Goal: Task Accomplishment & Management: Manage account settings

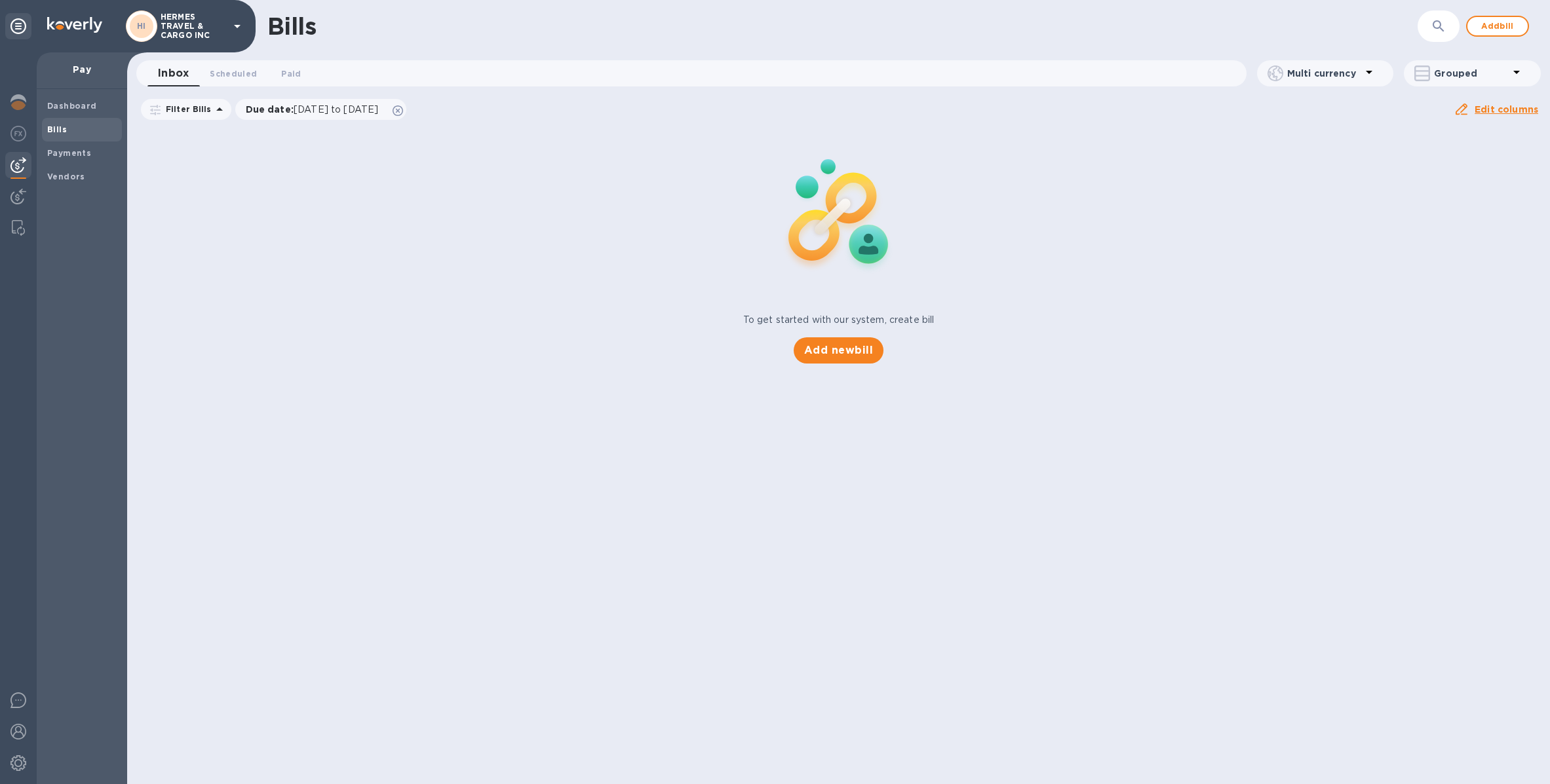
click at [196, 36] on p "HERMES TRAVEL & CARGO INC" at bounding box center [193, 26] width 65 height 28
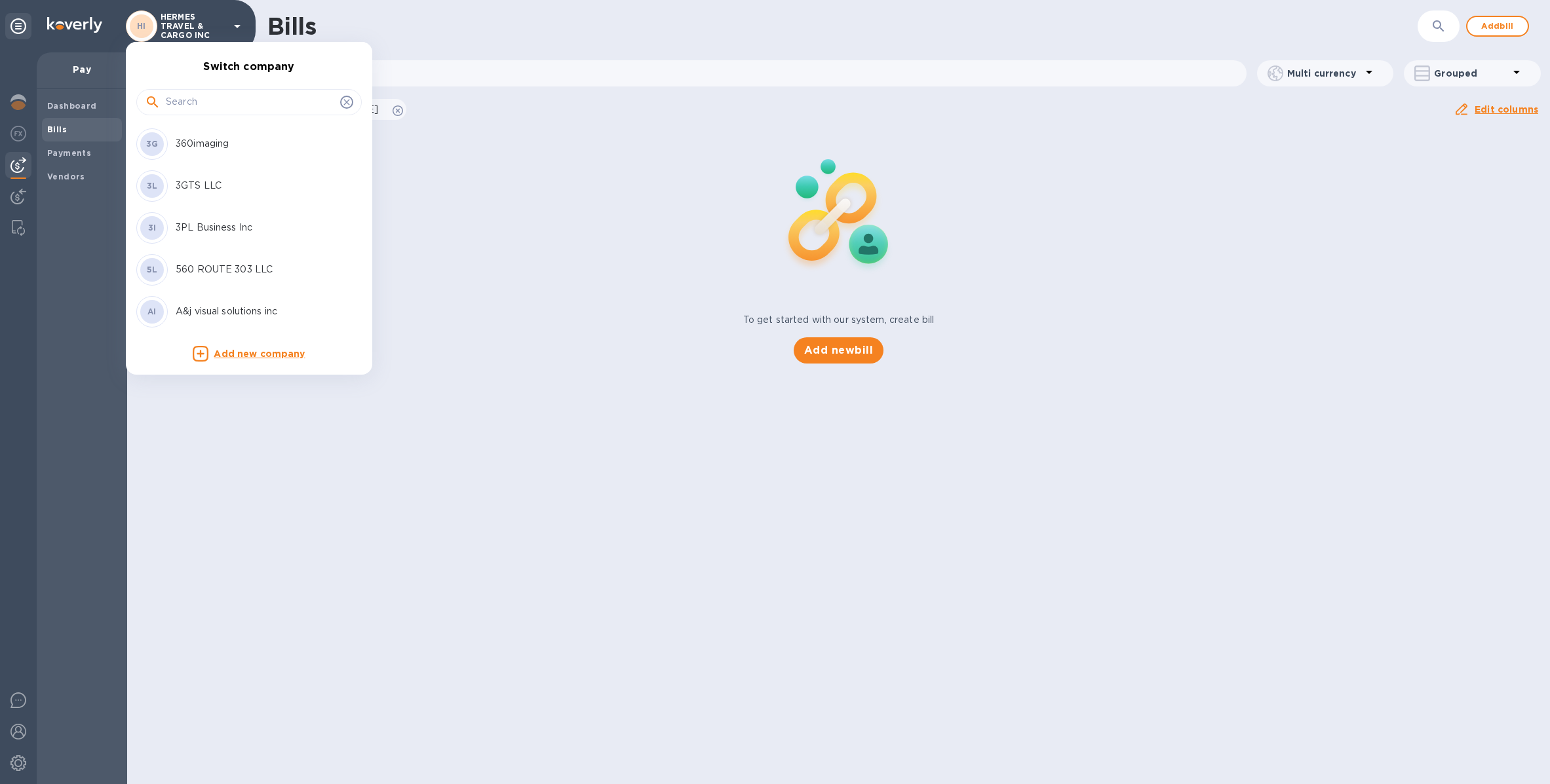
click at [212, 102] on input "text" at bounding box center [250, 102] width 169 height 20
type input "r"
type input "eco"
click at [275, 264] on p "ECONOMICAL TRANSPORT INC." at bounding box center [257, 269] width 165 height 14
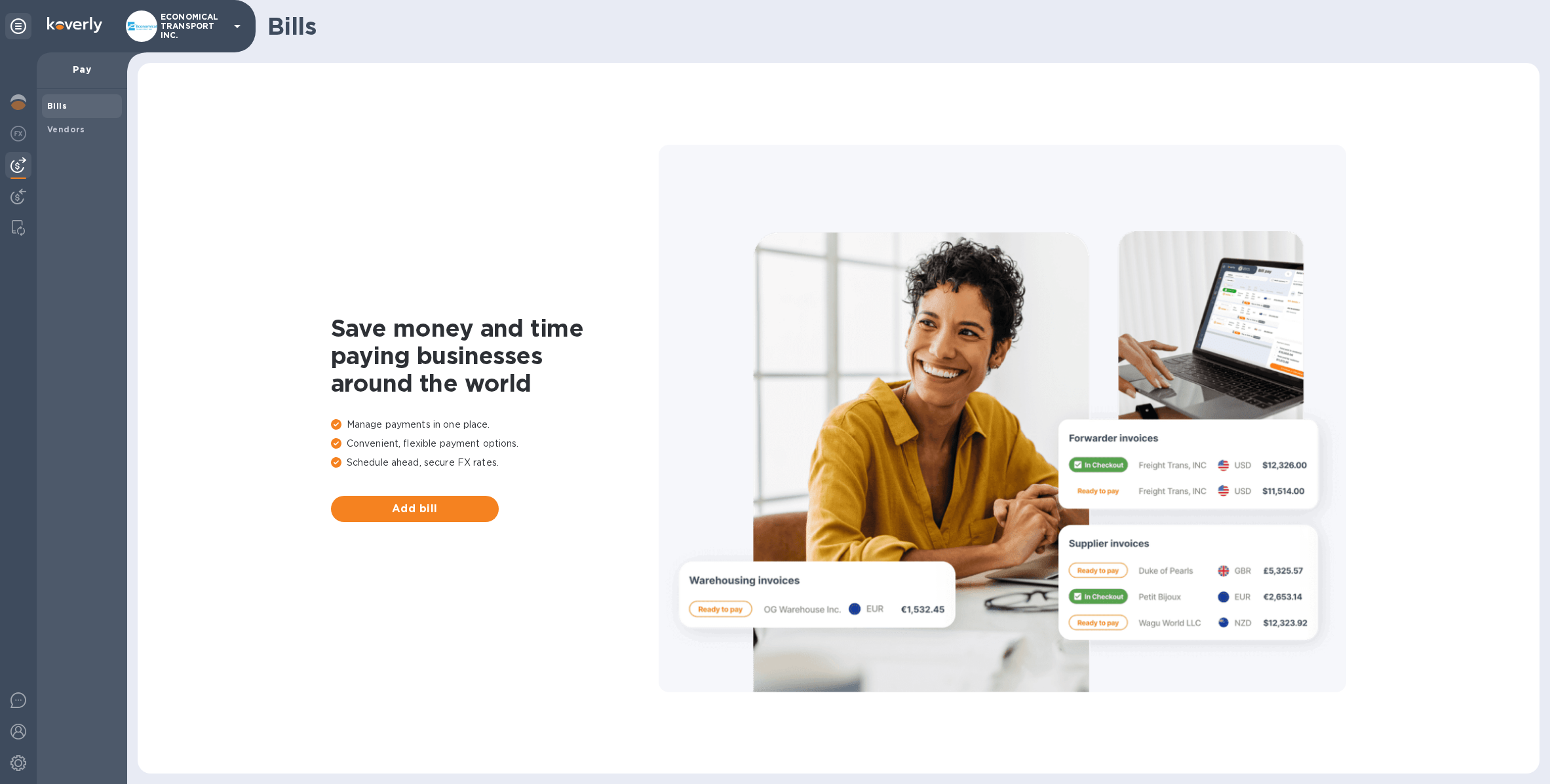
click at [14, 158] on img at bounding box center [18, 165] width 16 height 16
click at [17, 197] on img at bounding box center [18, 196] width 16 height 16
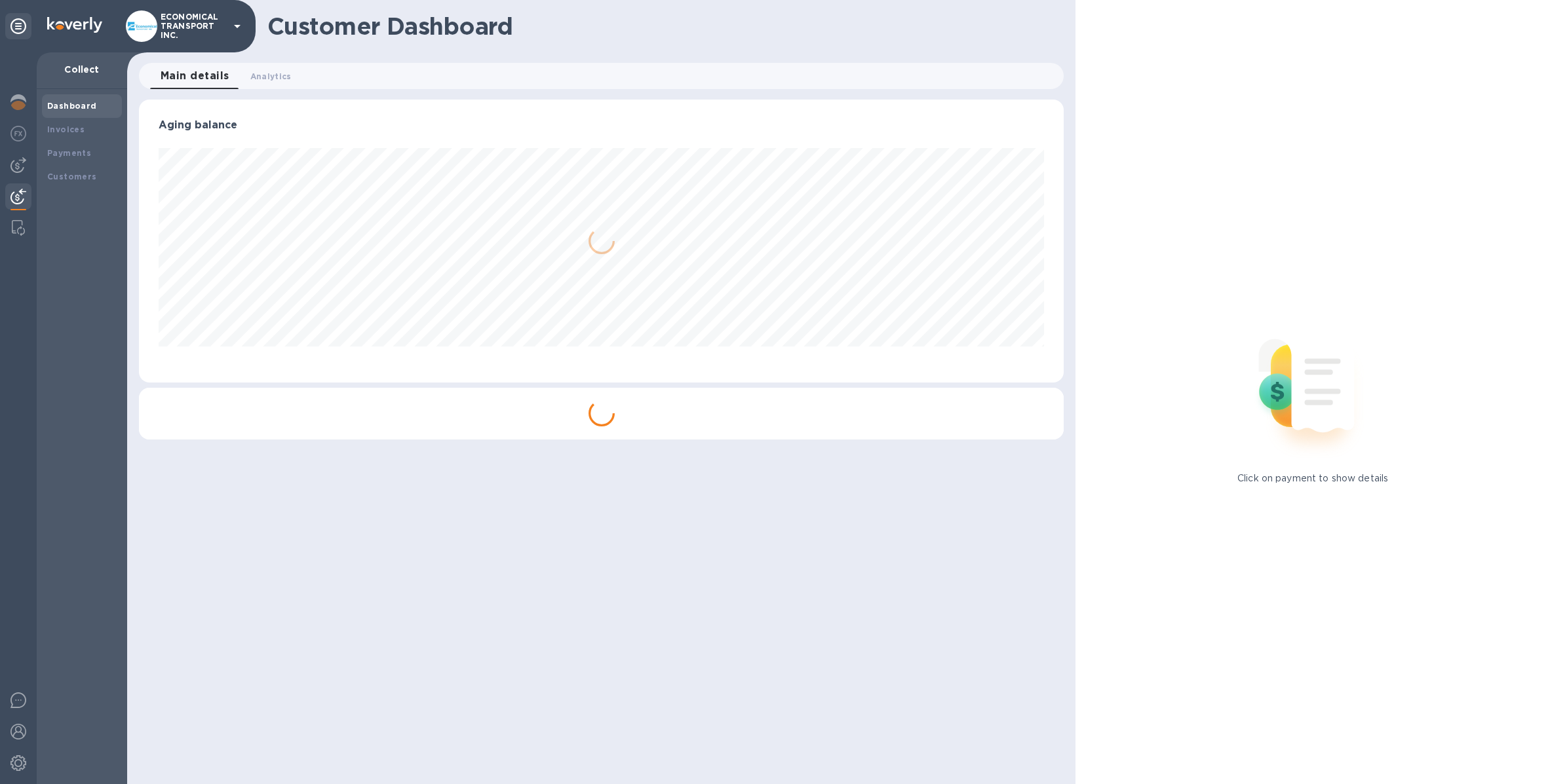
scroll to position [654796, 654292]
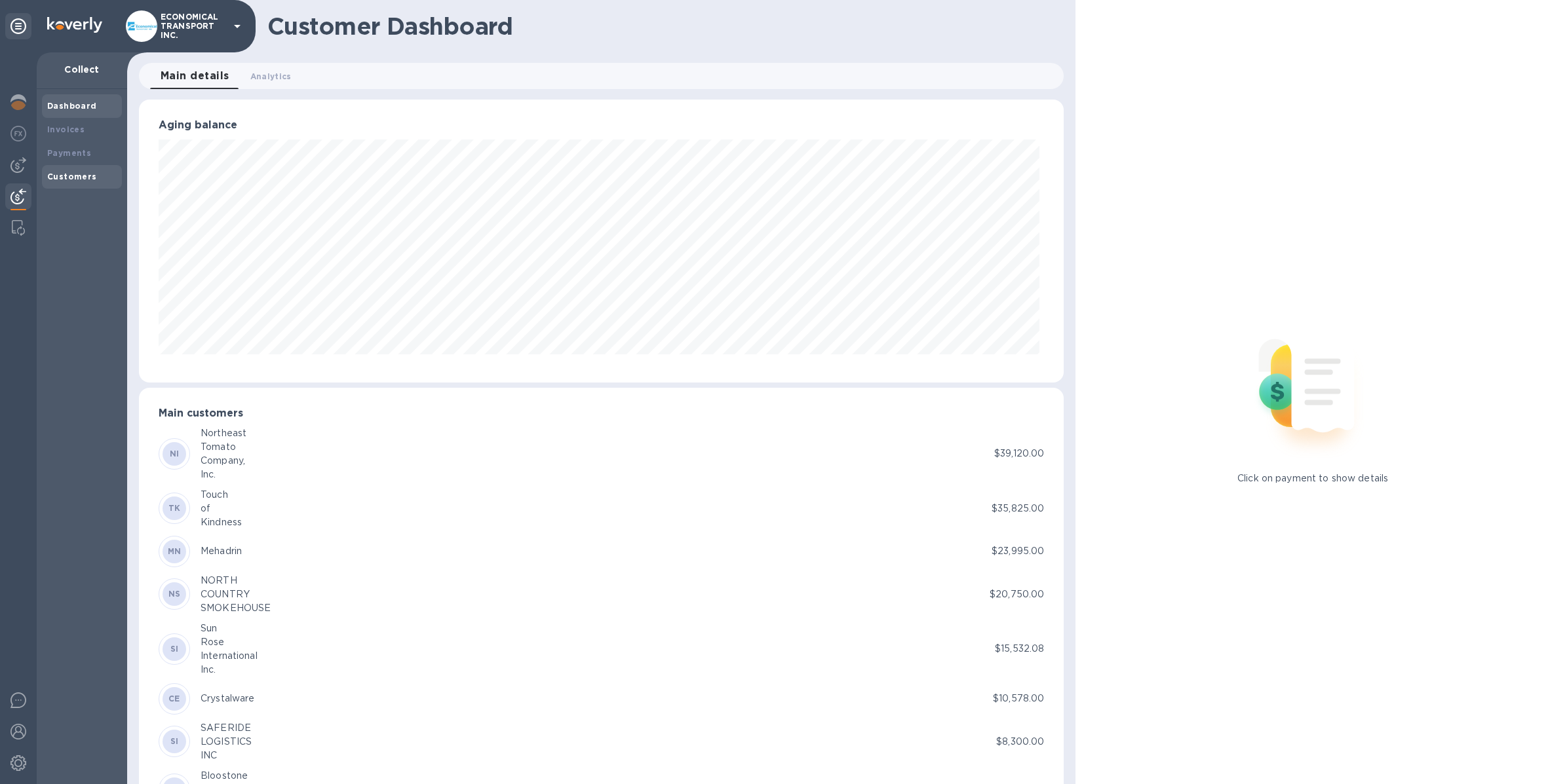
click at [44, 177] on div "Customers" at bounding box center [82, 176] width 80 height 24
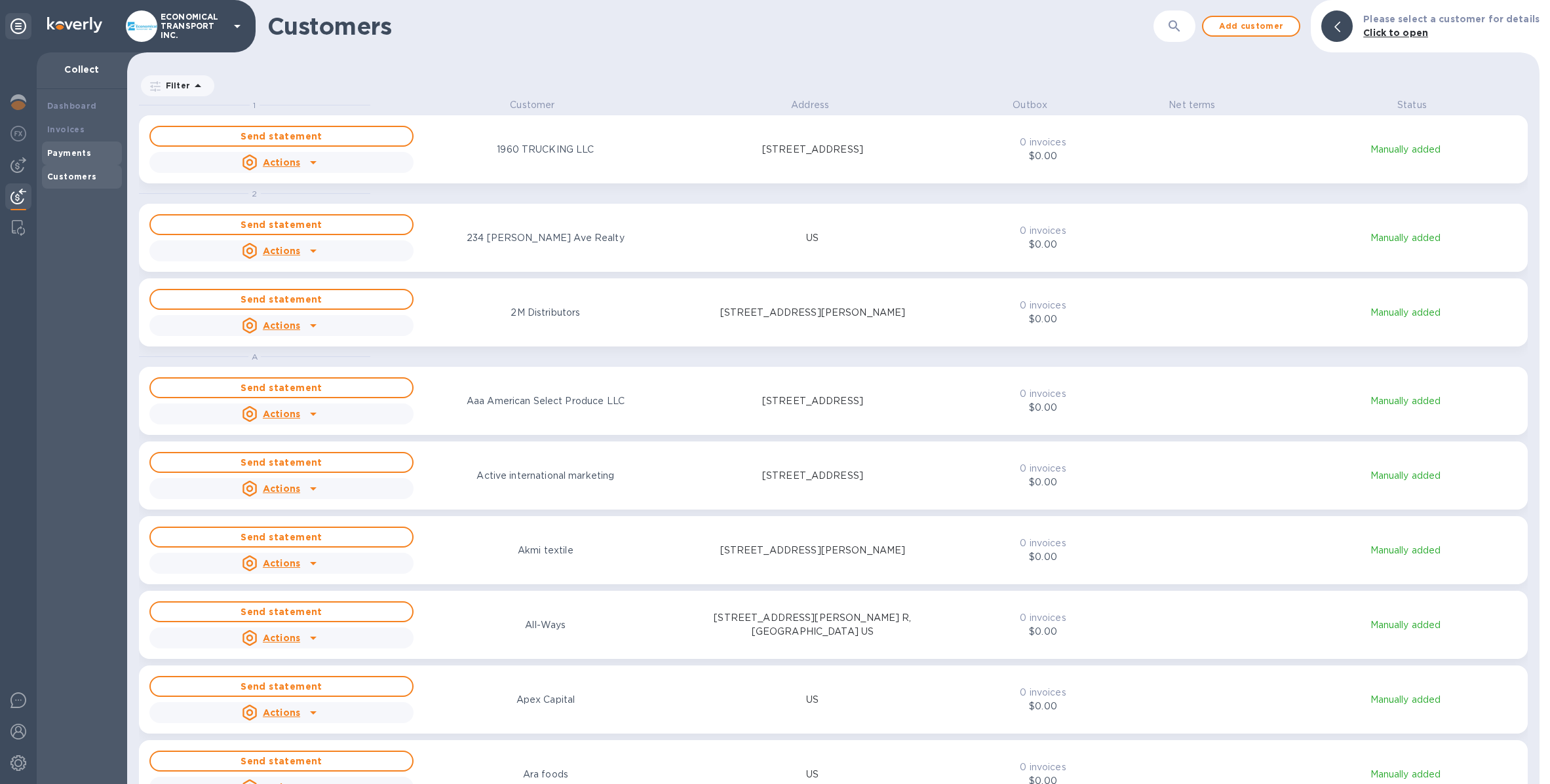
scroll to position [672, 1407]
click at [72, 105] on b "Dashboard" at bounding box center [72, 106] width 50 height 10
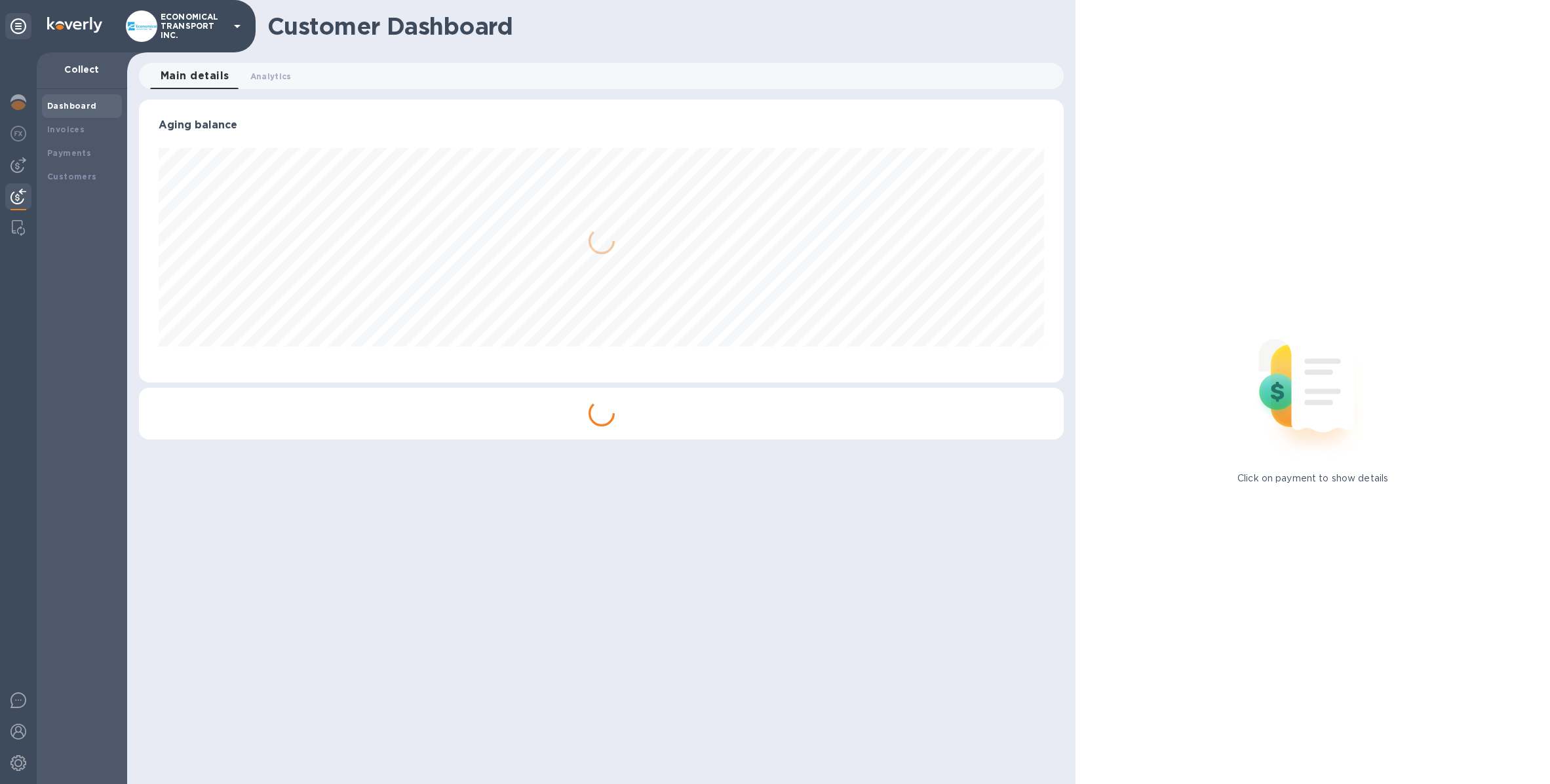
scroll to position [283, 919]
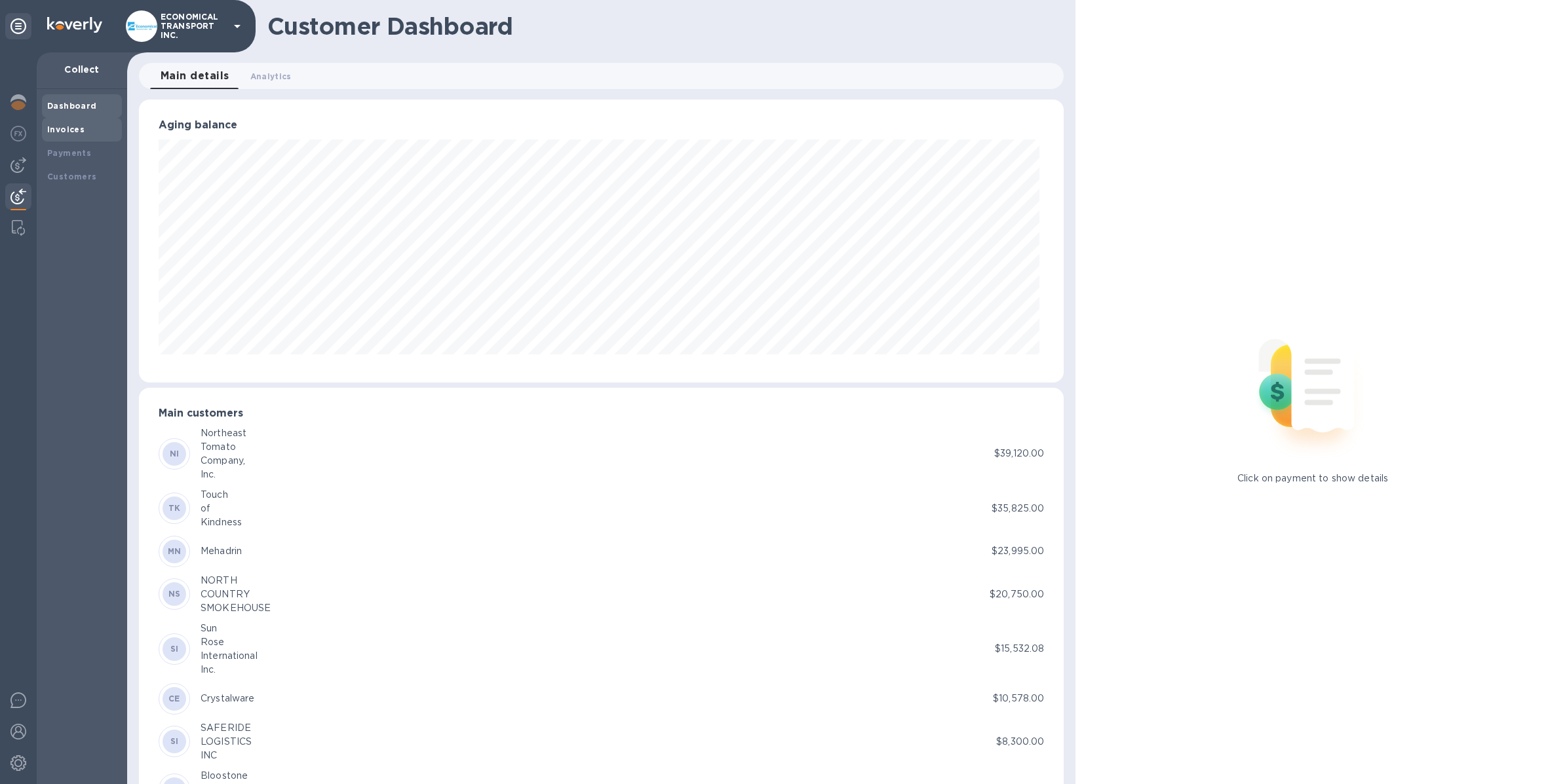
click at [61, 136] on div "Invoices" at bounding box center [82, 129] width 80 height 24
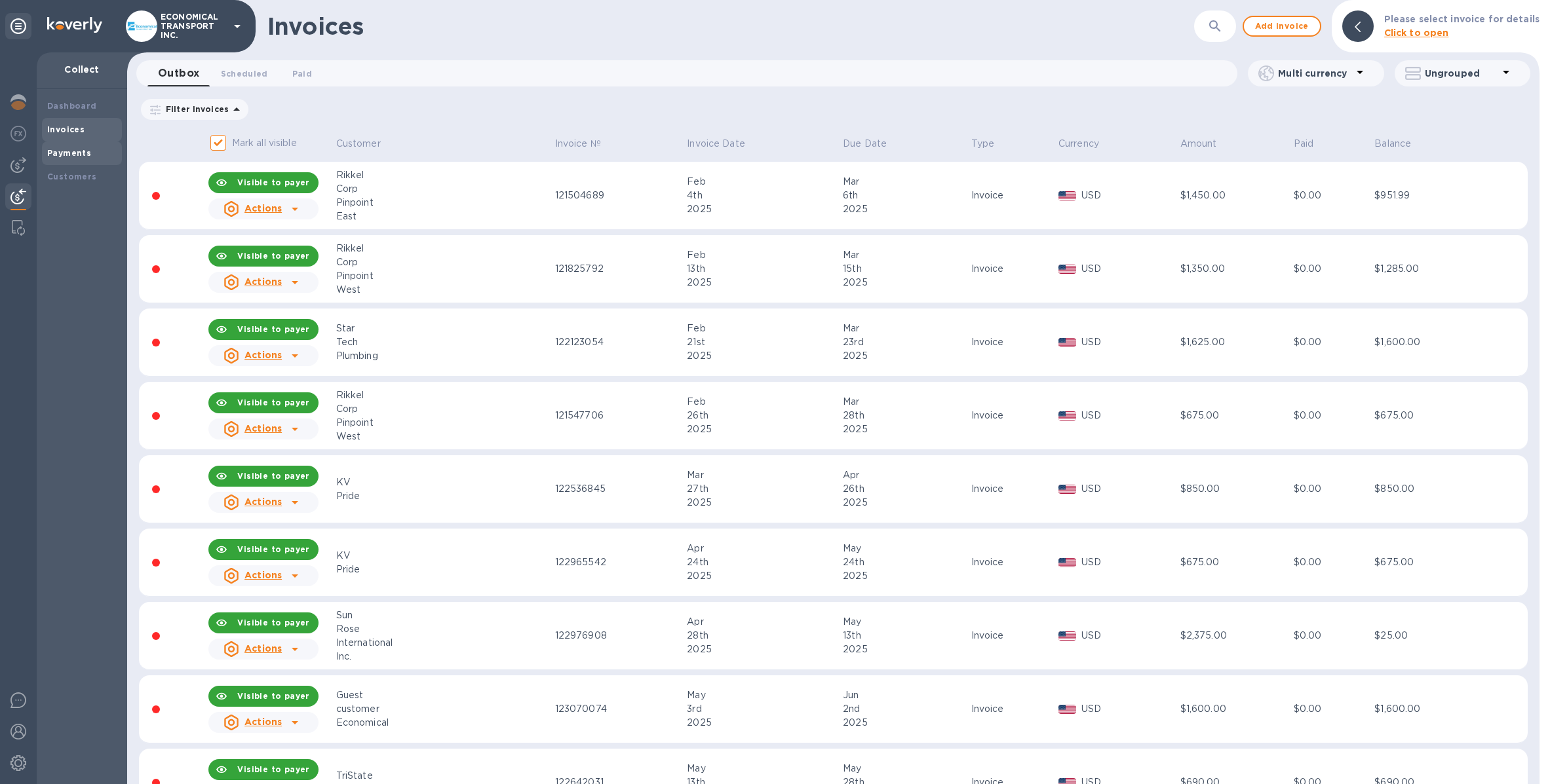
click at [65, 152] on b "Payments" at bounding box center [69, 153] width 44 height 10
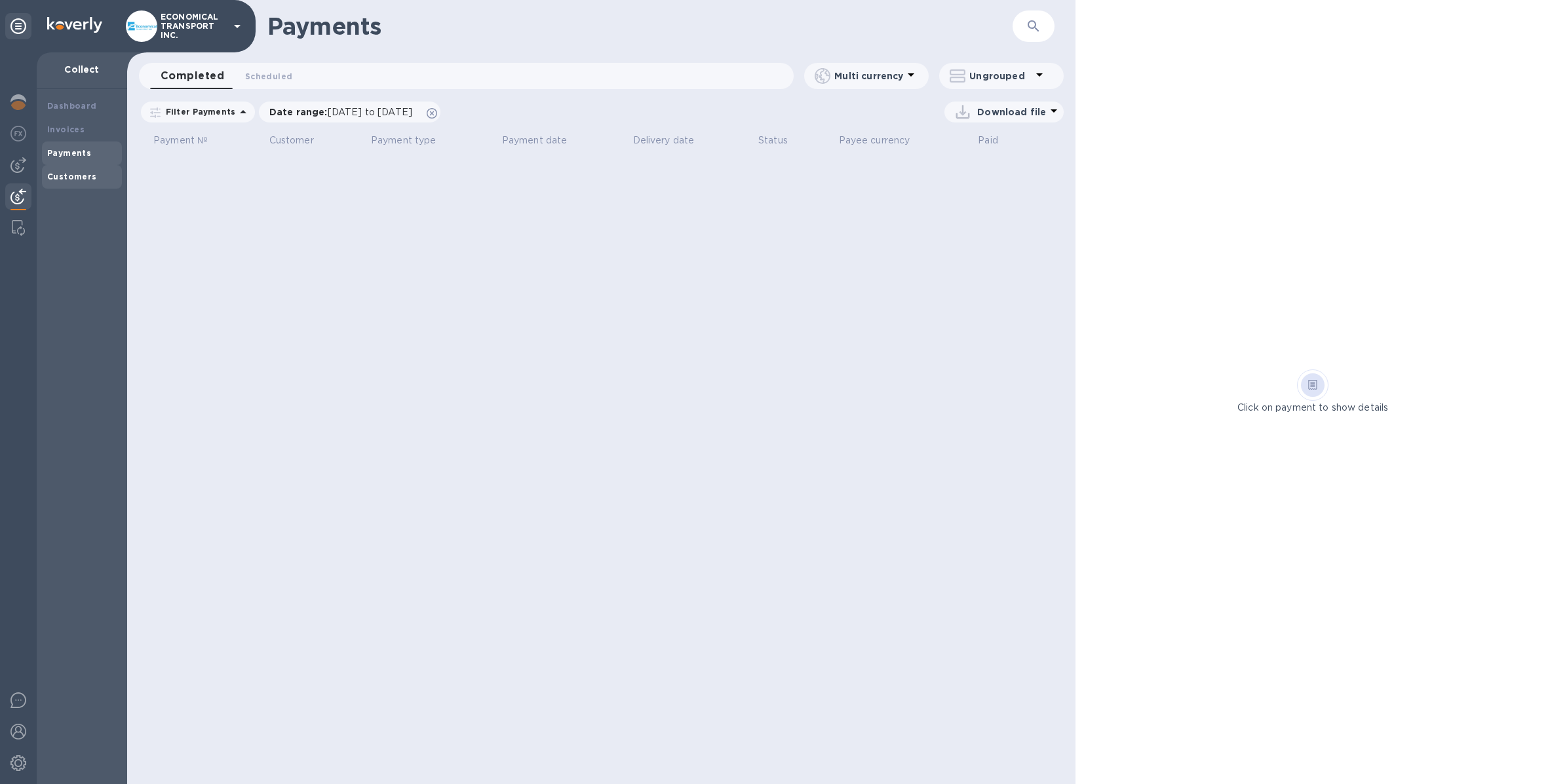
click at [67, 174] on b "Customers" at bounding box center [72, 176] width 50 height 10
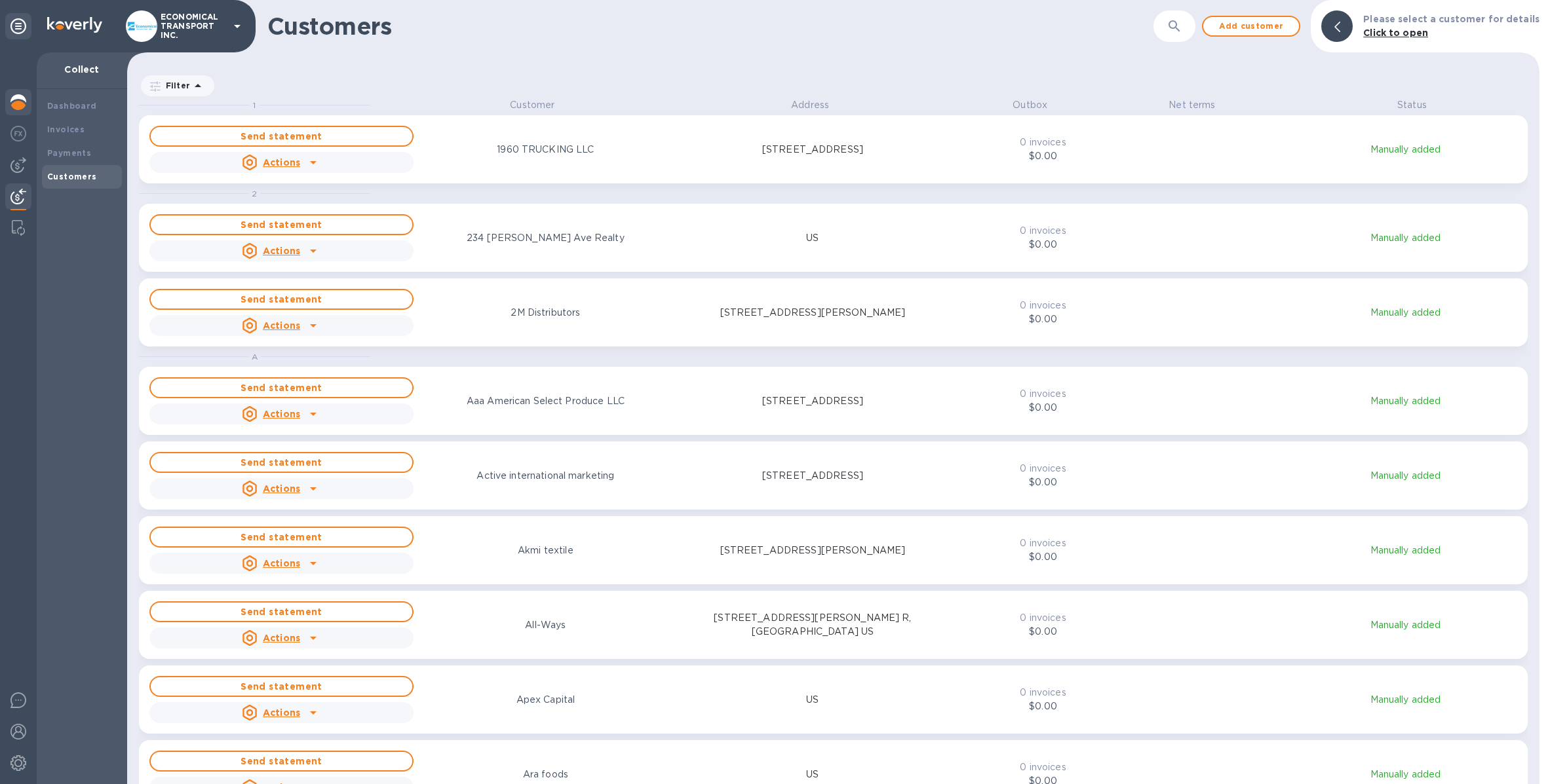
scroll to position [672, 1407]
click at [19, 97] on img at bounding box center [18, 102] width 16 height 16
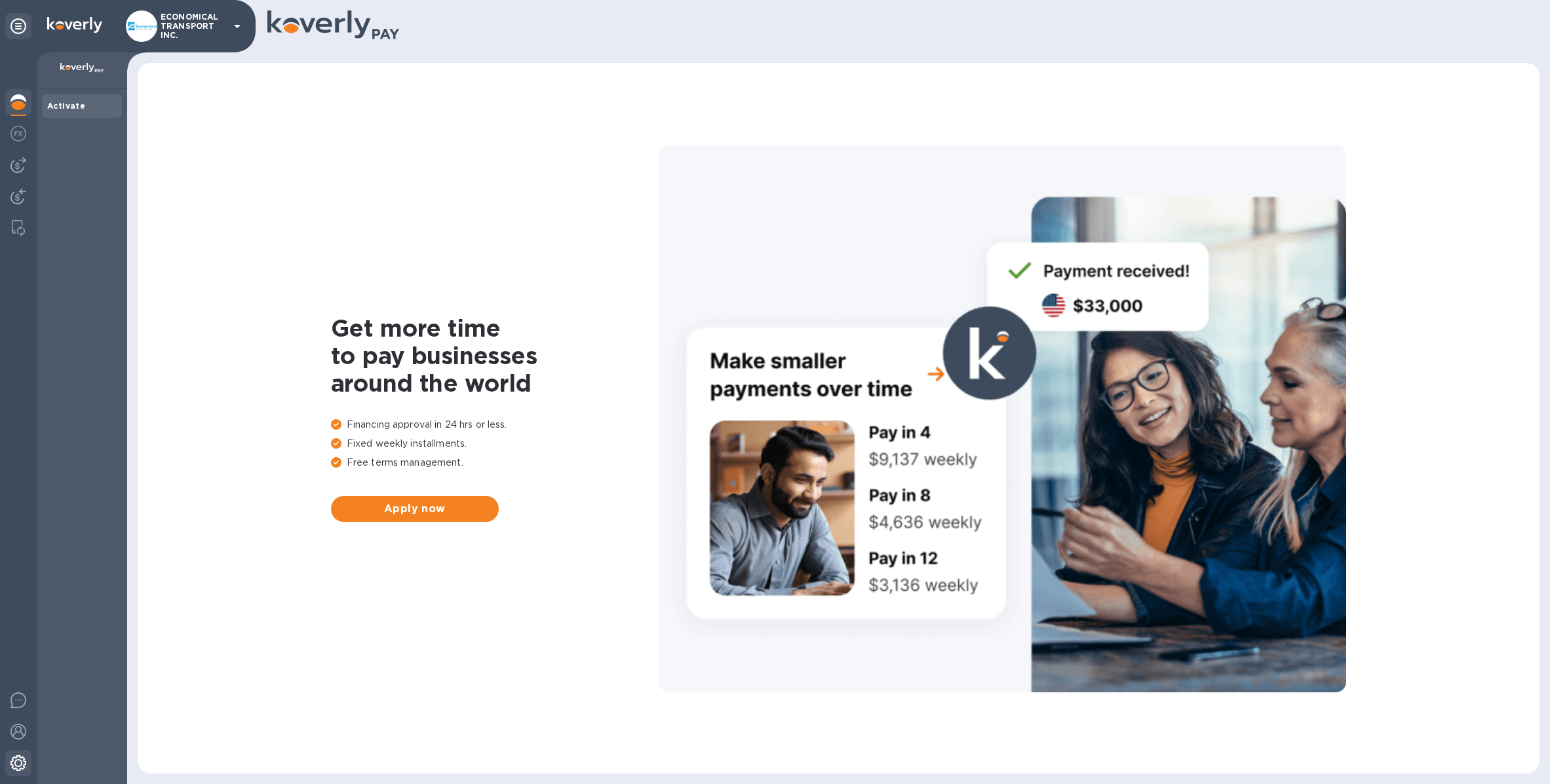
click at [19, 759] on img at bounding box center [18, 763] width 16 height 16
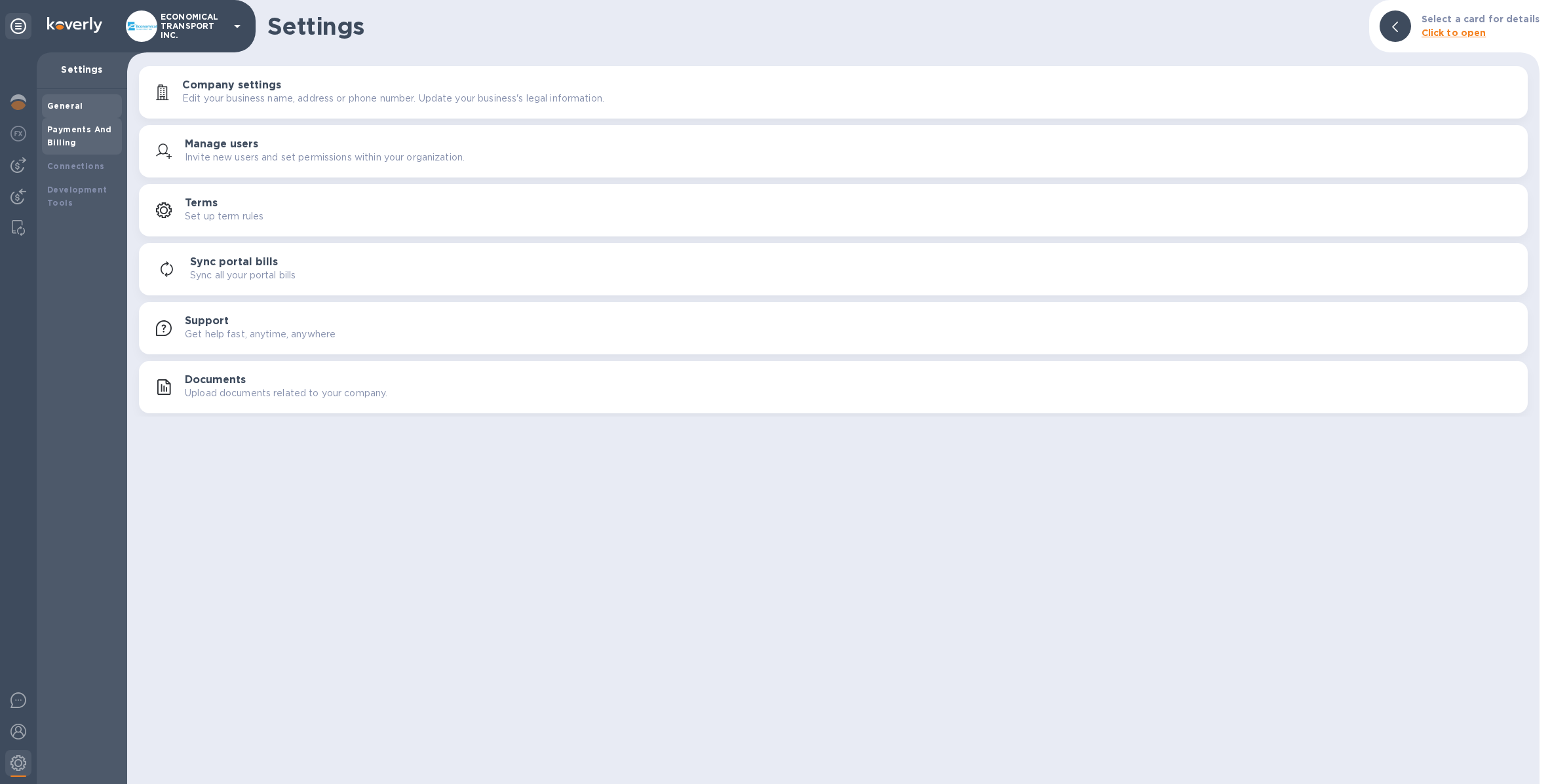
click at [61, 147] on div "Payments And Billing" at bounding box center [82, 136] width 70 height 26
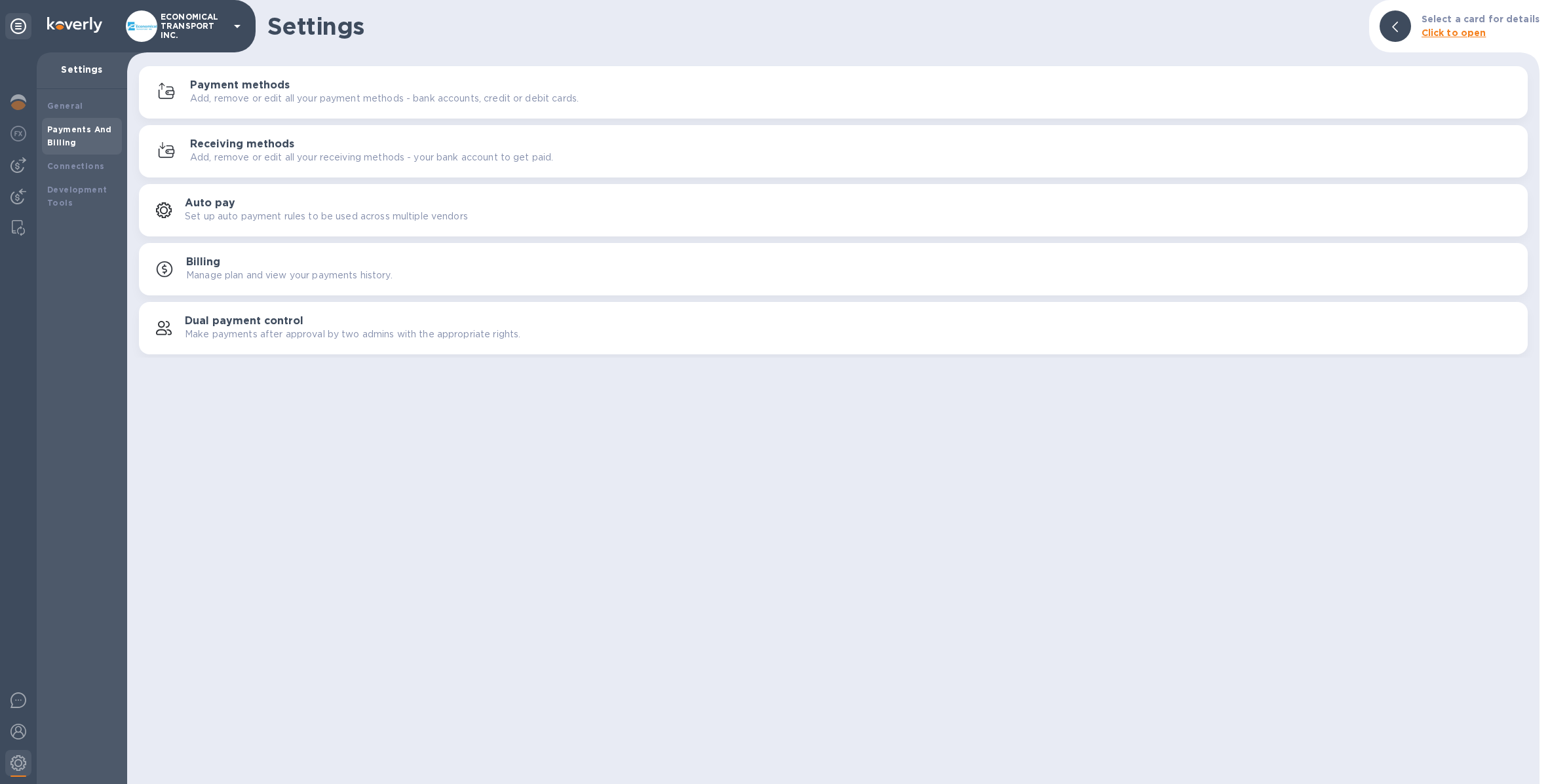
click at [287, 138] on h3 "Receiving methods" at bounding box center [242, 144] width 104 height 12
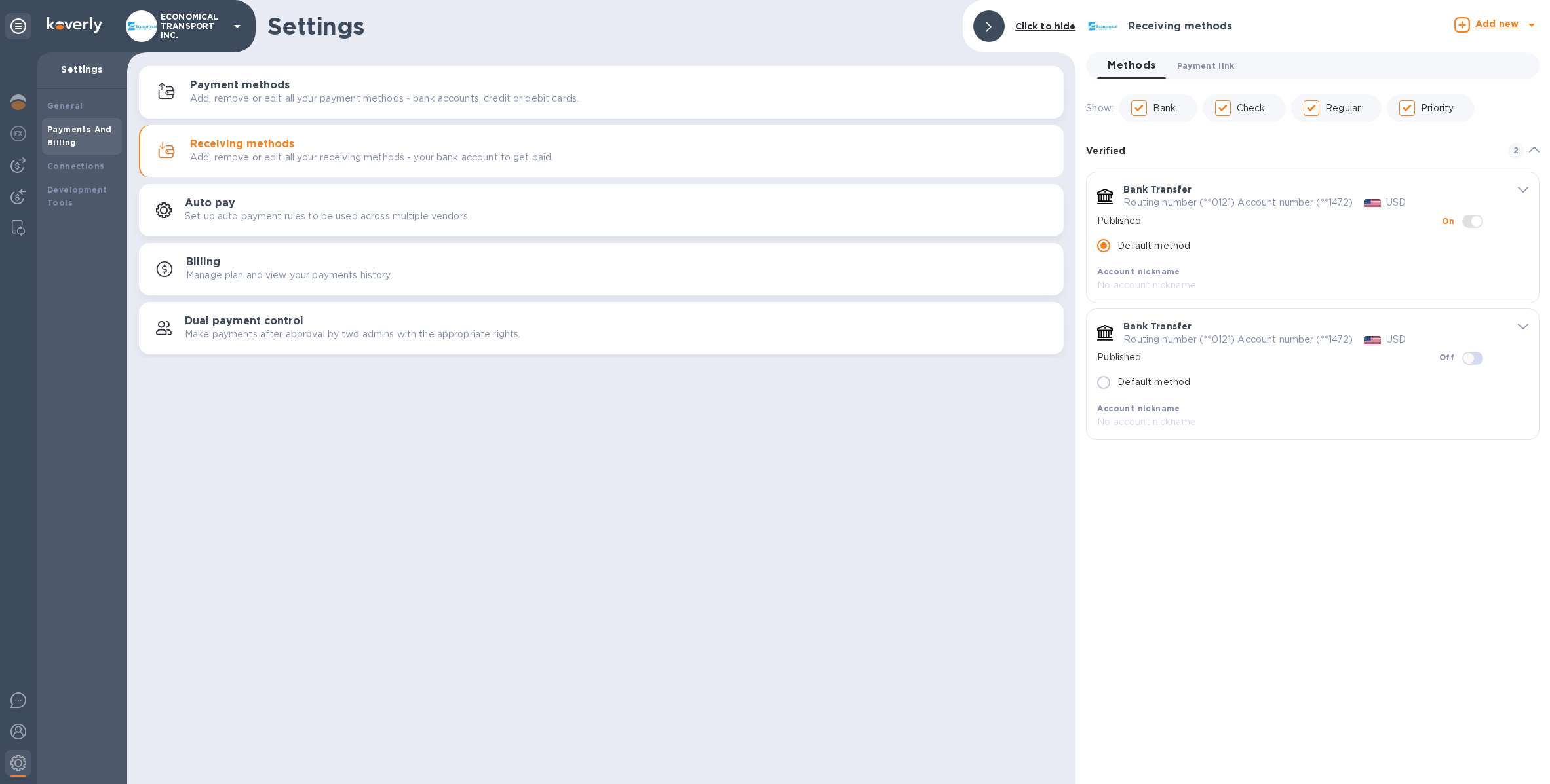
click at [1186, 70] on span "Payment link 0" at bounding box center [1205, 66] width 58 height 14
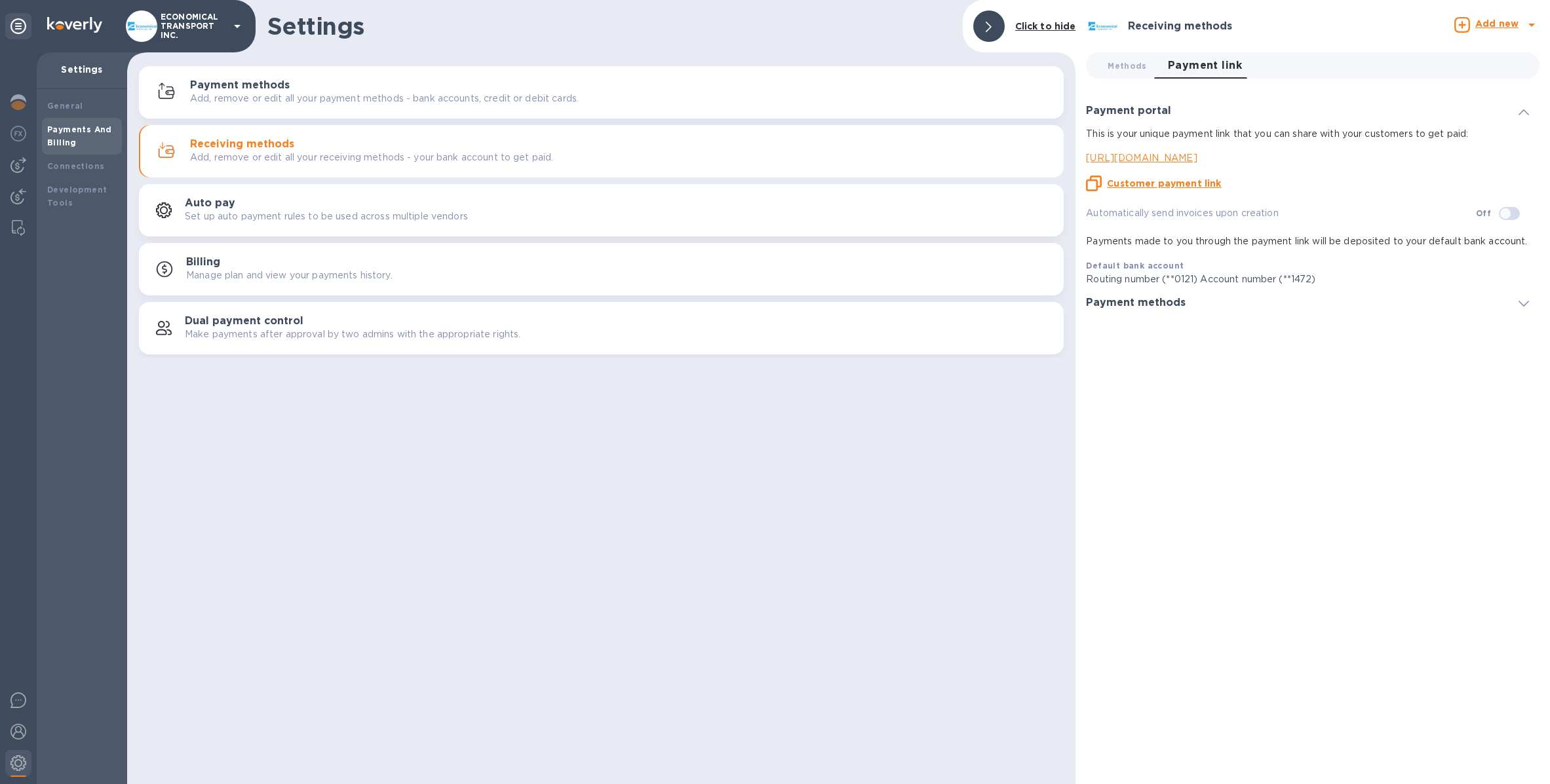
click at [161, 20] on p "ECONOMICAL TRANSPORT INC." at bounding box center [193, 26] width 65 height 28
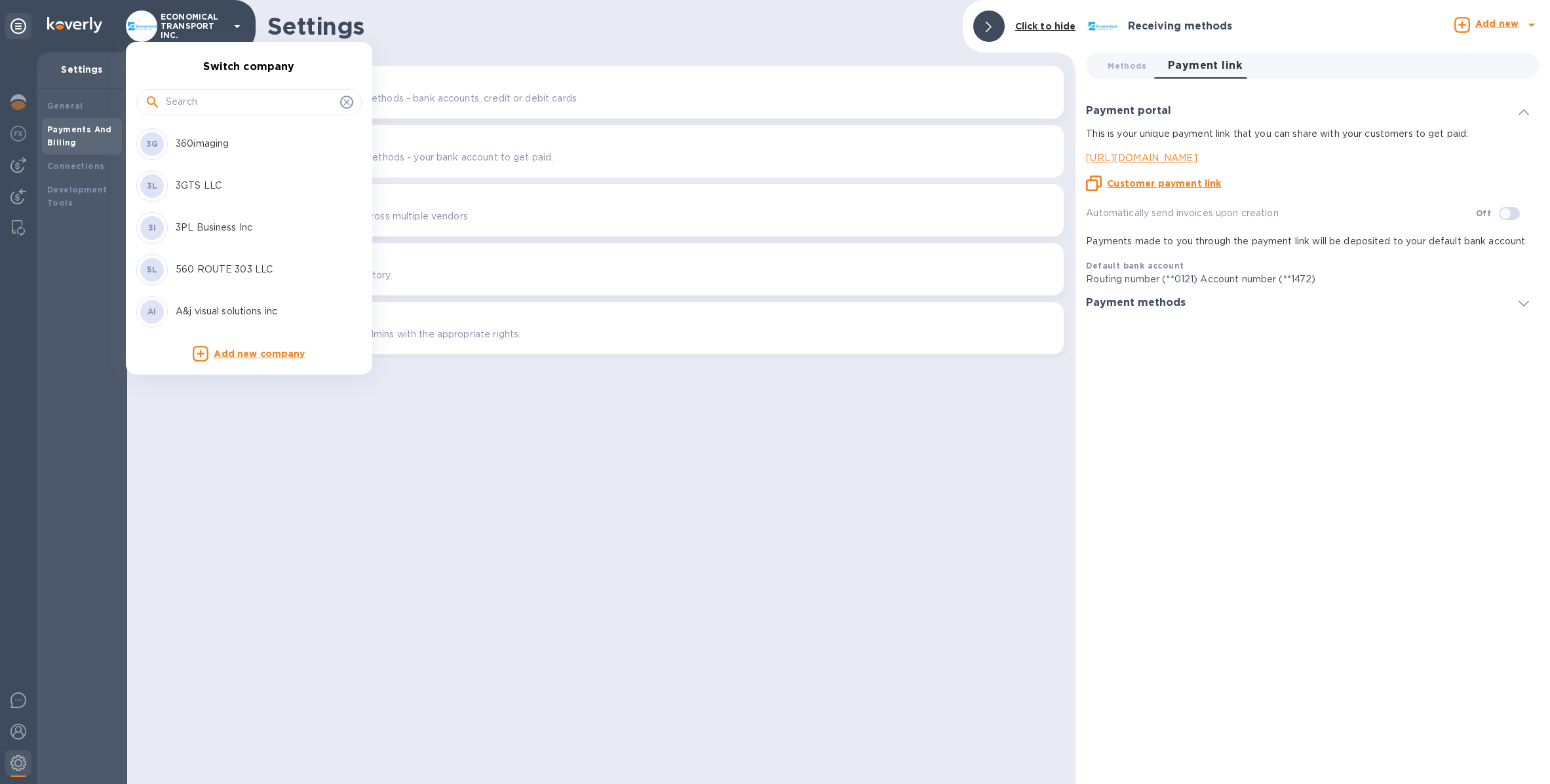
click at [191, 104] on input "text" at bounding box center [250, 102] width 169 height 20
type input "i"
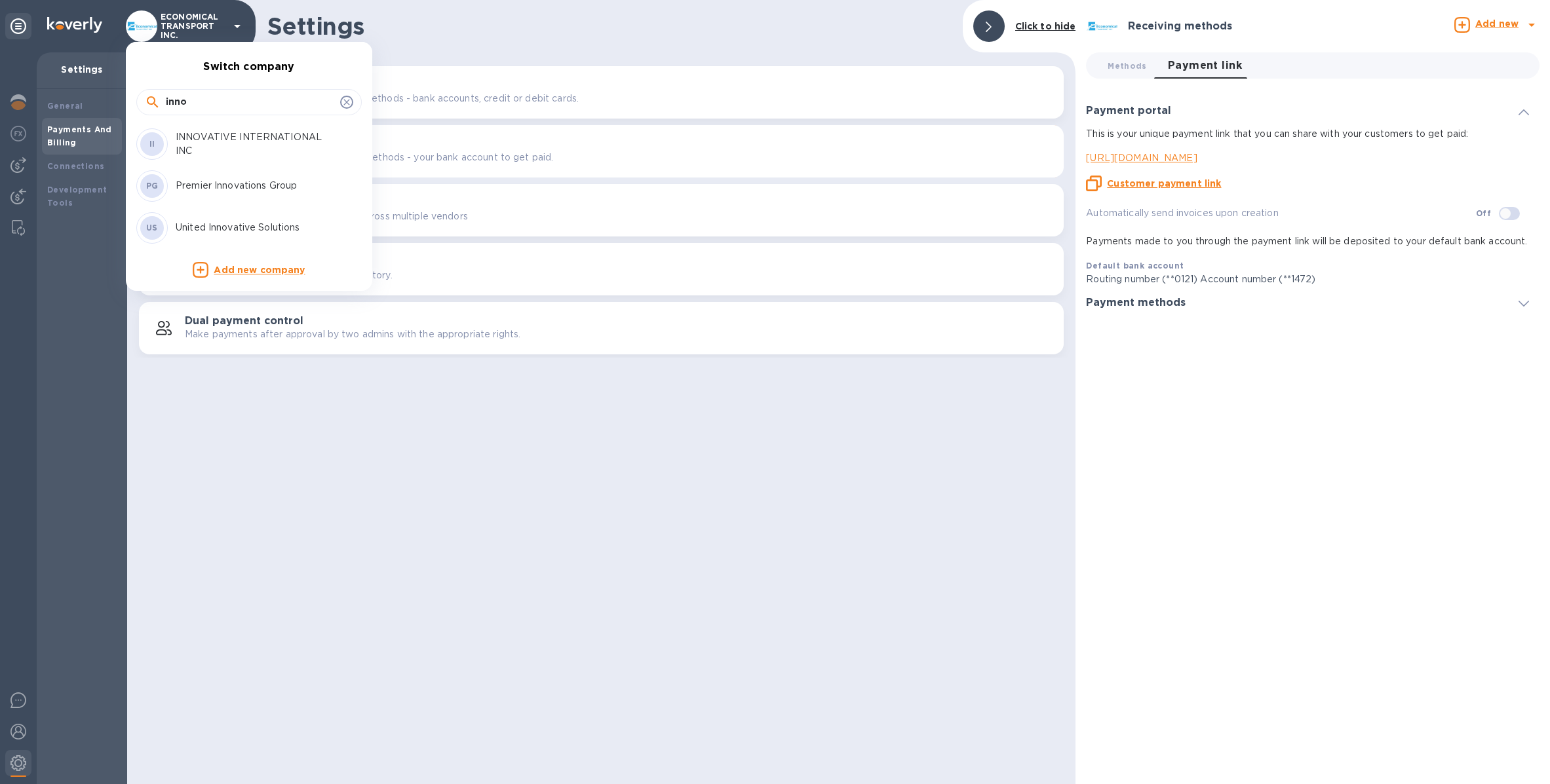
type input "inno"
click at [300, 147] on p "INNOVATIVE INTERNATIONAL INC" at bounding box center [257, 144] width 165 height 28
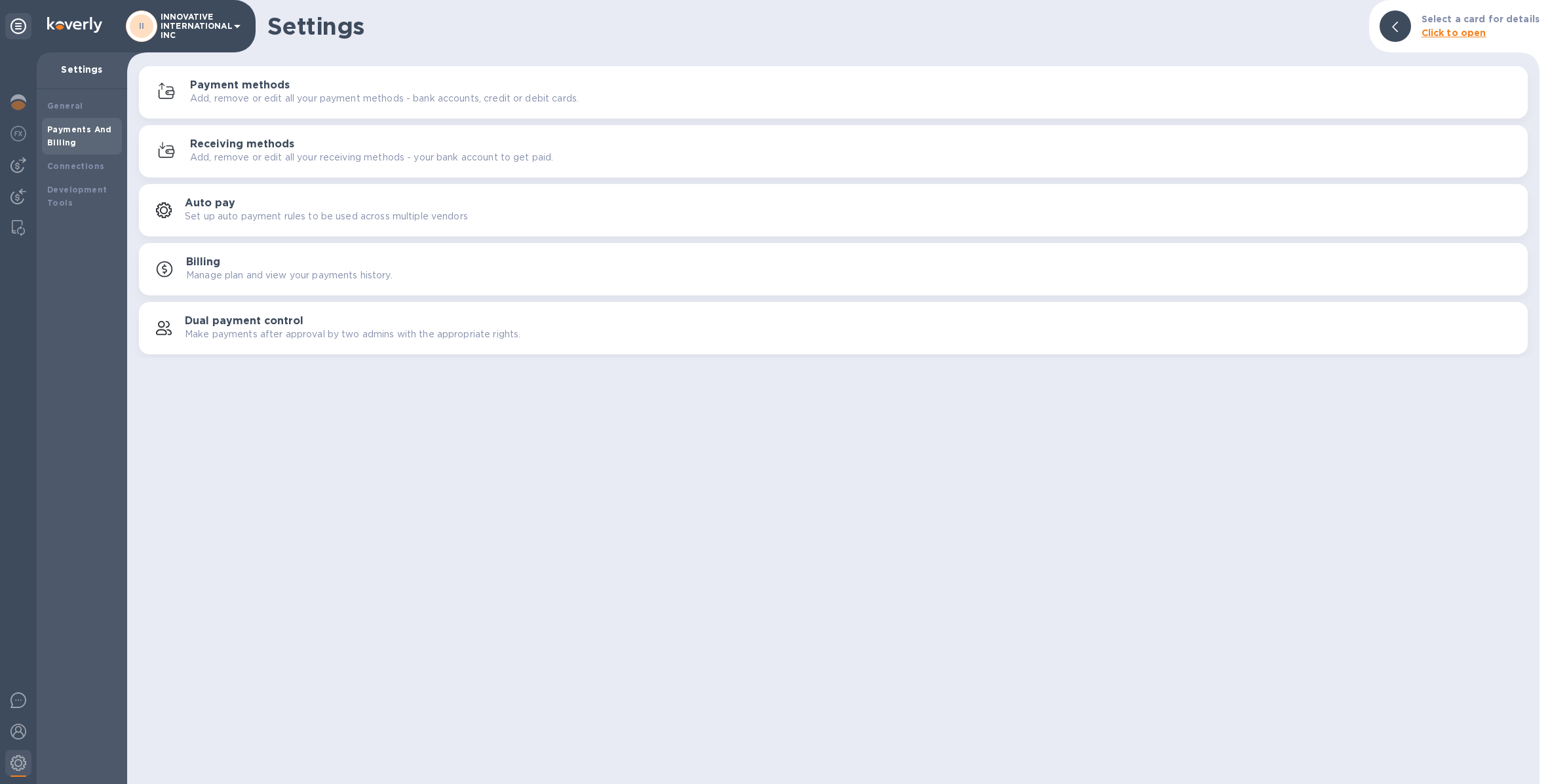
click at [247, 109] on button "Payment methods Add, remove or edit all your payment methods - bank accounts, c…" at bounding box center [833, 92] width 1389 height 52
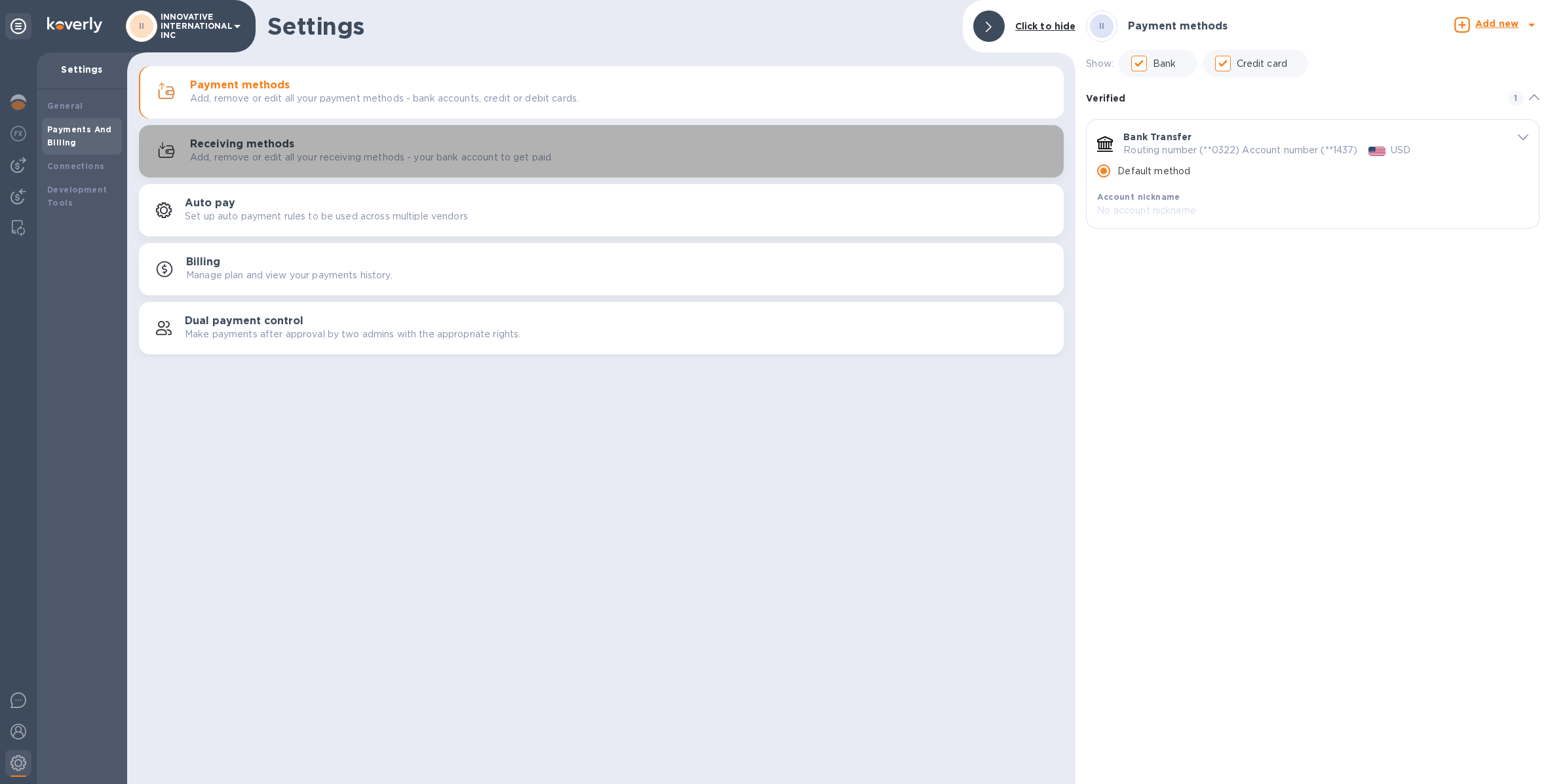
click at [250, 133] on button "Receiving methods Add, remove or edit all your receiving methods - your bank ac…" at bounding box center [601, 151] width 925 height 52
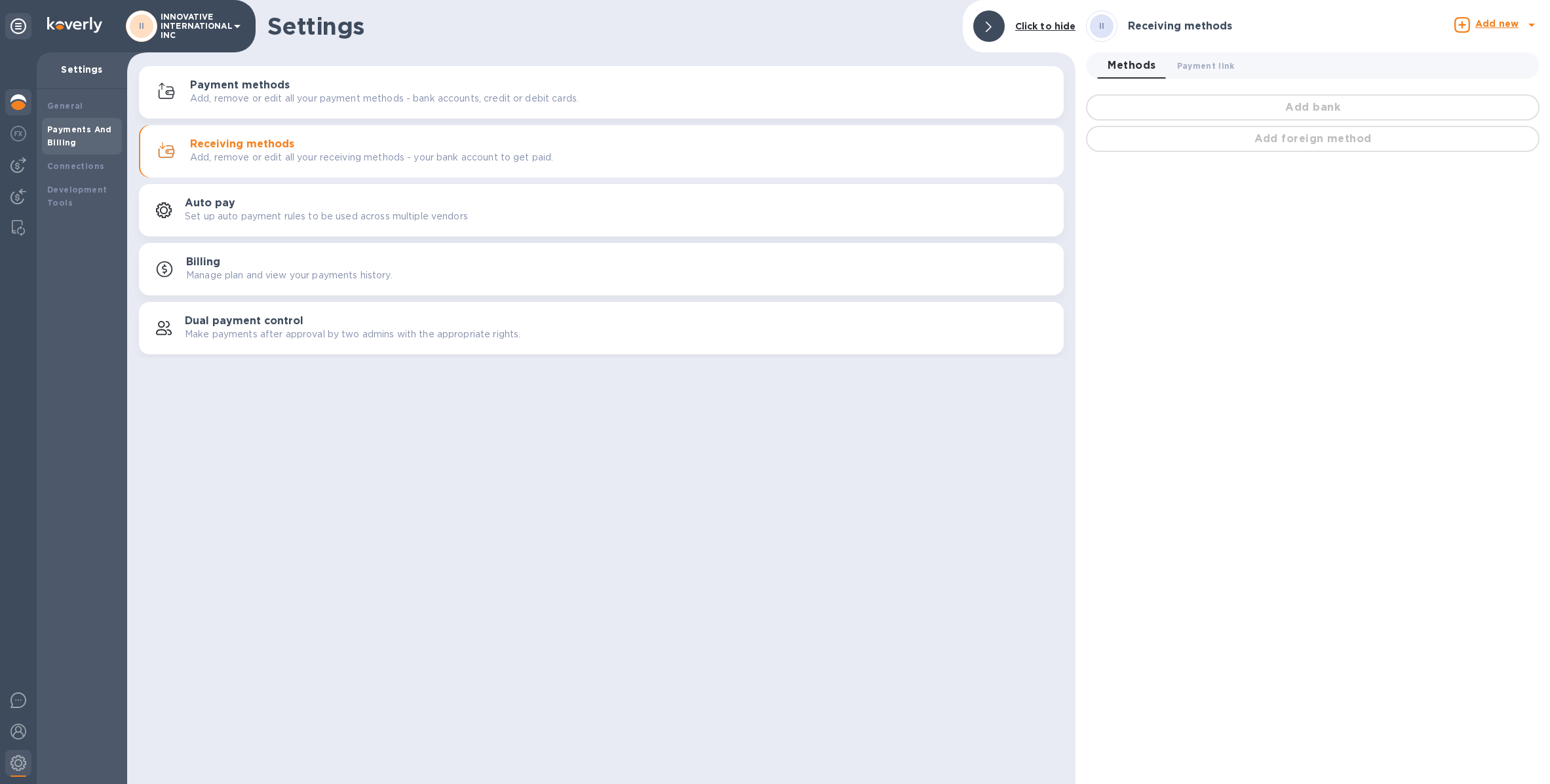
click at [27, 106] on div at bounding box center [18, 103] width 26 height 29
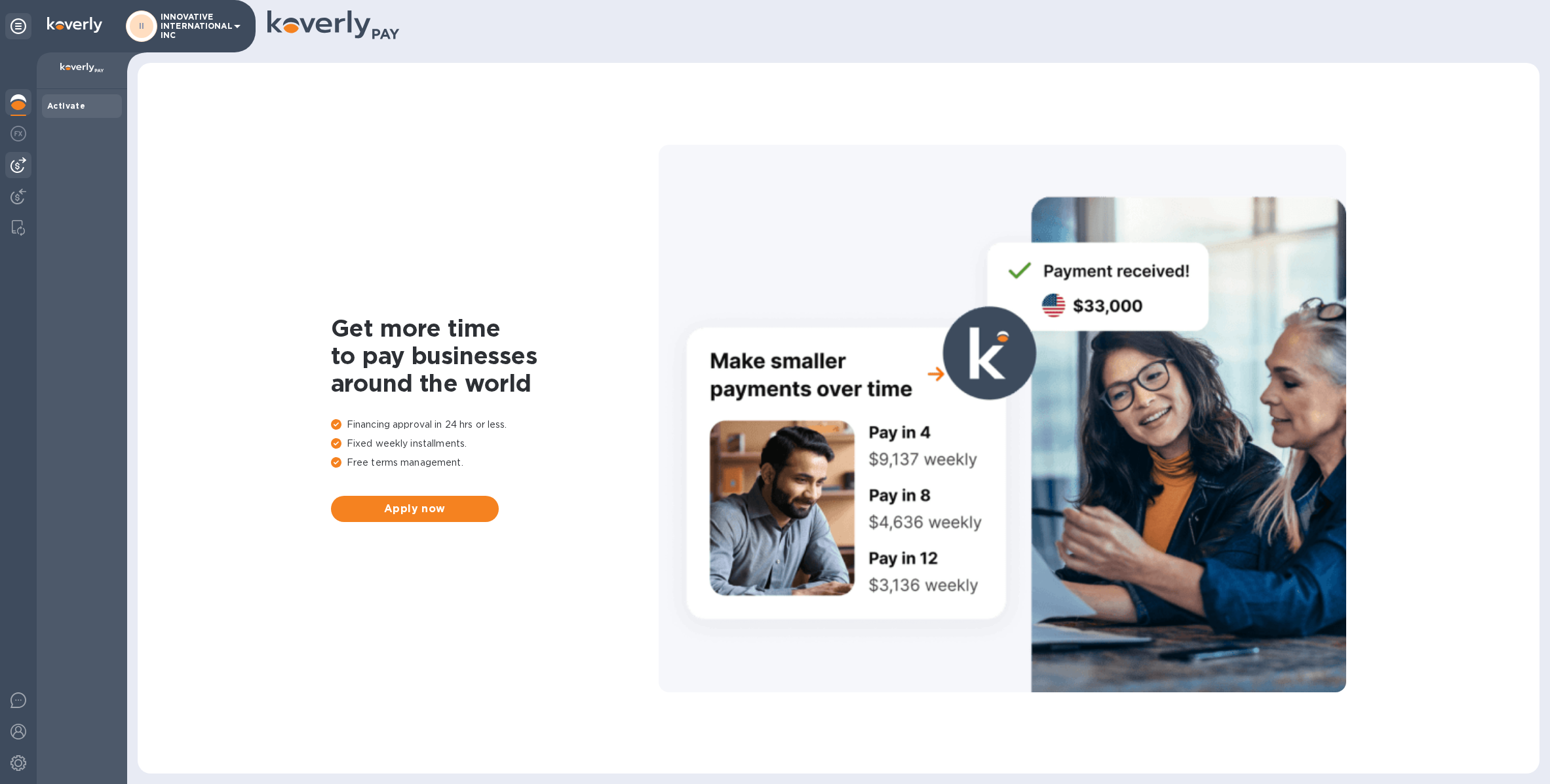
click at [24, 173] on div at bounding box center [18, 165] width 26 height 26
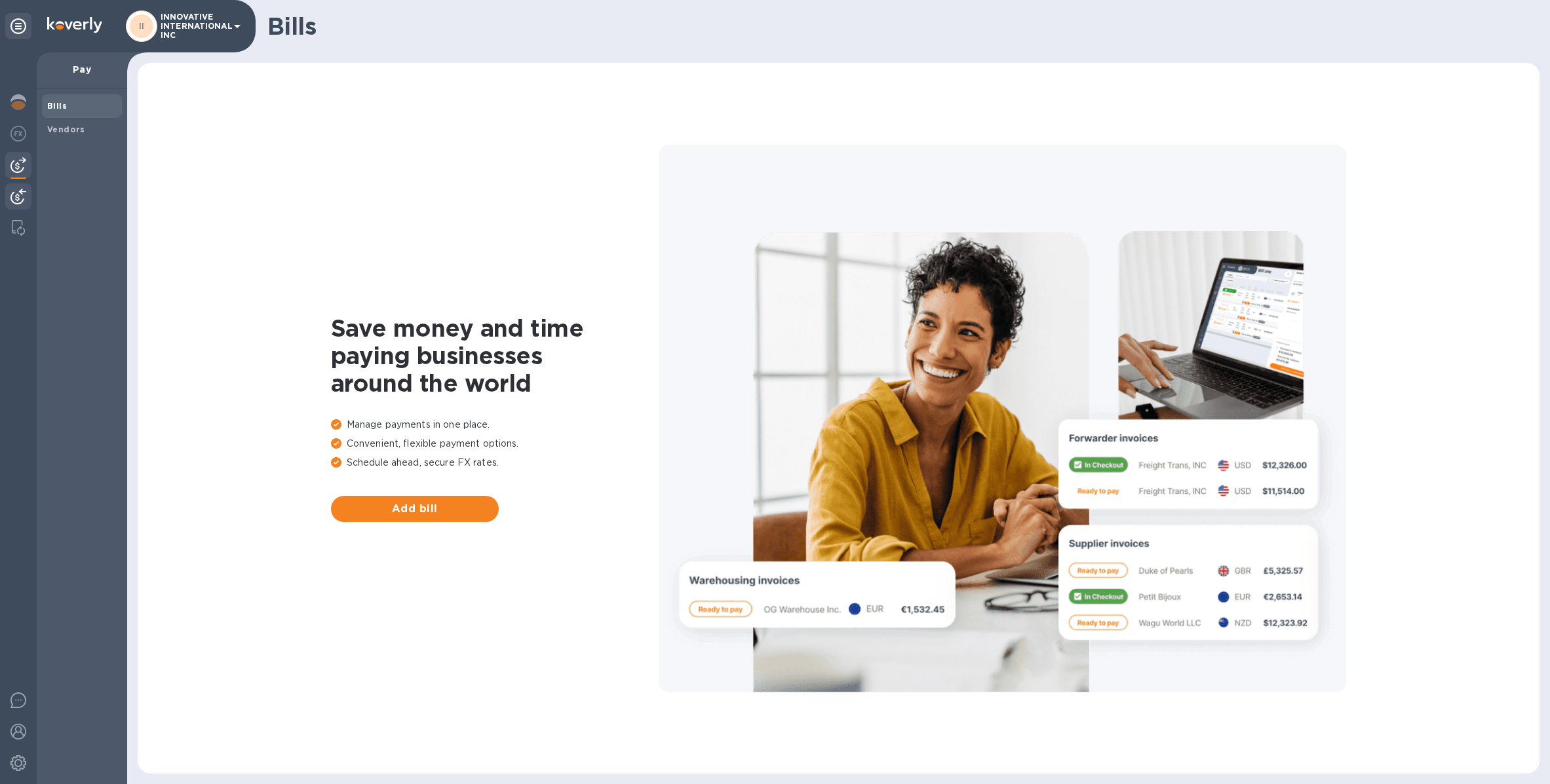
click at [23, 194] on img at bounding box center [18, 196] width 16 height 16
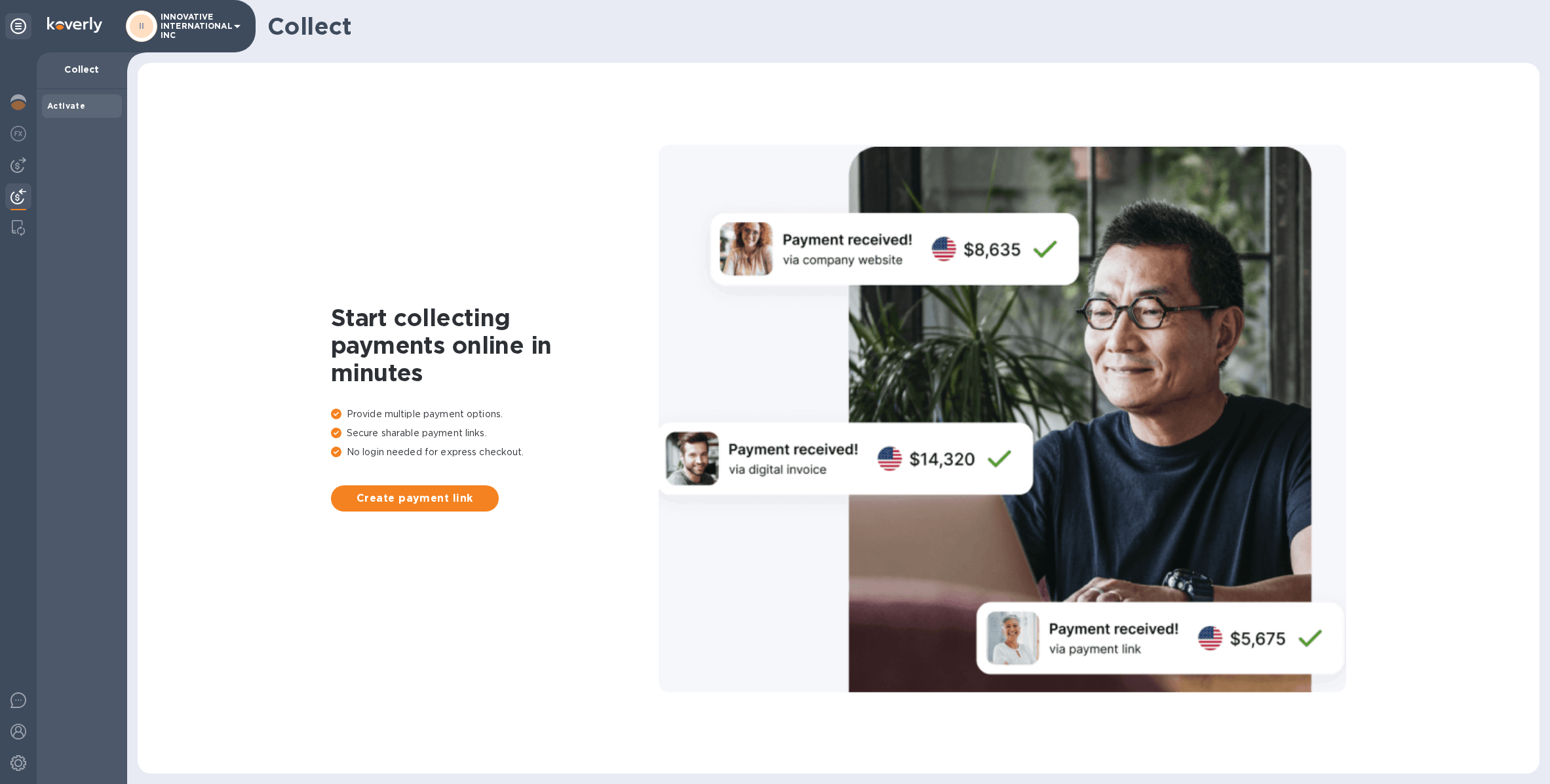
click at [208, 38] on p "INNOVATIVE INTERNATIONAL INC" at bounding box center [193, 26] width 65 height 28
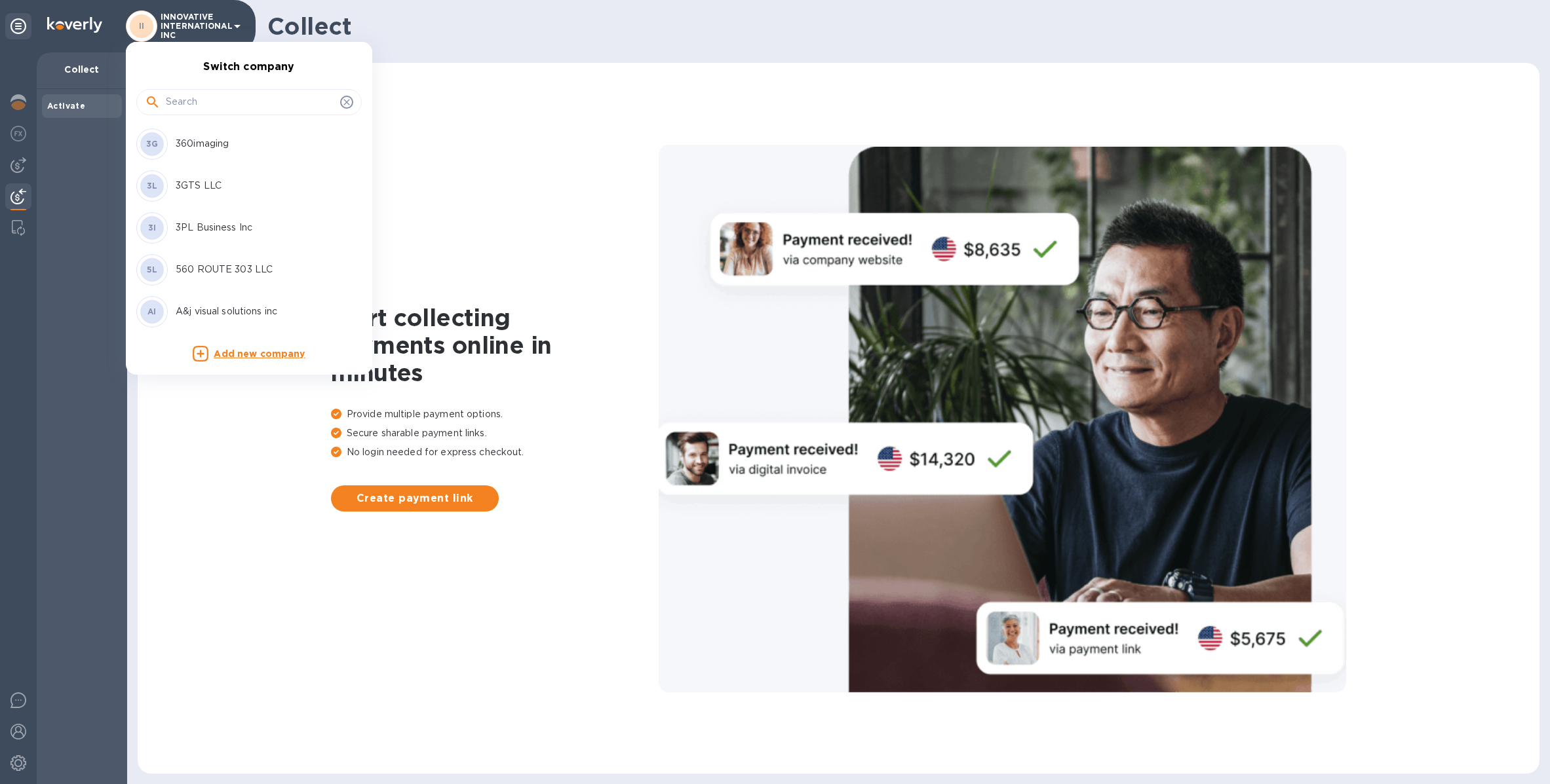
click at [222, 97] on input "text" at bounding box center [250, 102] width 169 height 20
type input "r"
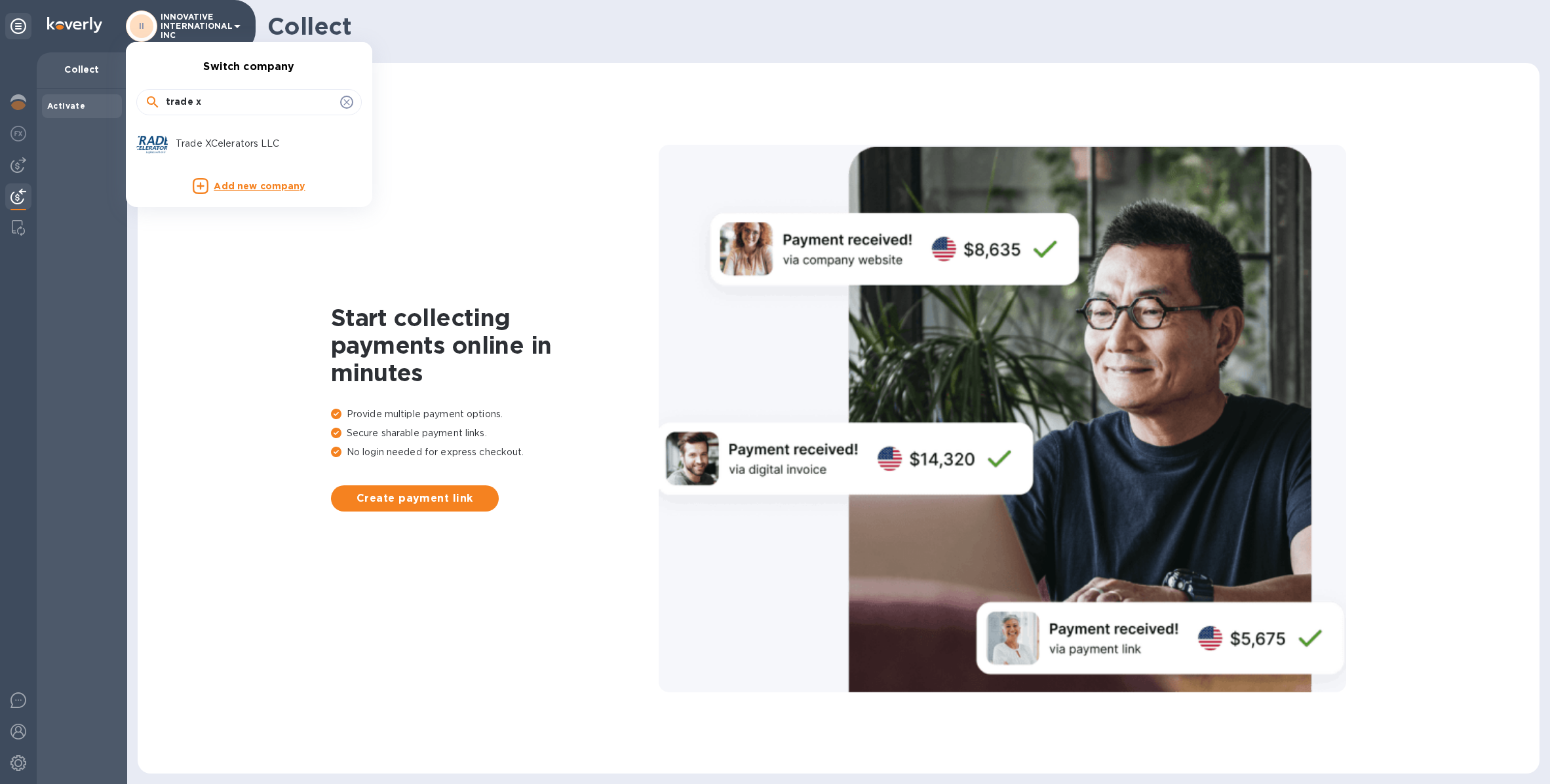
type input "trade x"
click at [222, 140] on p "Trade XCelerators LLC" at bounding box center [257, 144] width 165 height 14
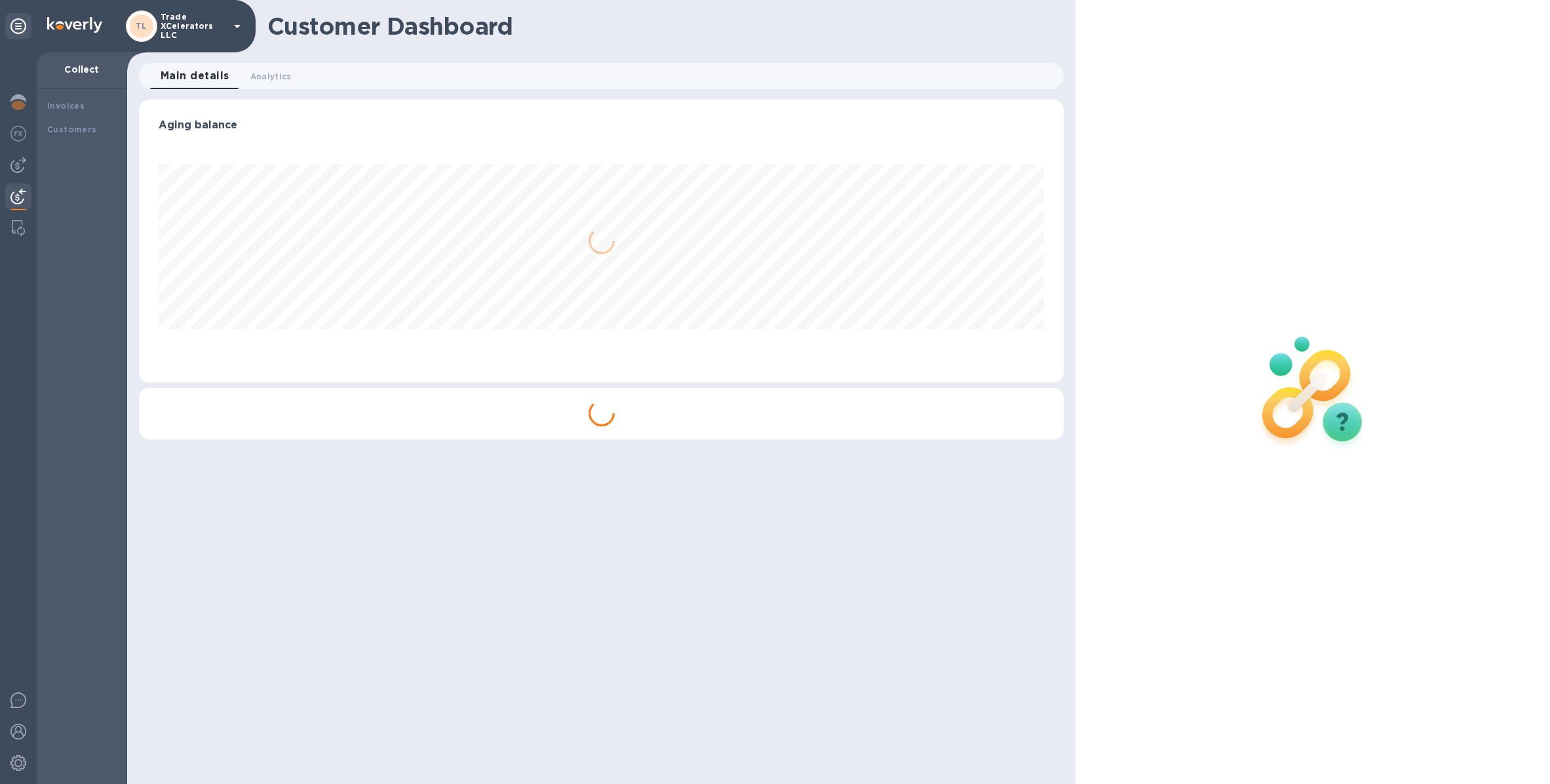
scroll to position [283, 925]
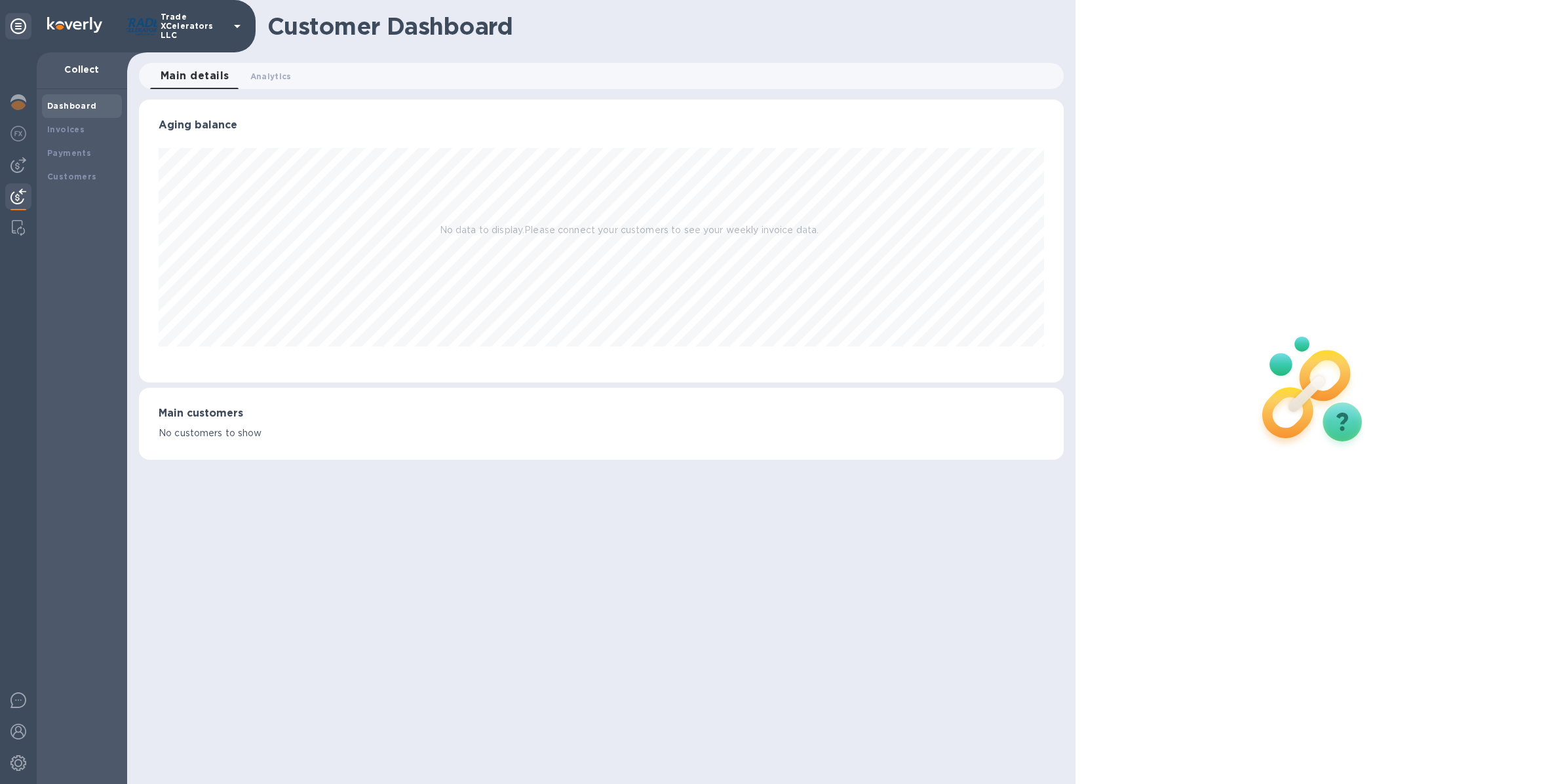
click at [188, 23] on p "Trade XCelerators LLC" at bounding box center [193, 26] width 65 height 28
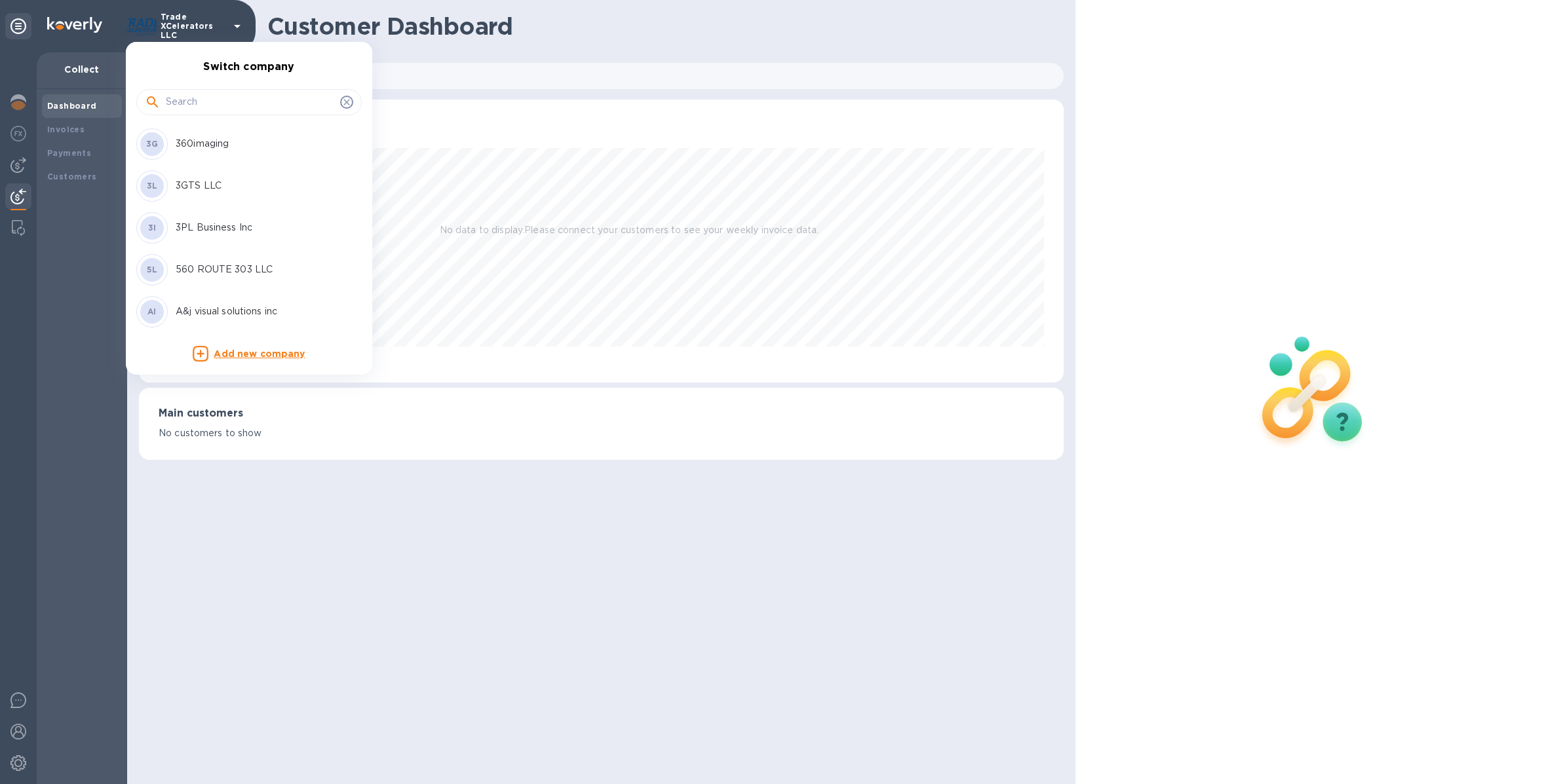
click at [208, 101] on input "text" at bounding box center [250, 102] width 169 height 20
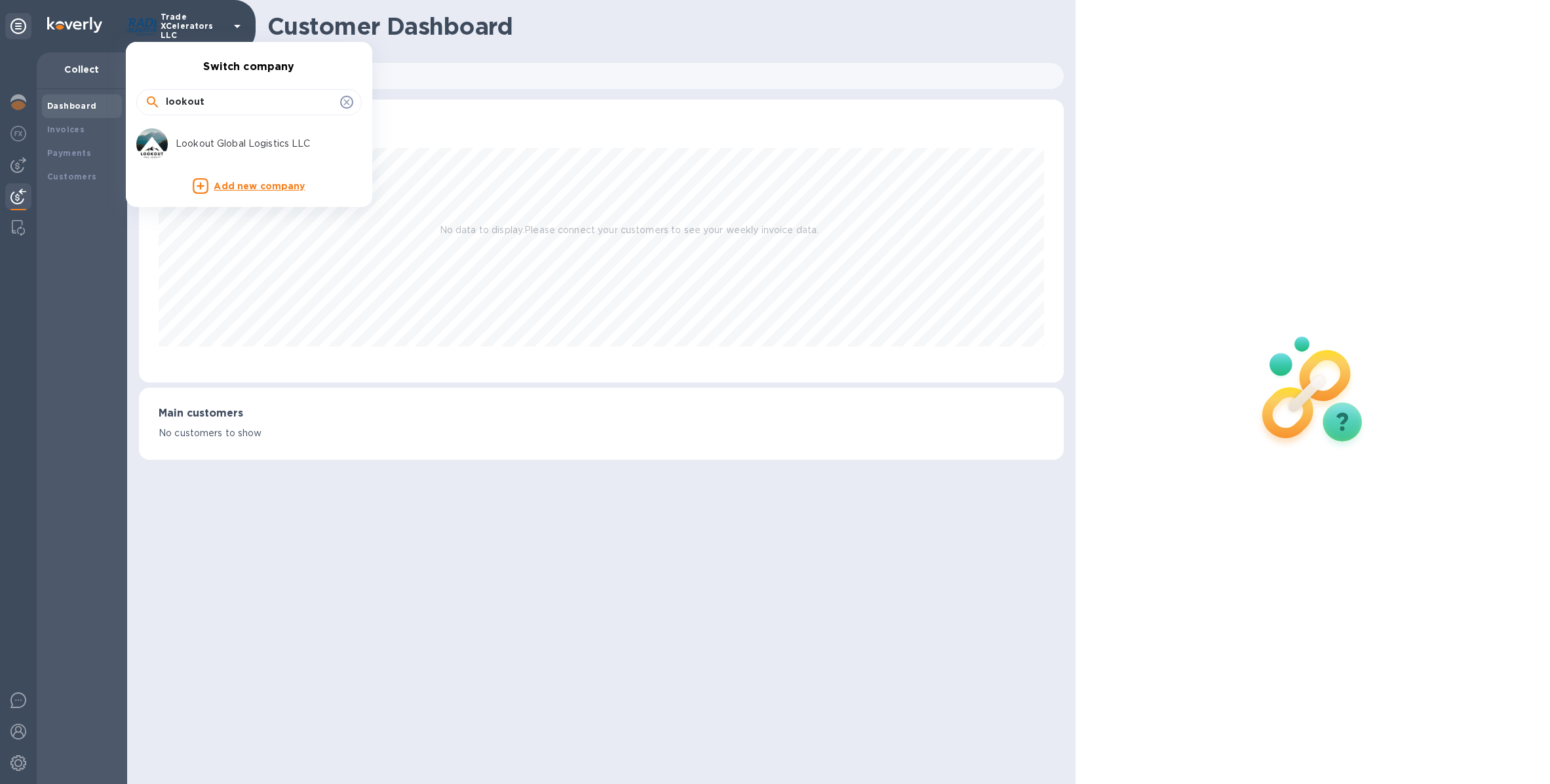
type input "lookout"
click at [220, 133] on div "Lookout Global Logistics LLC" at bounding box center [238, 144] width 204 height 31
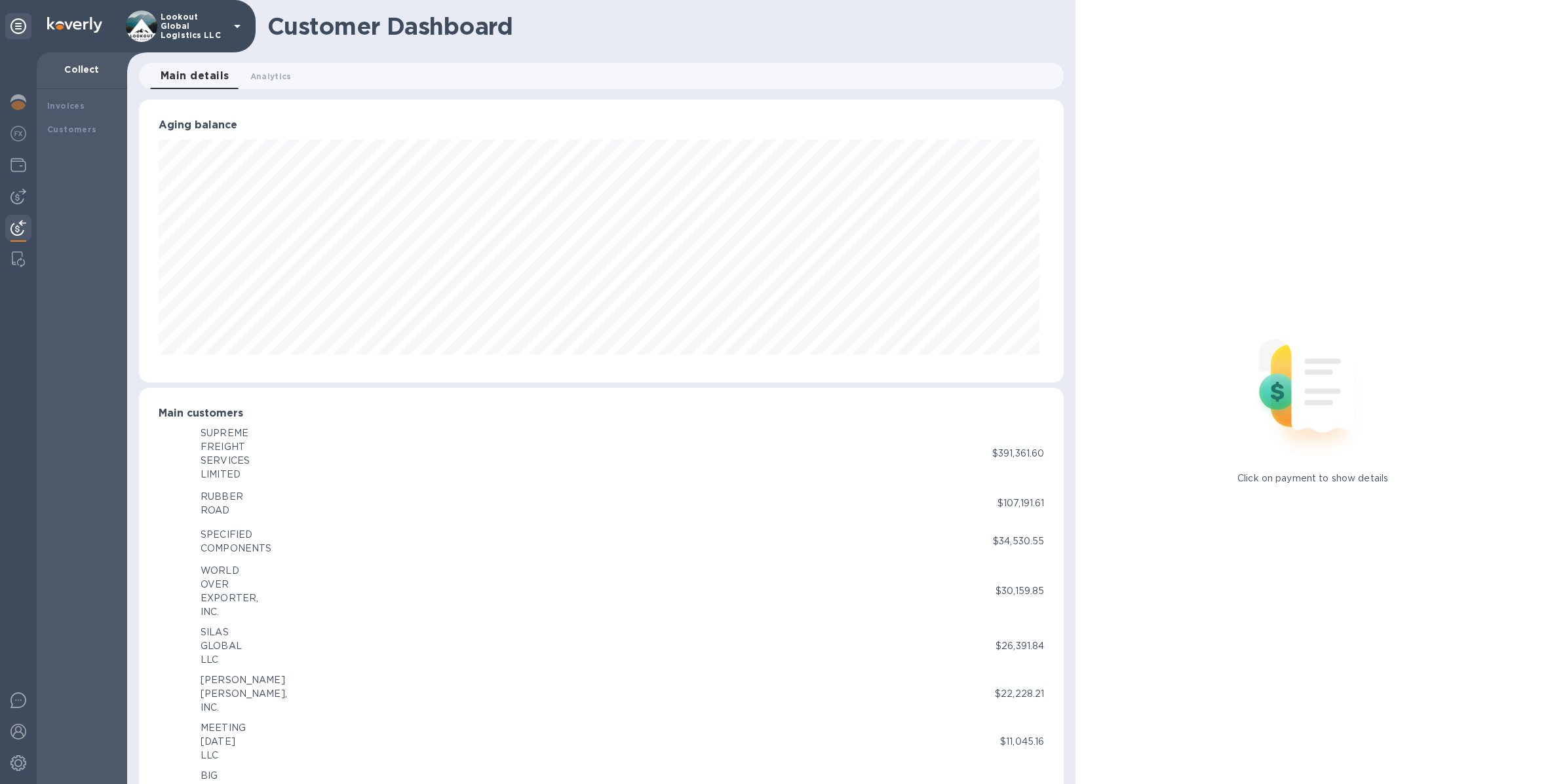
scroll to position [283, 919]
click at [24, 170] on img at bounding box center [18, 165] width 16 height 16
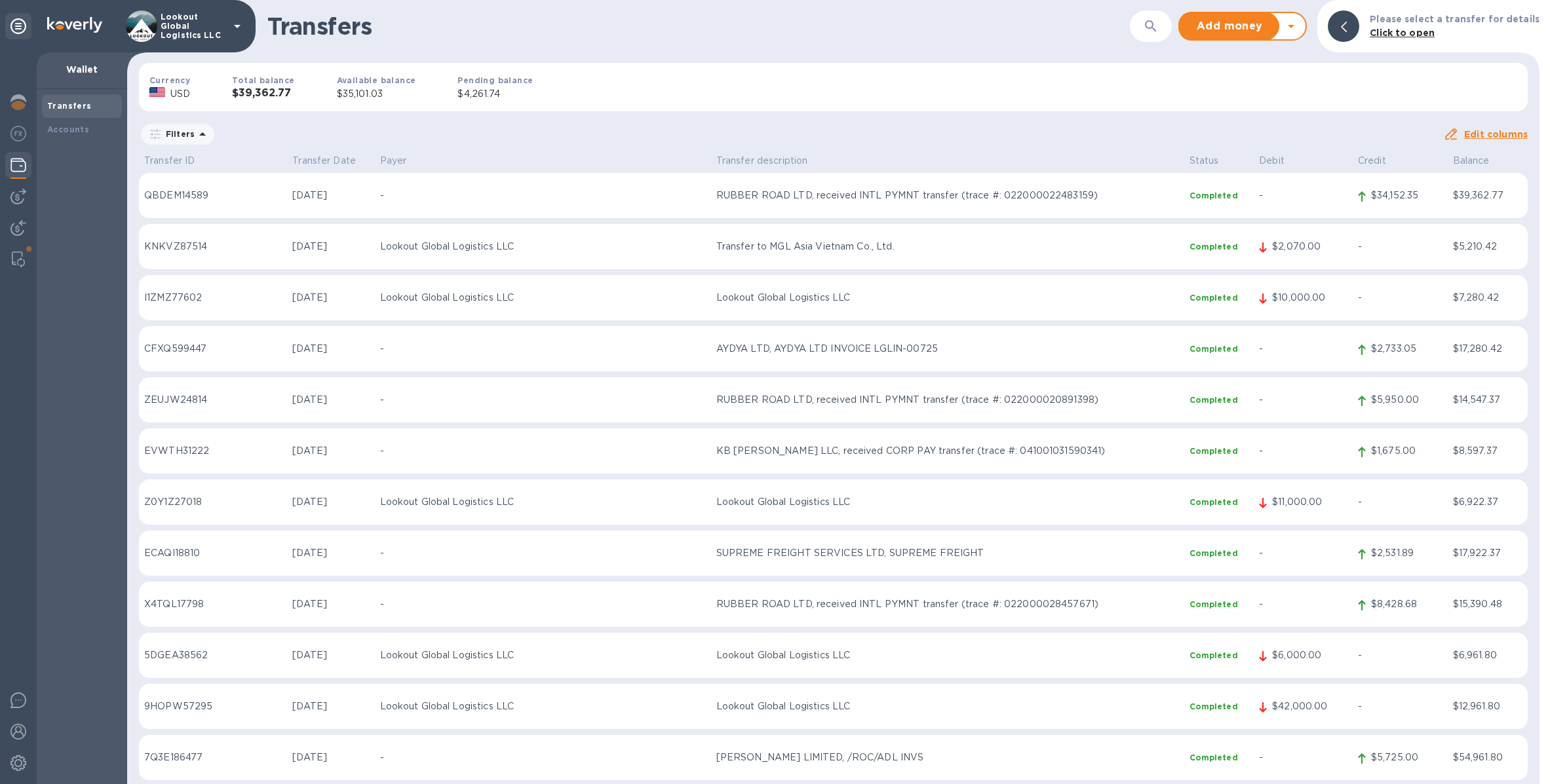
click at [218, 28] on p "Lookout Global Logistics LLC" at bounding box center [193, 26] width 65 height 28
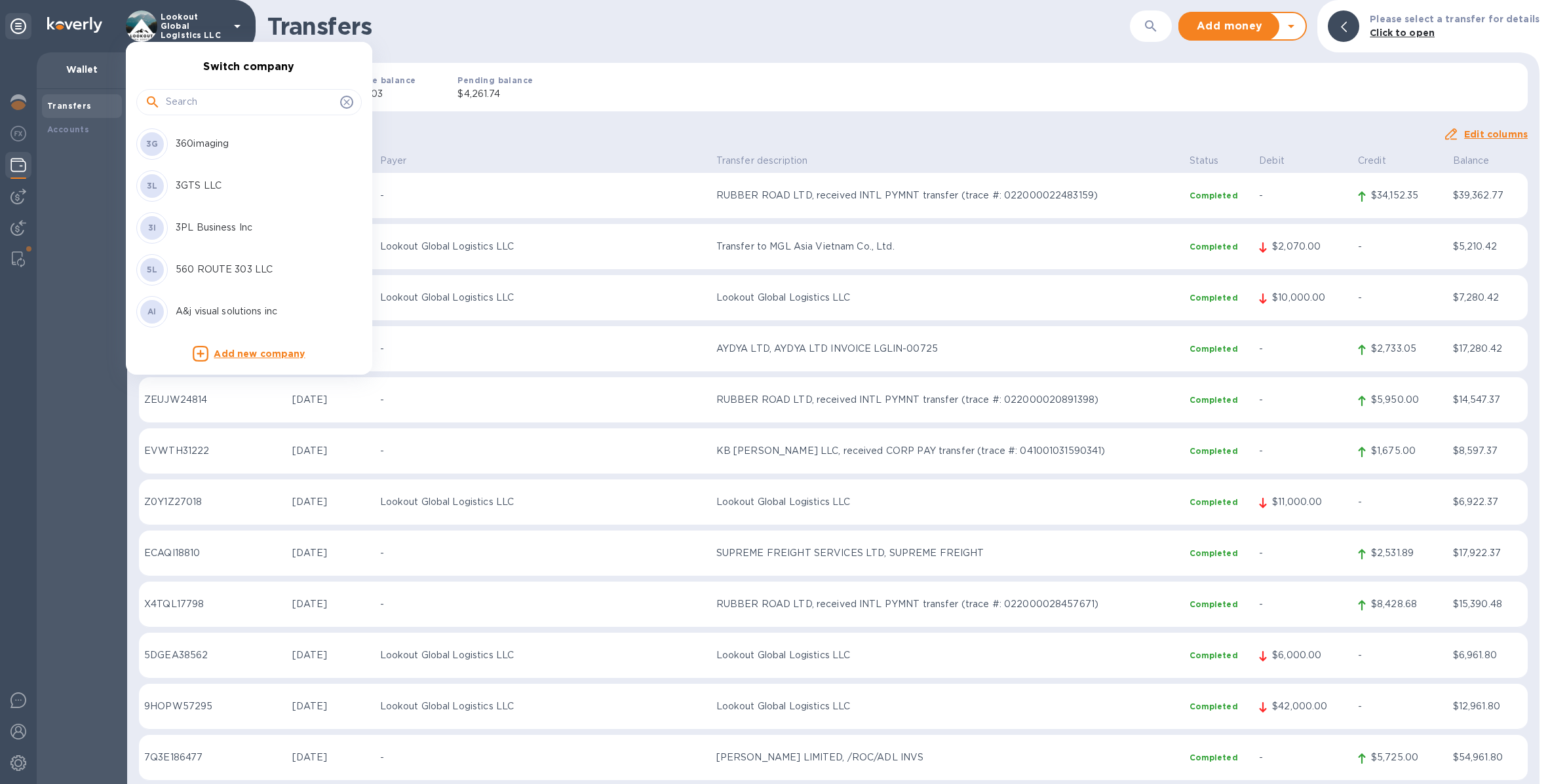
click at [215, 105] on input "text" at bounding box center [250, 102] width 169 height 20
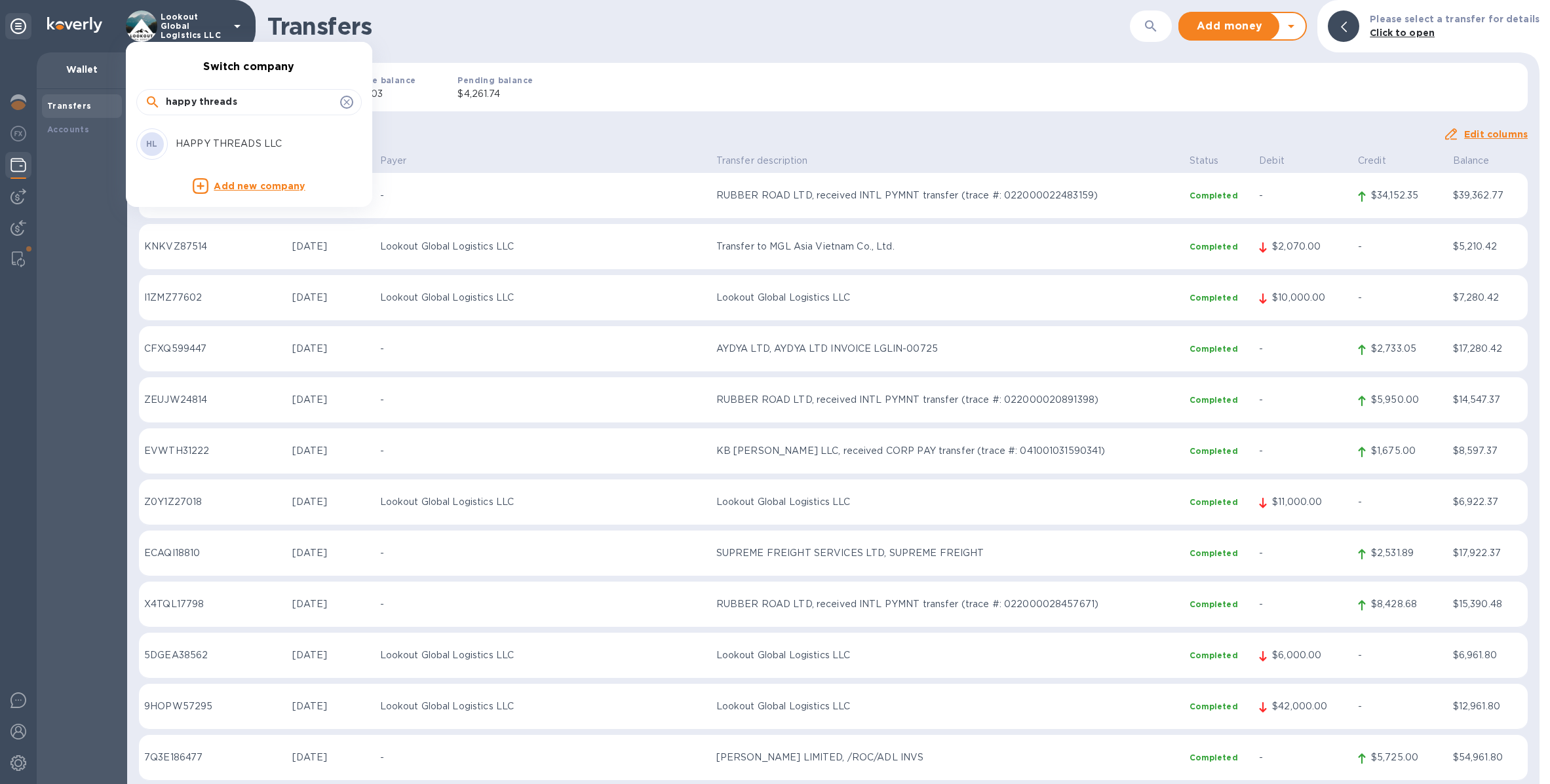
type input "happy threads"
click at [216, 130] on div "HL HAPPY THREADS LLC" at bounding box center [238, 144] width 204 height 31
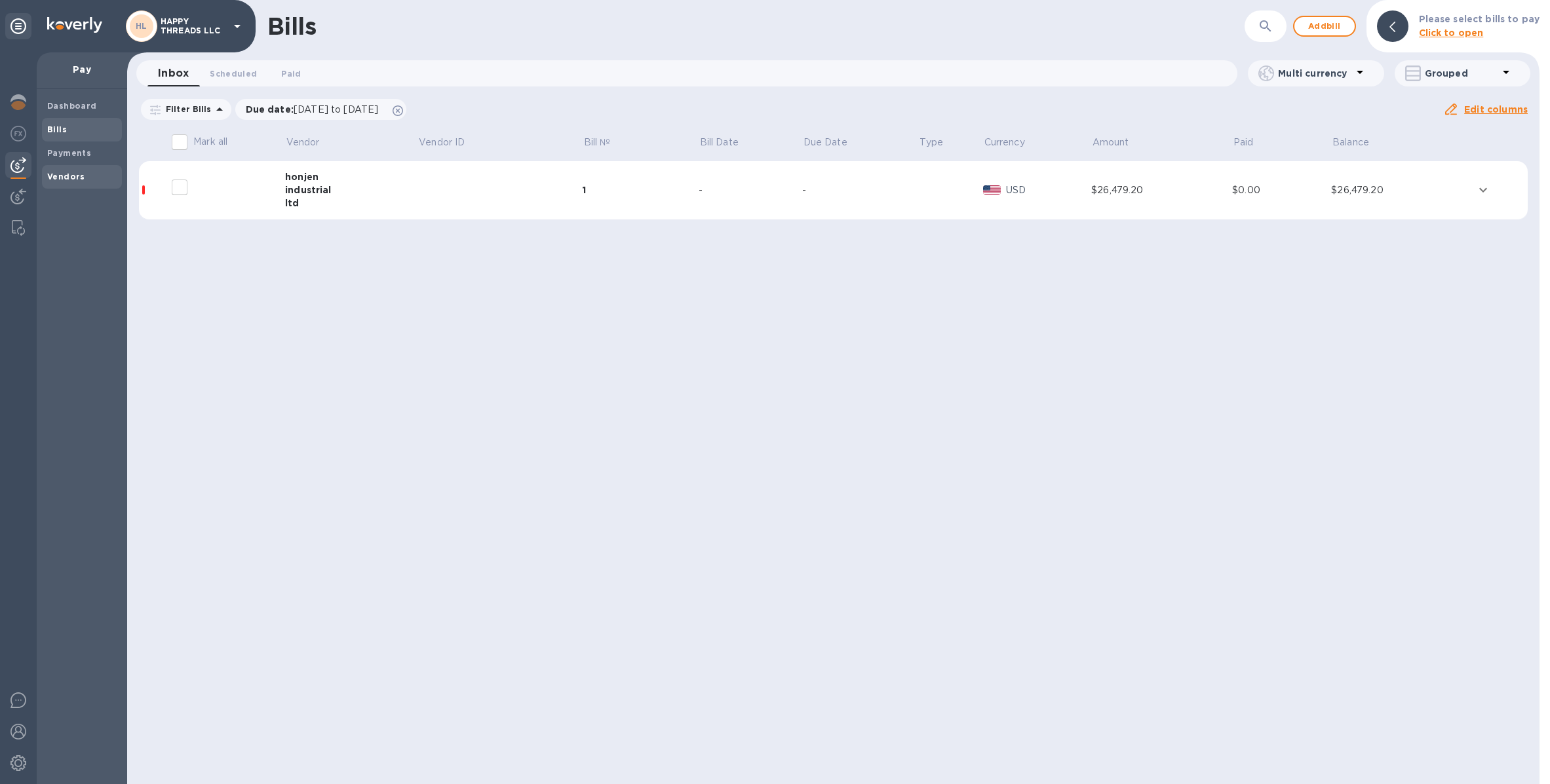
click at [73, 181] on b "Vendors" at bounding box center [66, 176] width 38 height 10
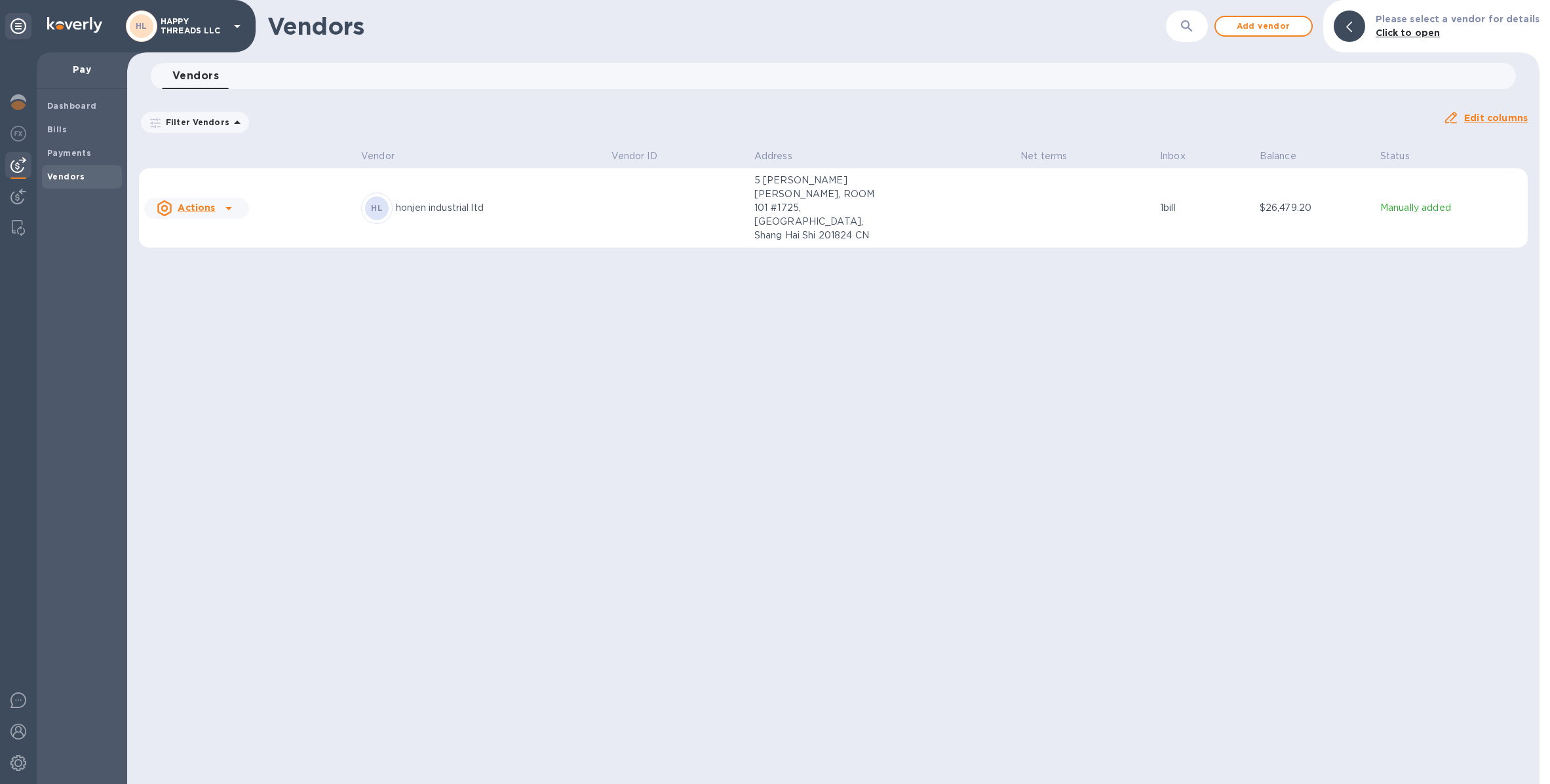
click at [564, 201] on p "honjen industrial ltd" at bounding box center [498, 208] width 204 height 14
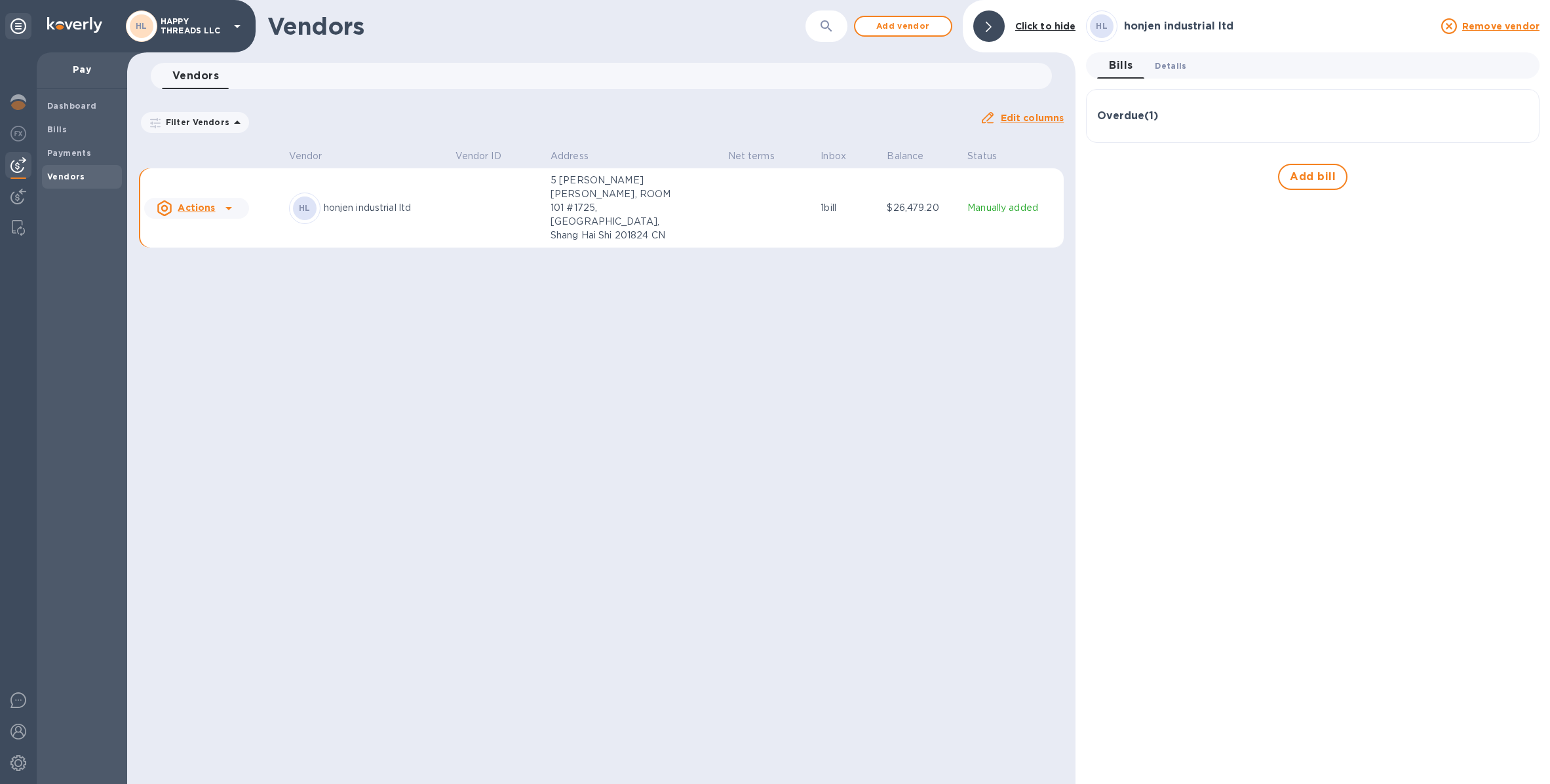
click at [1184, 69] on span "Details 0" at bounding box center [1171, 66] width 31 height 14
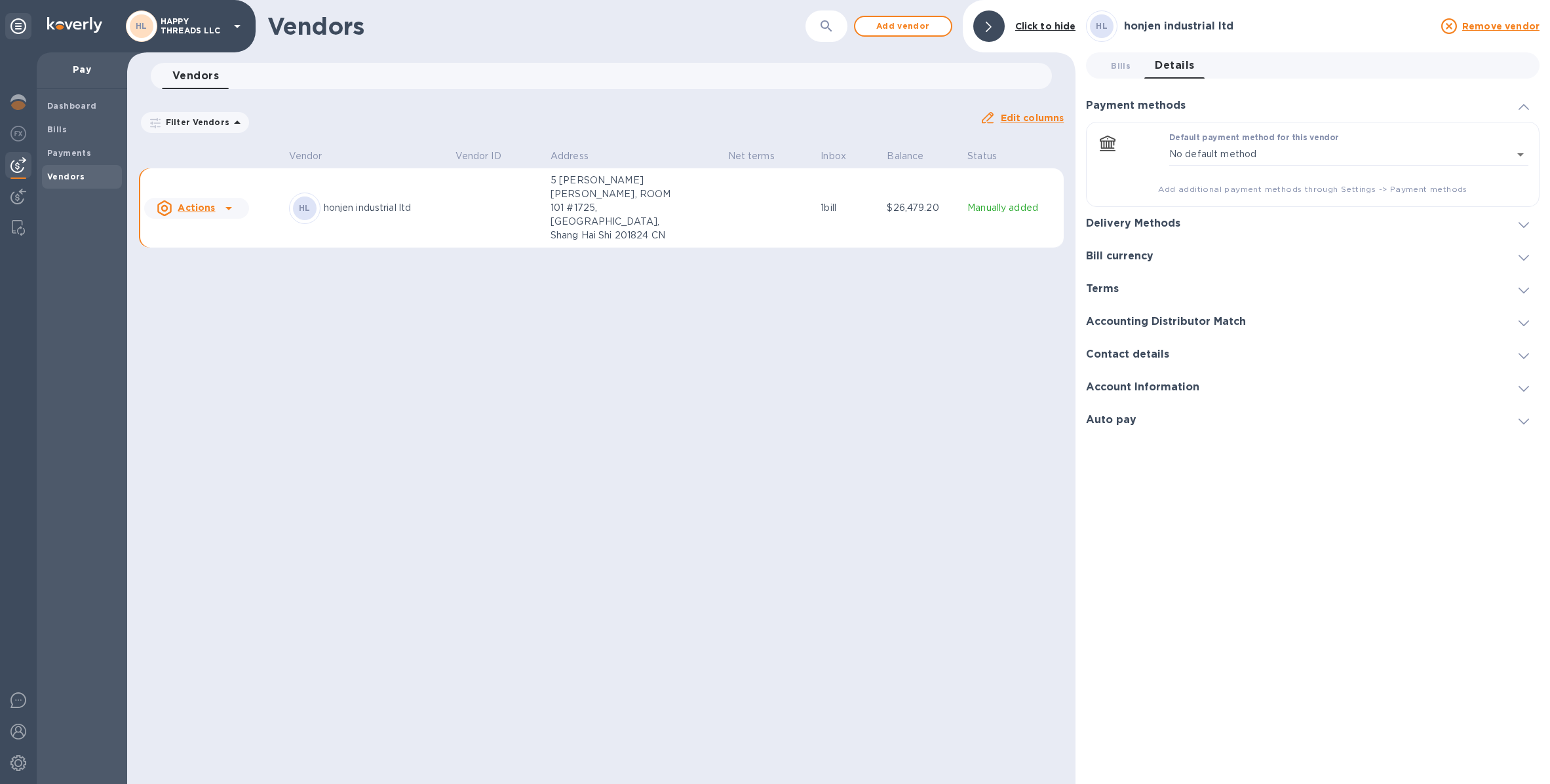
click at [1159, 230] on div "Delivery Methods" at bounding box center [1313, 223] width 454 height 33
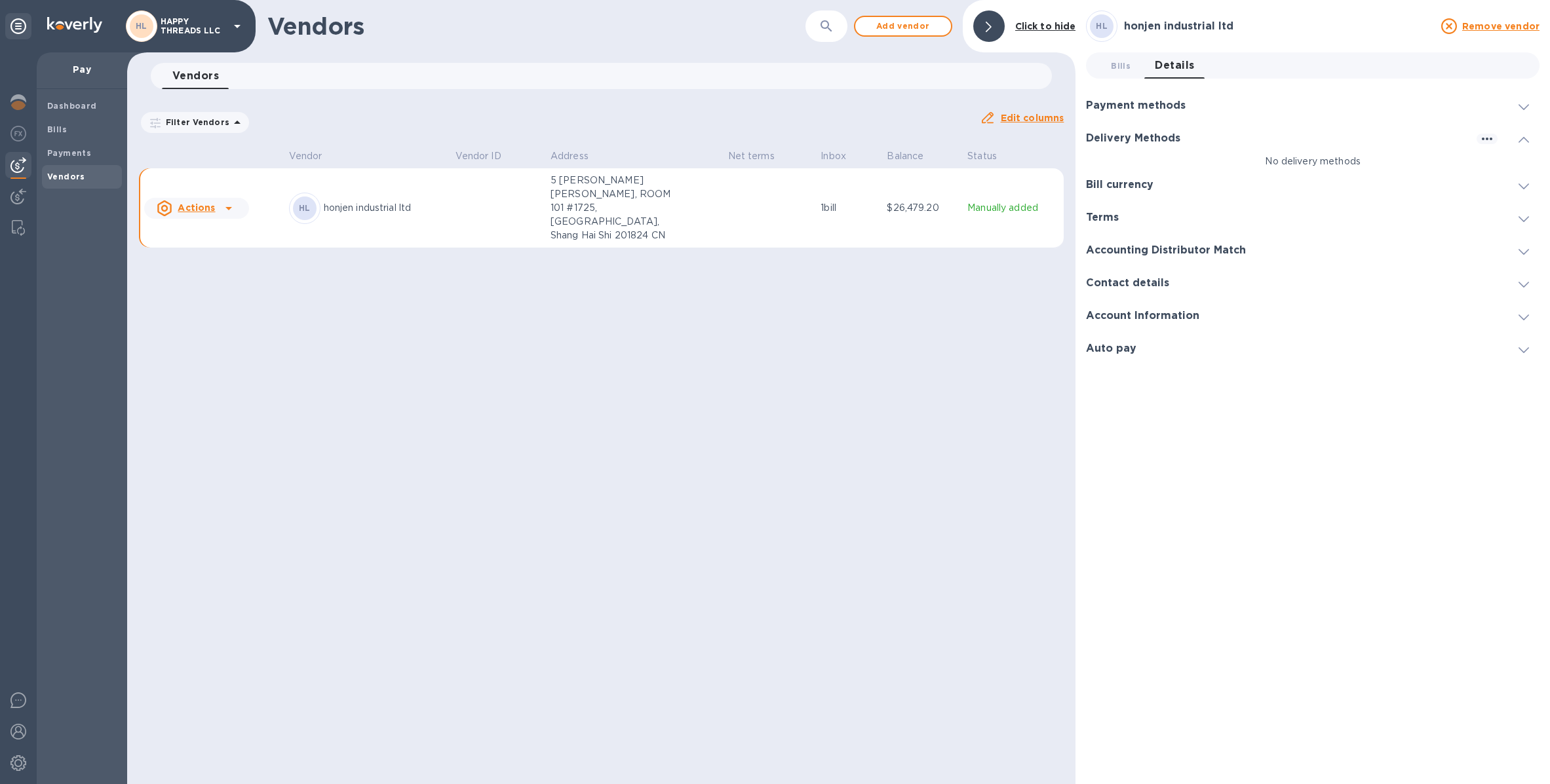
click at [81, 178] on b "Vendors" at bounding box center [66, 176] width 38 height 10
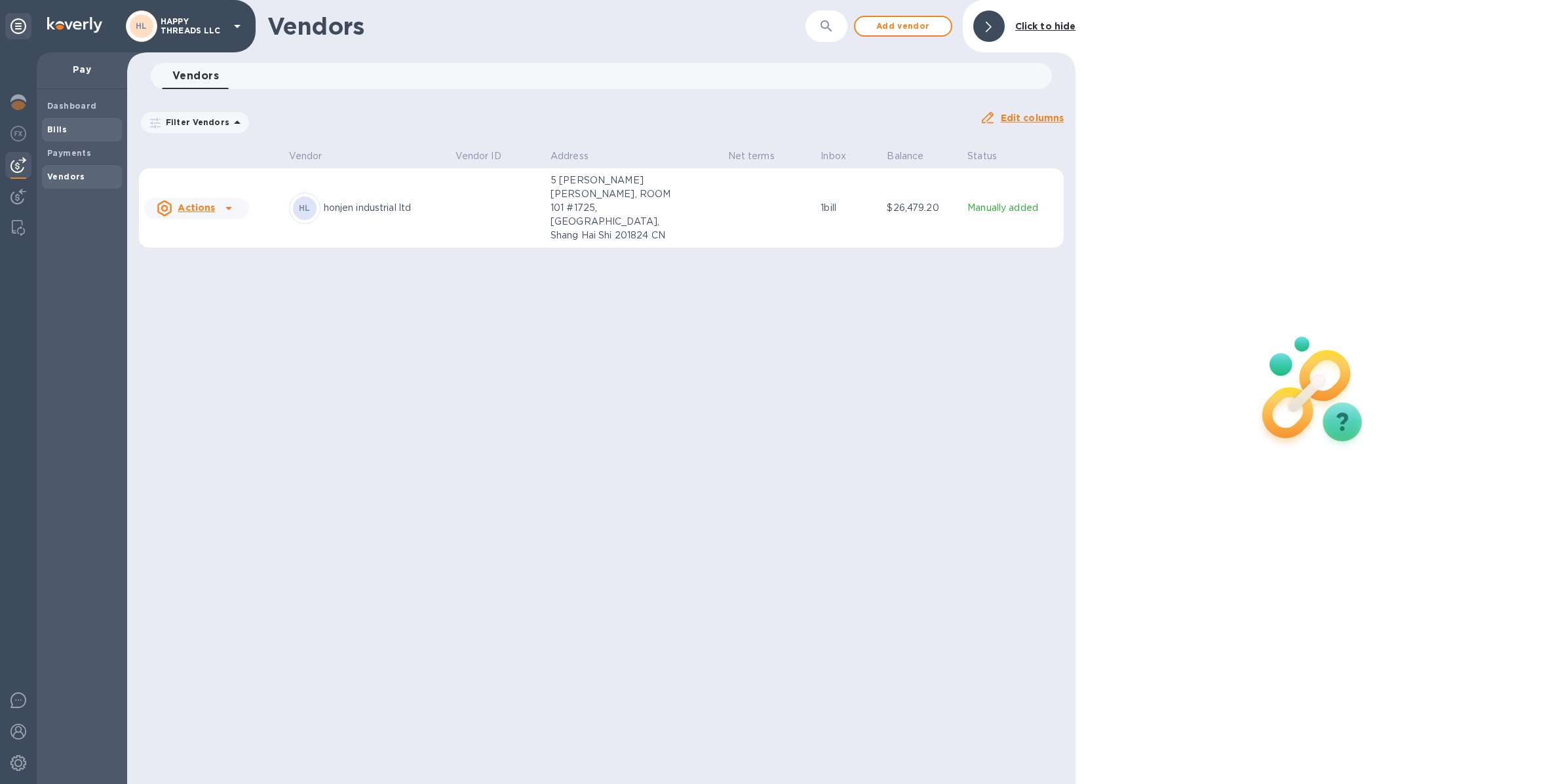
click at [73, 128] on span "Bills" at bounding box center [82, 129] width 70 height 13
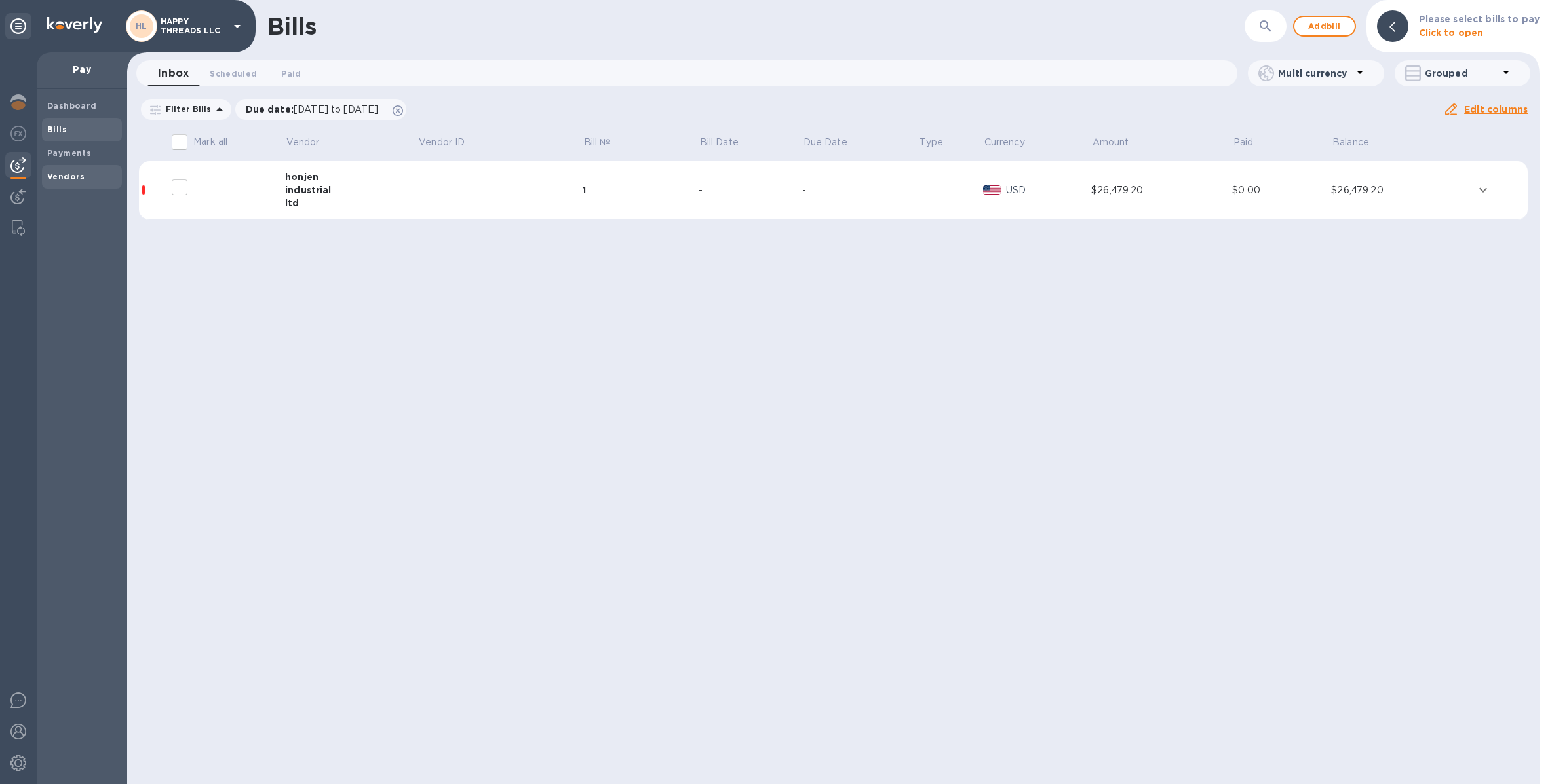
click at [73, 178] on b "Vendors" at bounding box center [66, 176] width 38 height 10
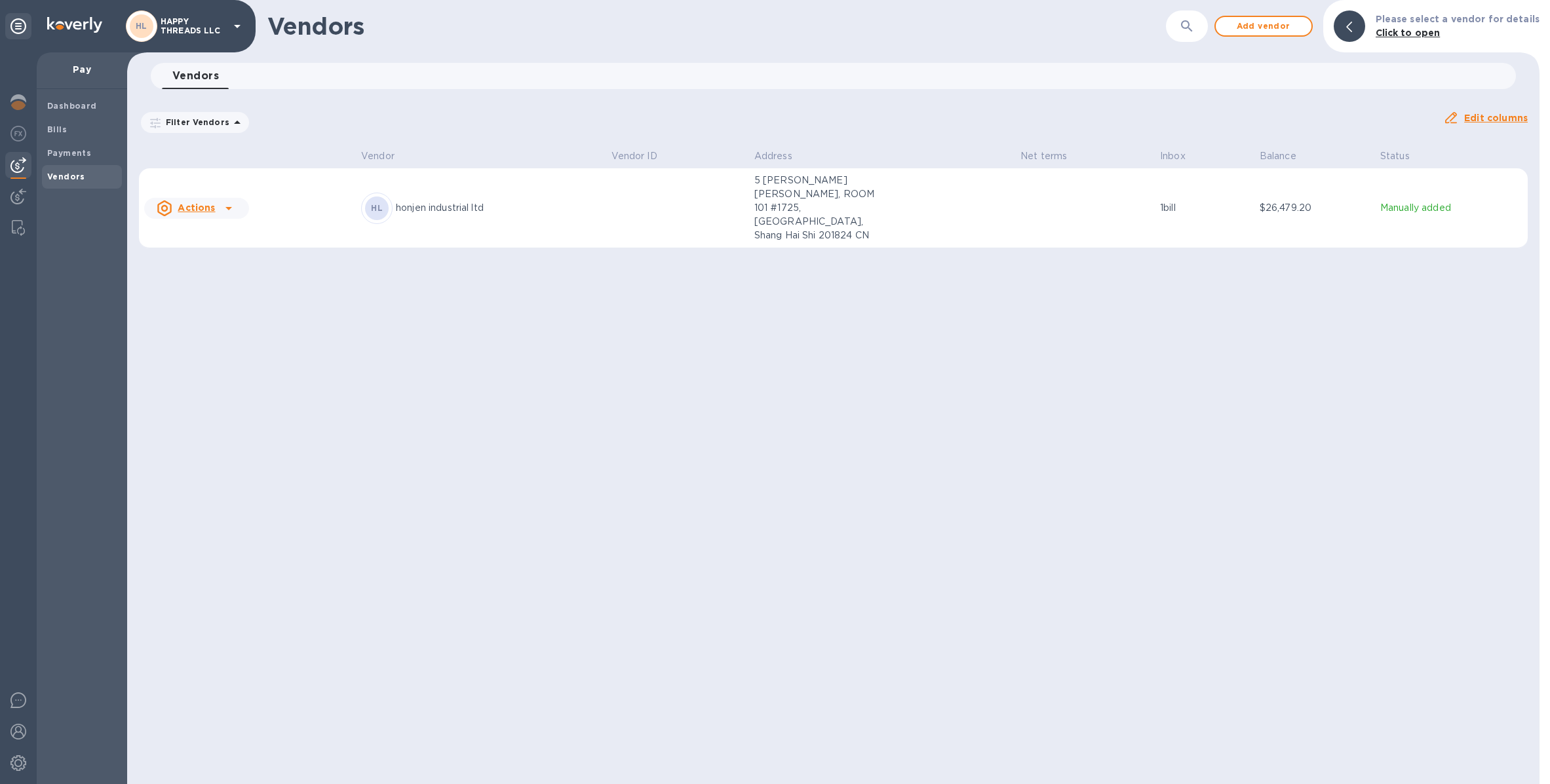
click at [587, 201] on p "honjen industrial ltd" at bounding box center [498, 208] width 204 height 14
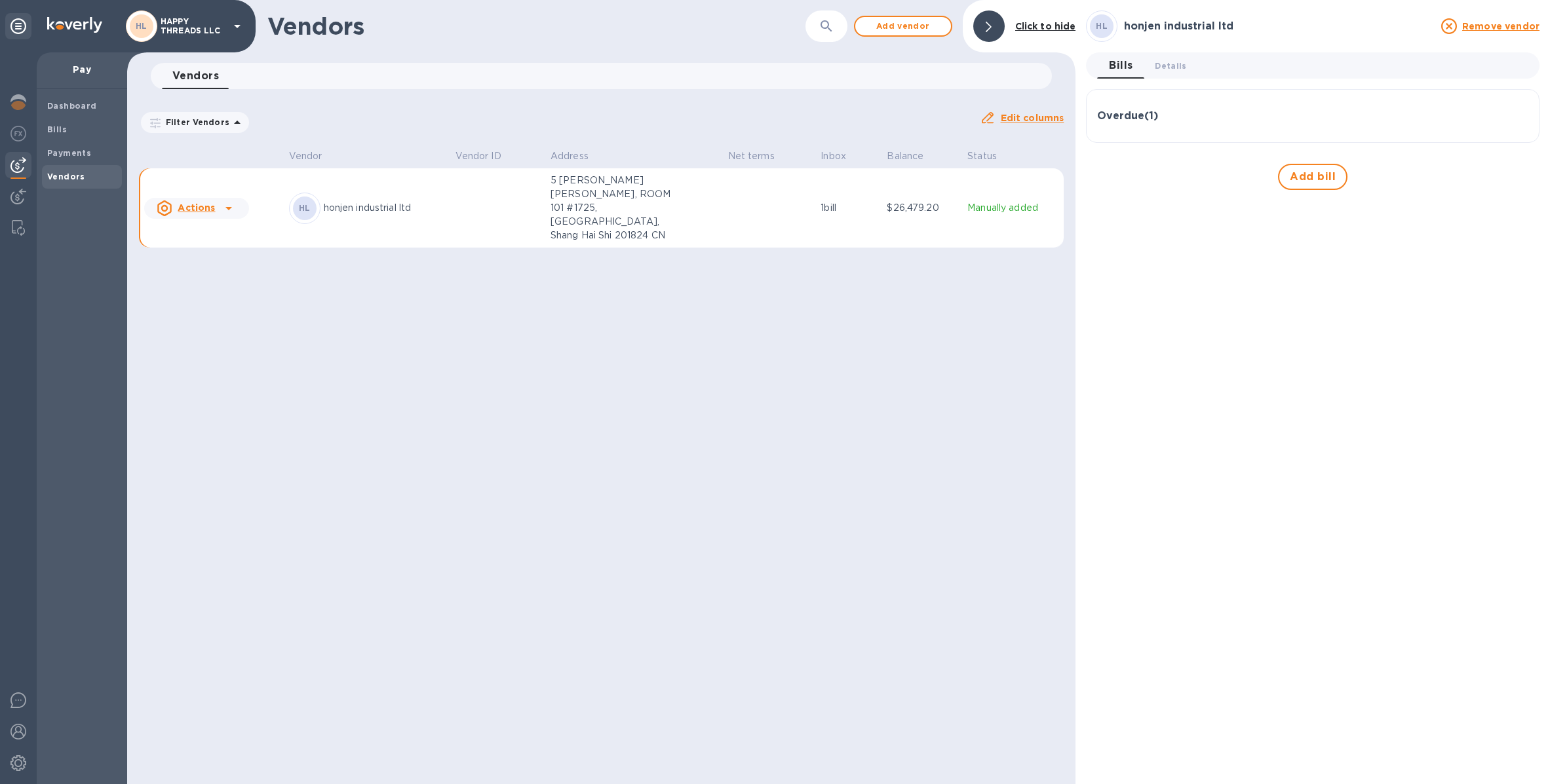
click at [512, 198] on td at bounding box center [497, 208] width 95 height 80
click at [773, 193] on td at bounding box center [769, 208] width 93 height 80
click at [1163, 67] on span "Details 0" at bounding box center [1171, 66] width 31 height 14
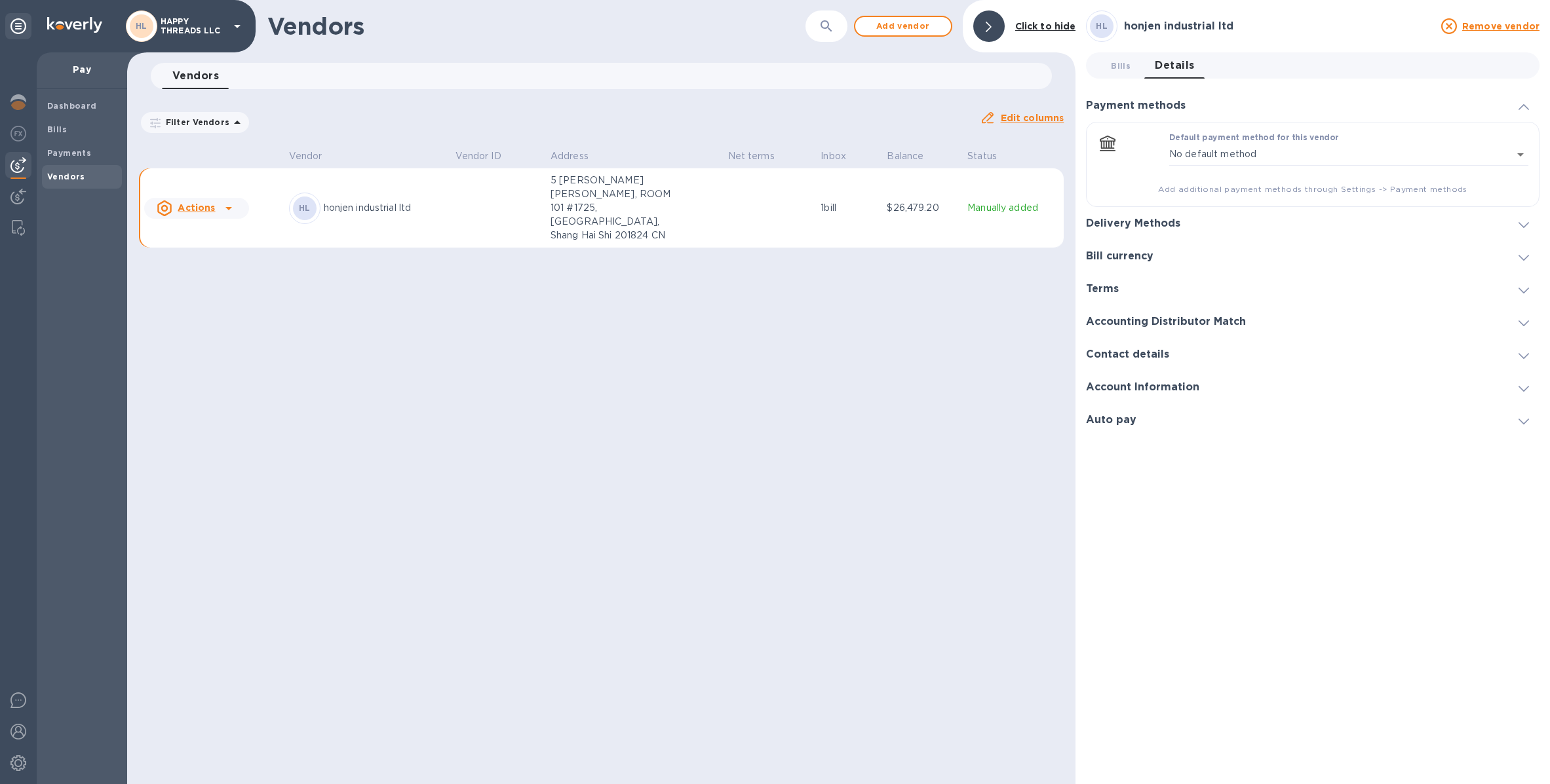
click at [1528, 217] on span at bounding box center [1523, 223] width 10 height 12
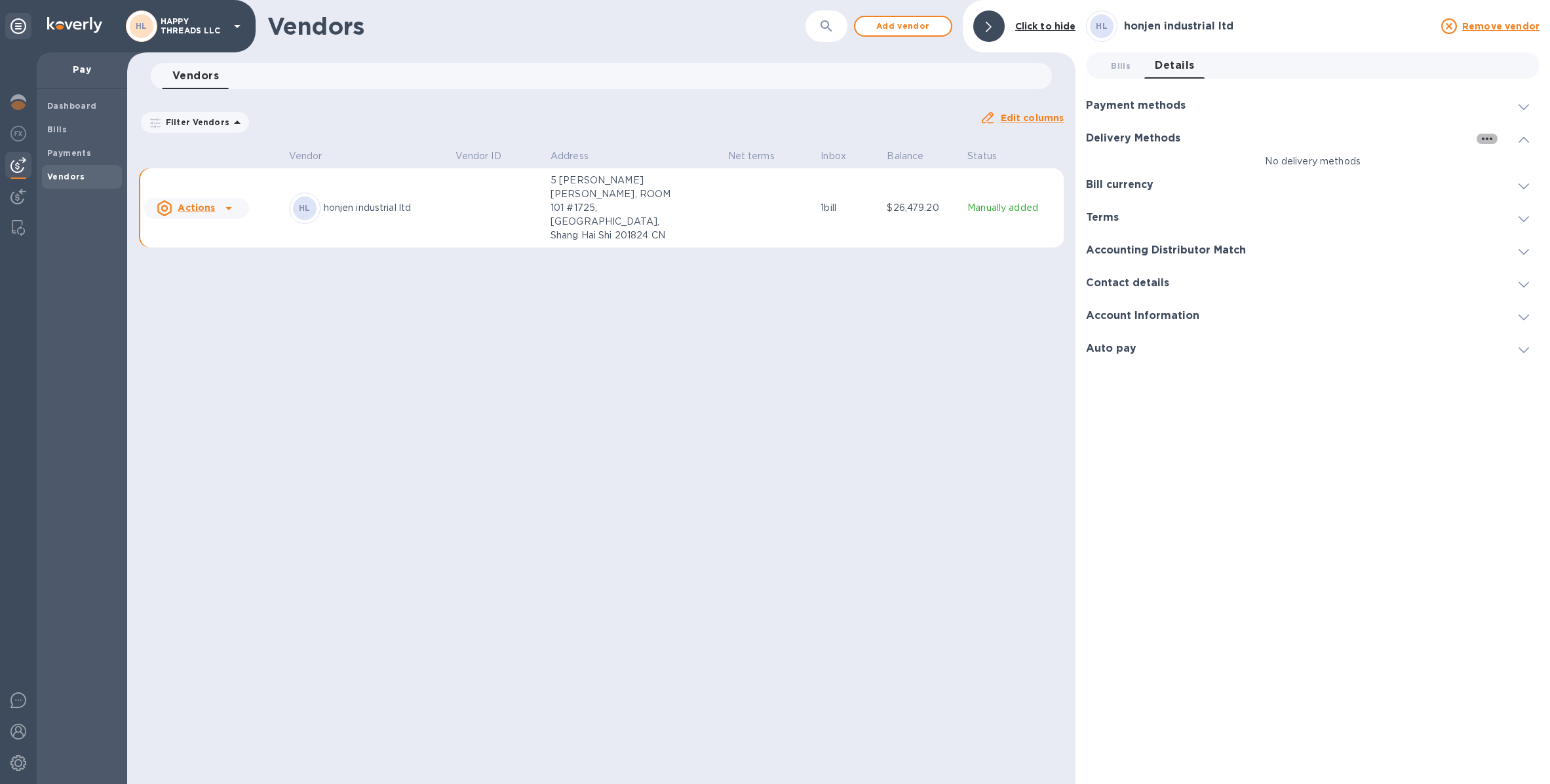
click at [1487, 140] on icon "button" at bounding box center [1486, 139] width 16 height 16
click at [1485, 160] on p "Add new" at bounding box center [1503, 165] width 44 height 13
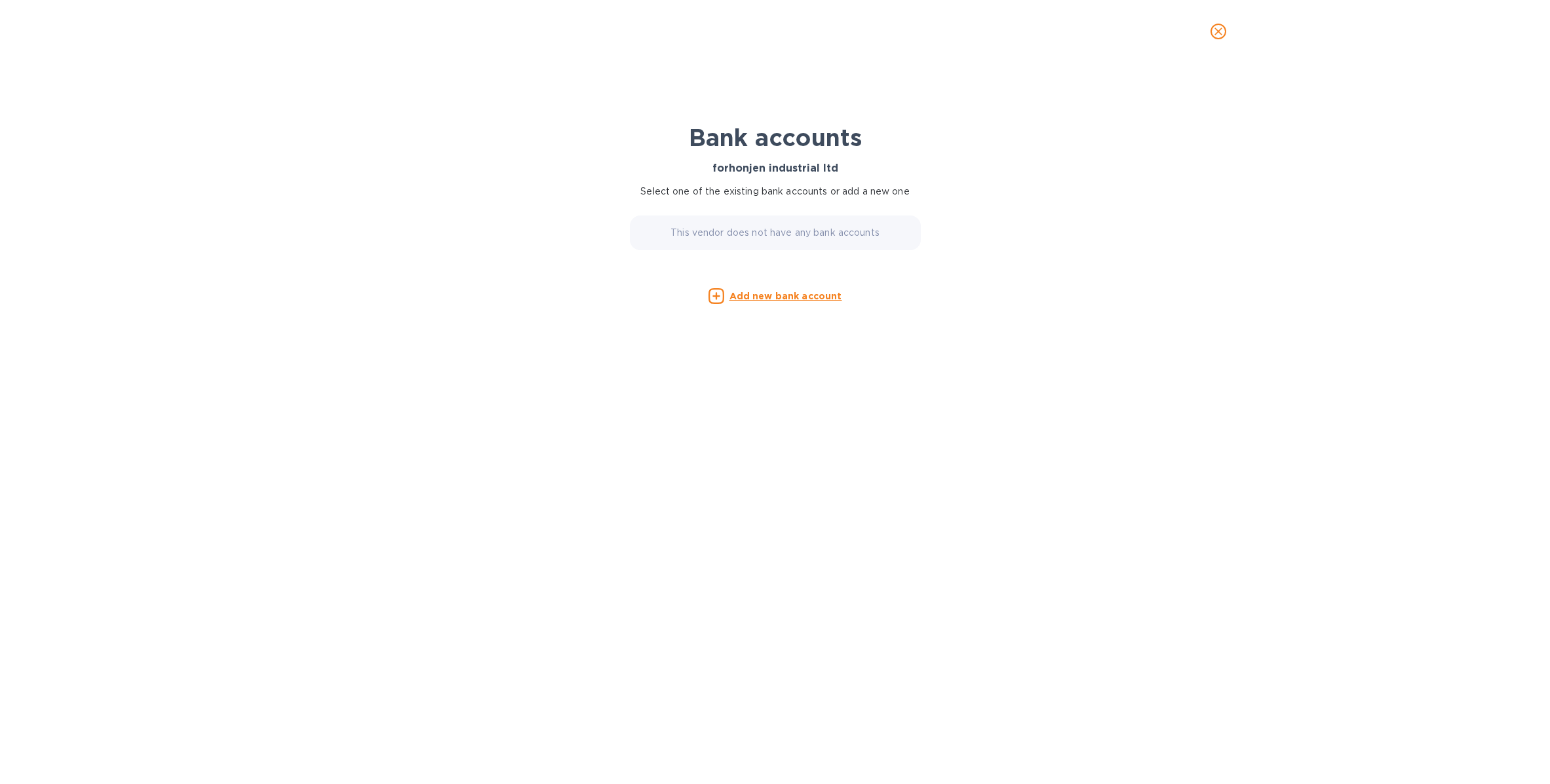
click at [773, 301] on u "Add new bank account" at bounding box center [785, 297] width 113 height 10
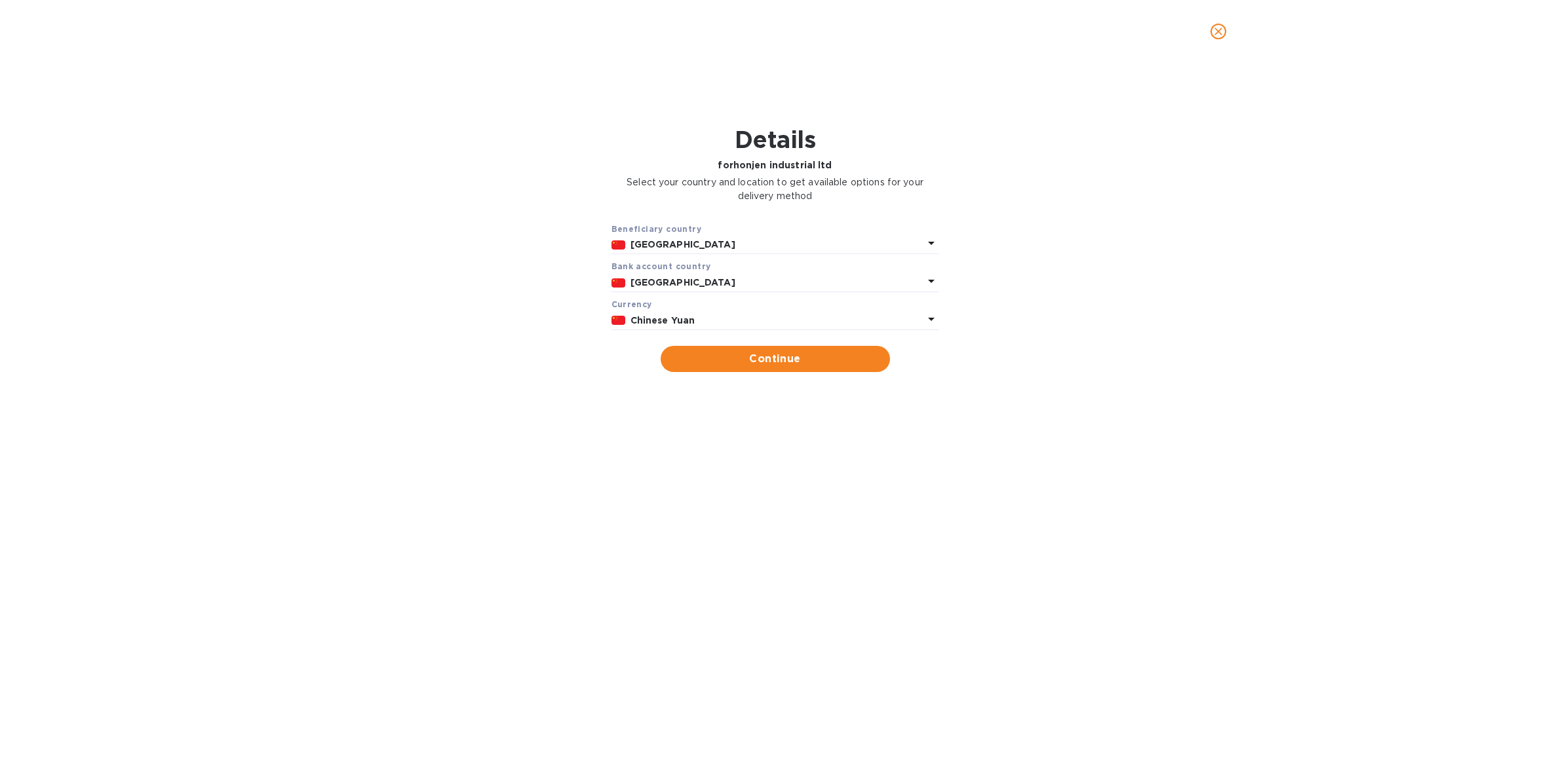
click at [664, 315] on b "Chinese Yuan" at bounding box center [663, 320] width 65 height 10
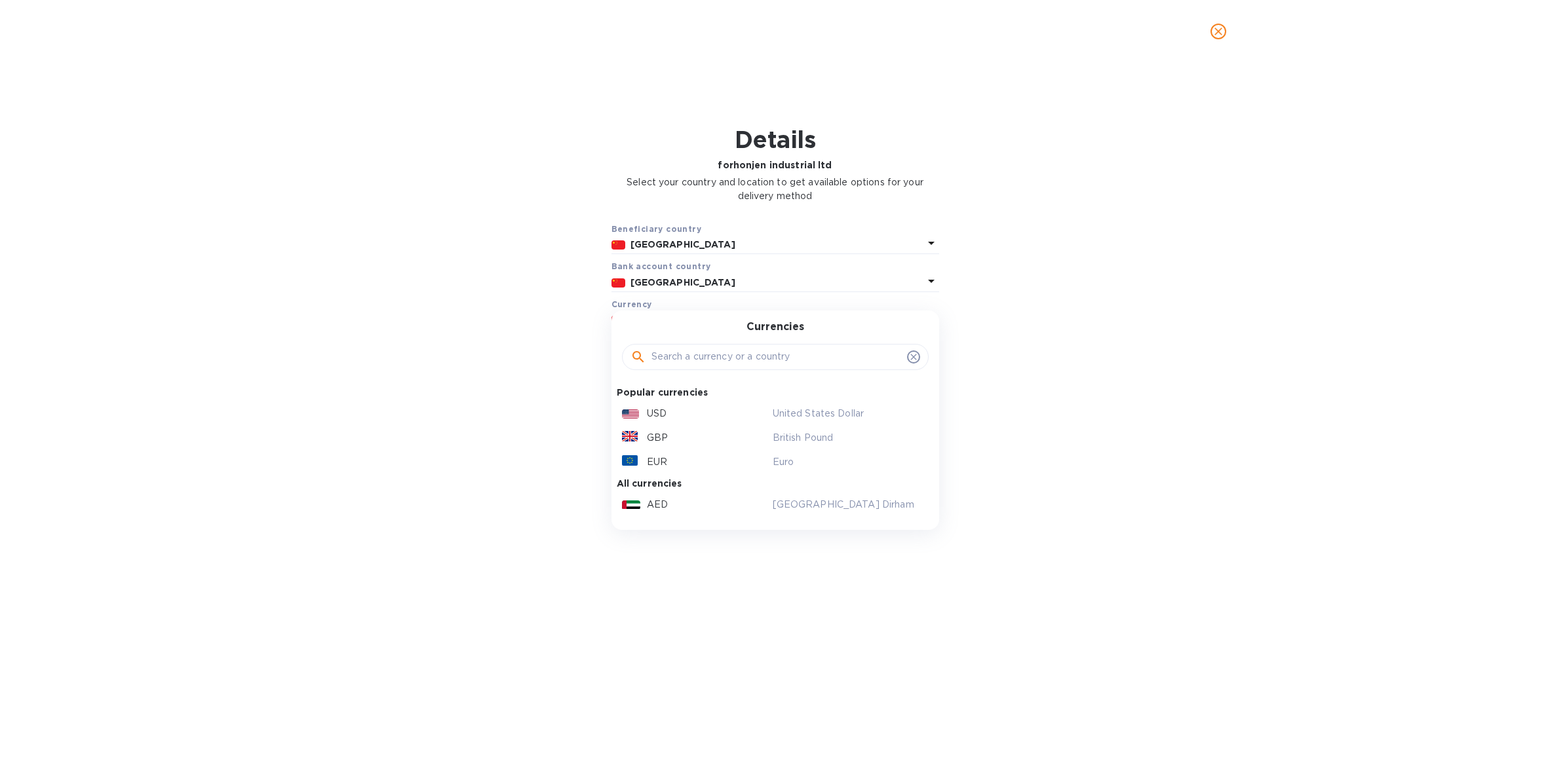
click at [1085, 228] on div "Beneficiary country China Bank account cоuntry China Currency Chinese Yuan Curr…" at bounding box center [775, 297] width 1515 height 167
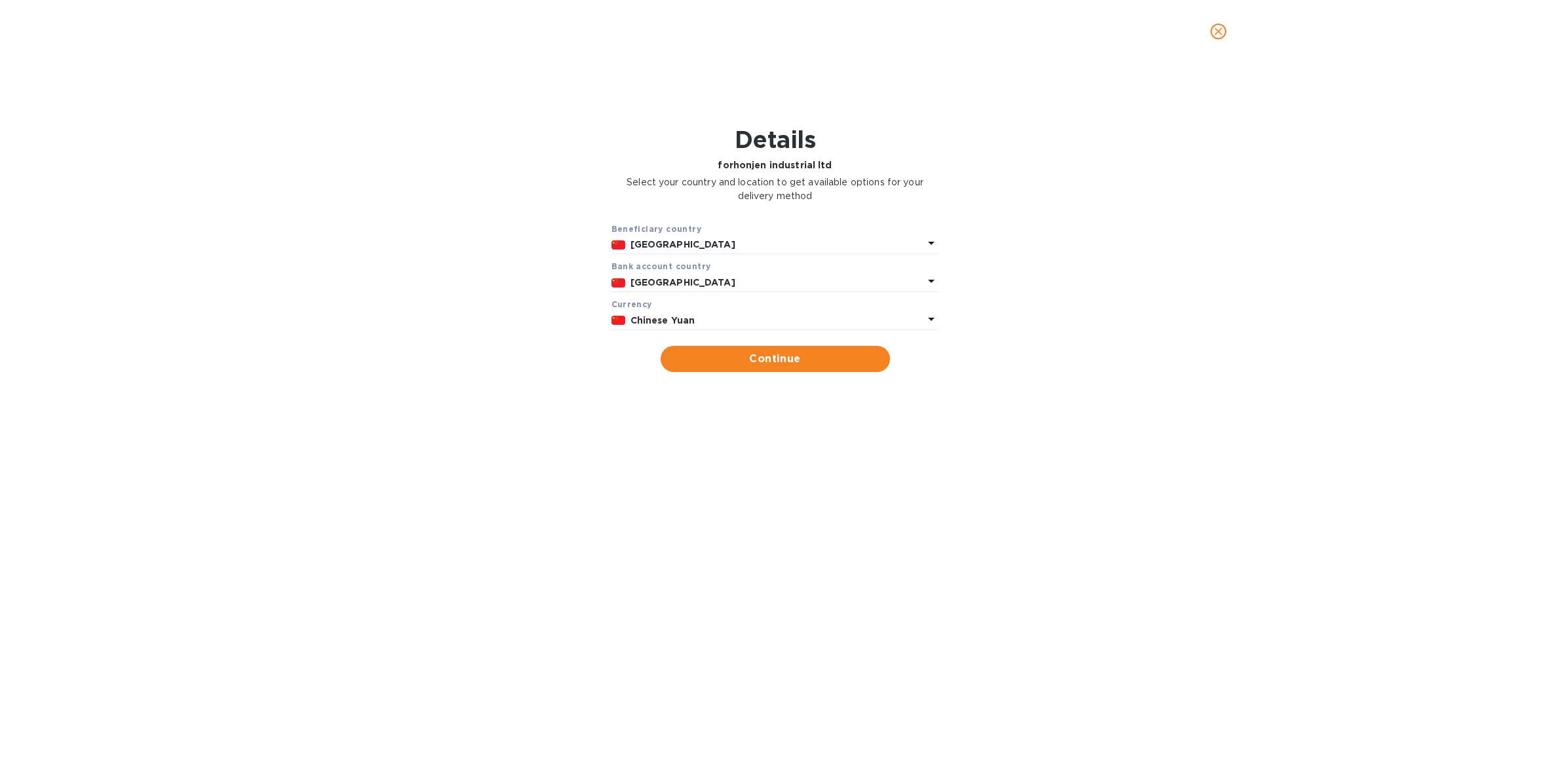
click at [813, 240] on p "China" at bounding box center [777, 245] width 293 height 14
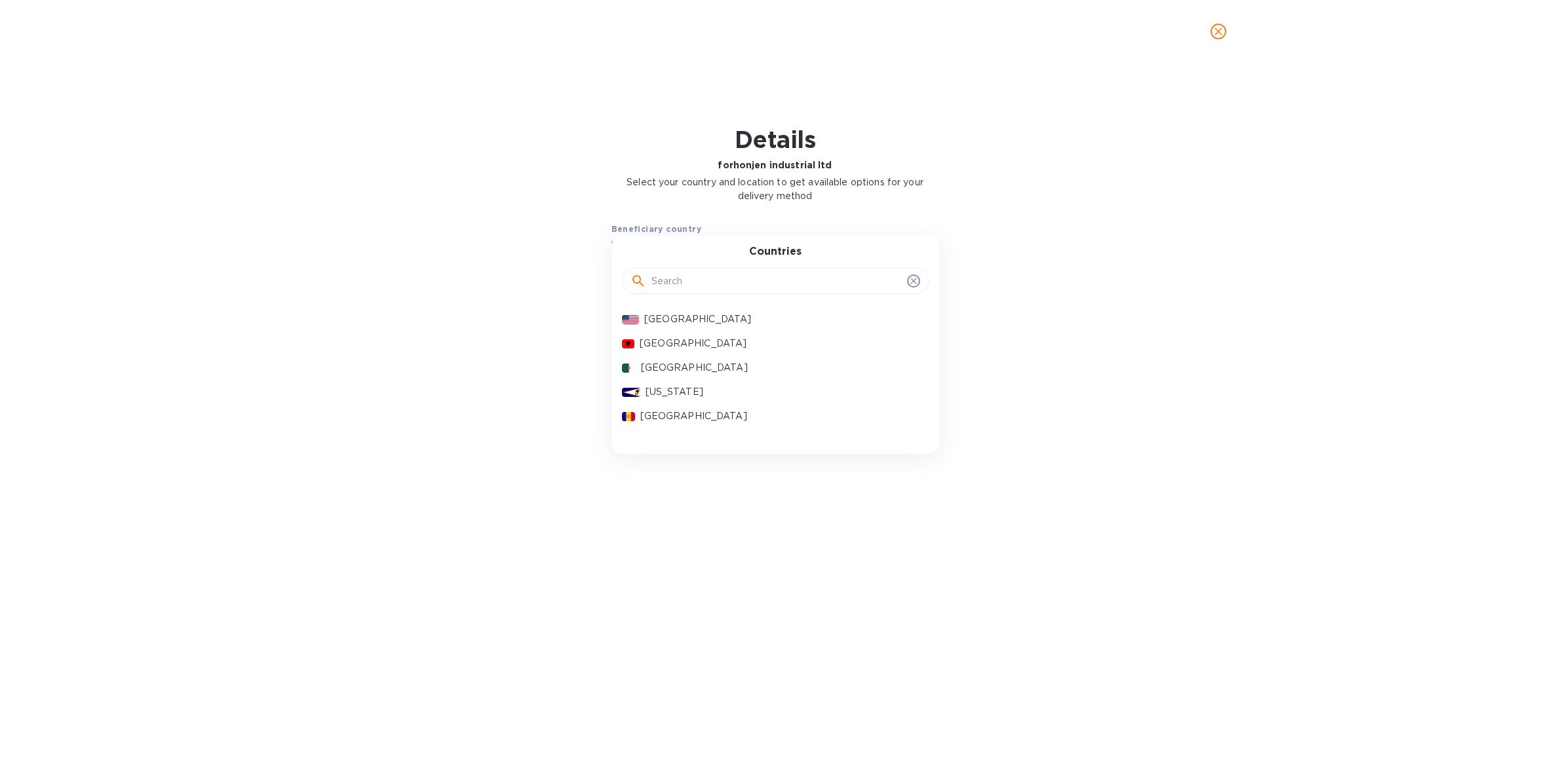
click at [804, 269] on div at bounding box center [775, 281] width 307 height 26
click at [802, 285] on input "text" at bounding box center [776, 281] width 250 height 20
type input "t"
type input "c"
drag, startPoint x: 796, startPoint y: 344, endPoint x: 877, endPoint y: 291, distance: 96.8
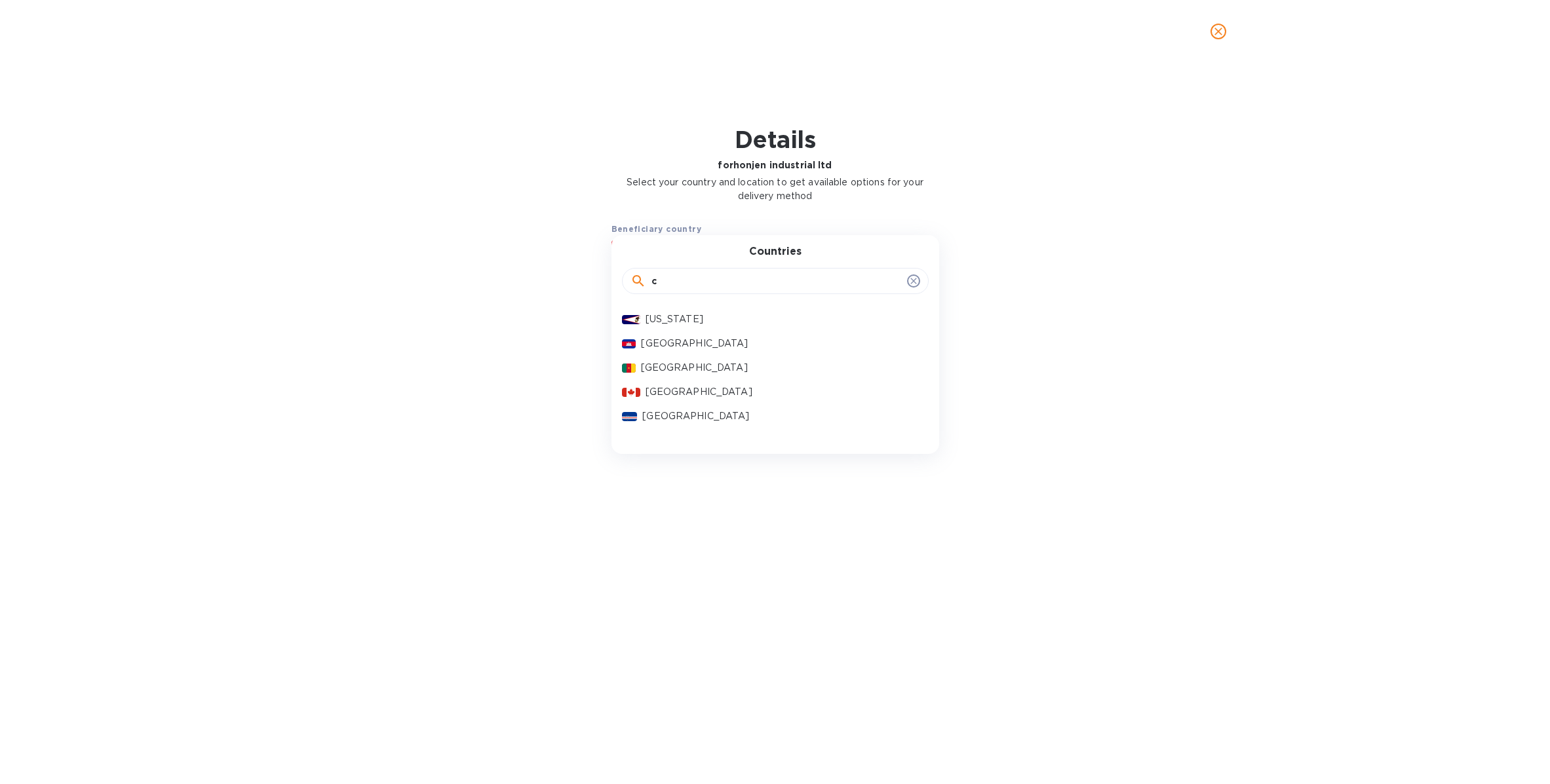
click at [799, 344] on p "Cambodia" at bounding box center [779, 344] width 277 height 14
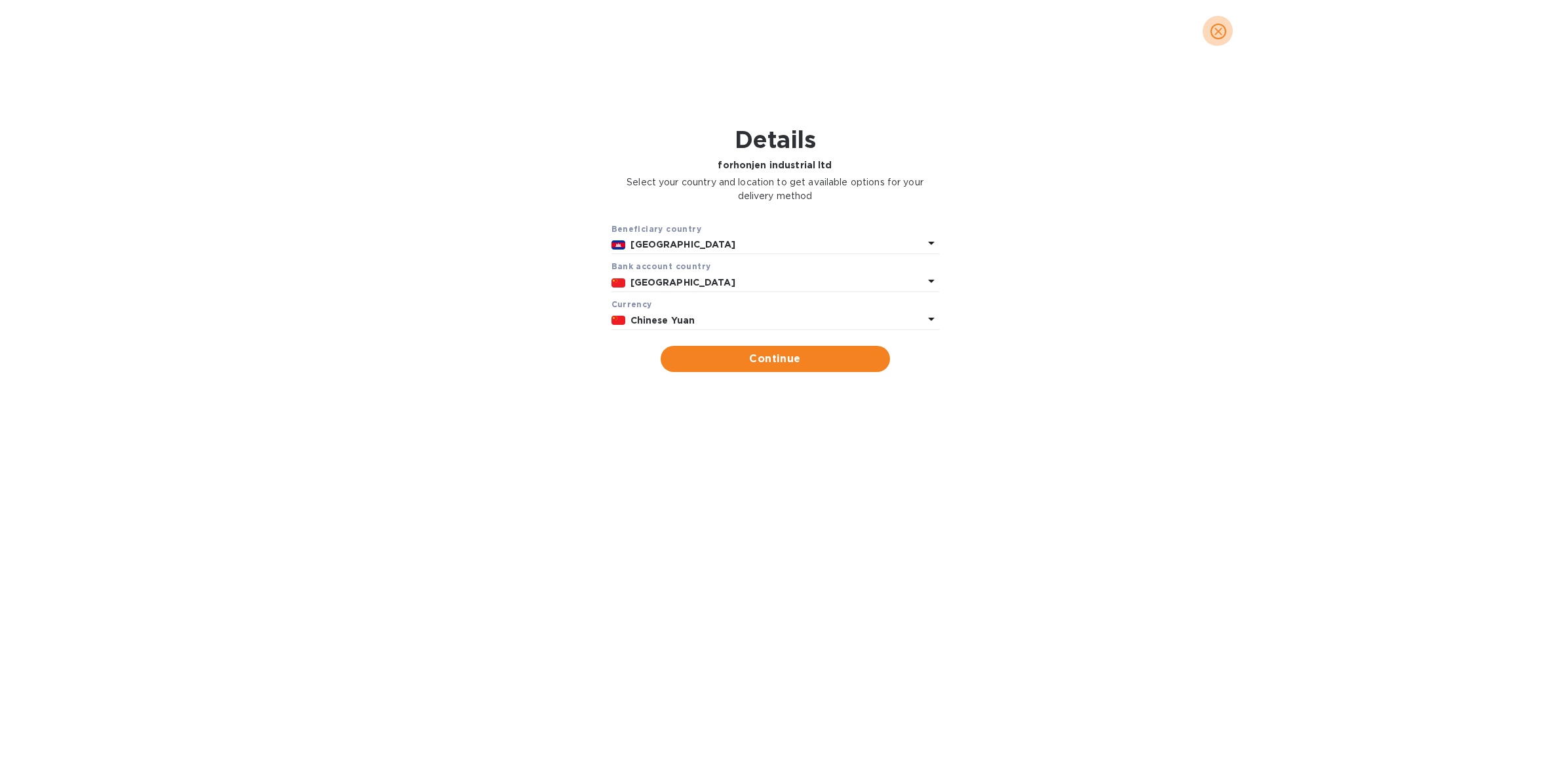
click at [1215, 35] on icon "close" at bounding box center [1218, 31] width 13 height 13
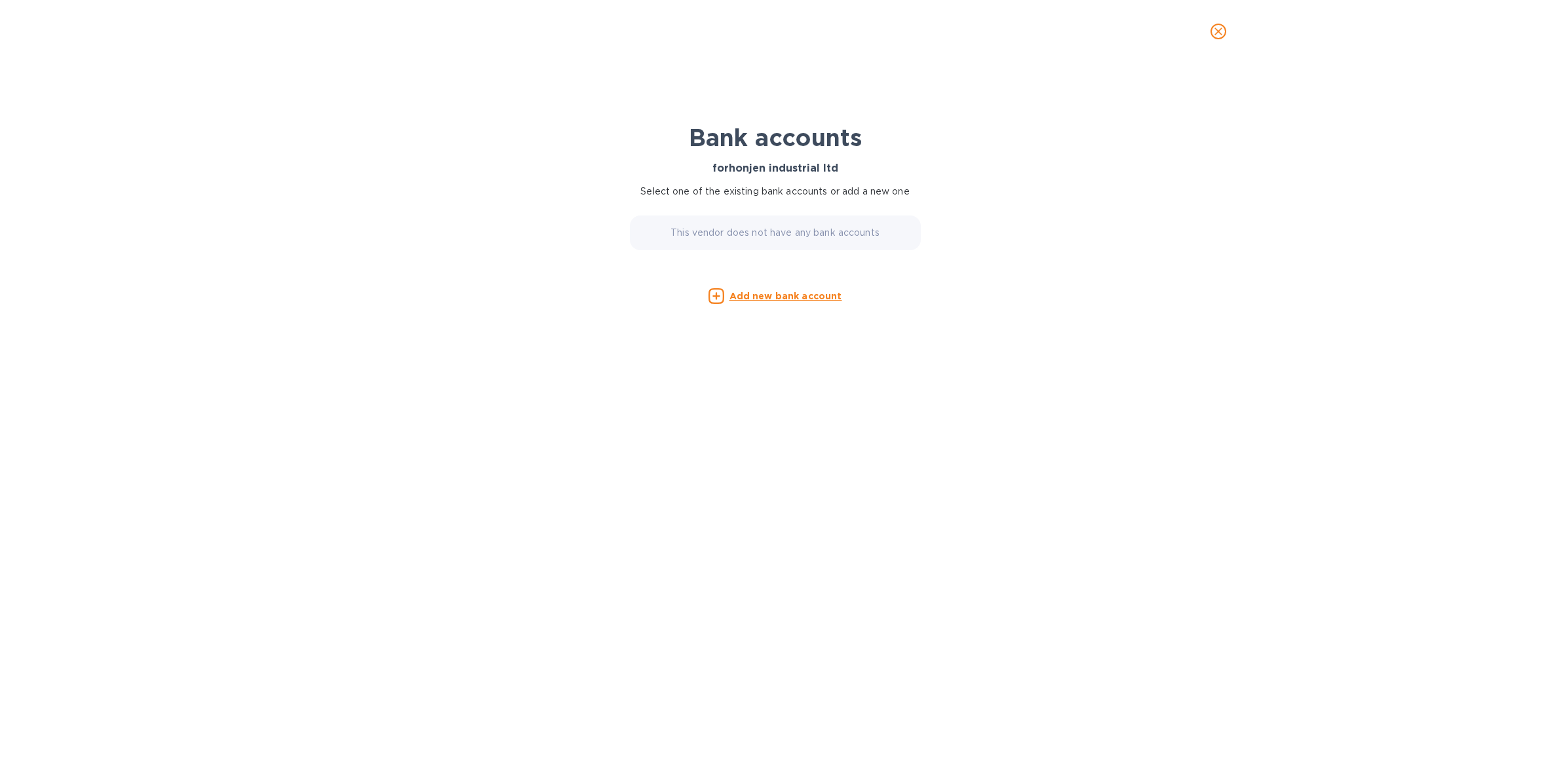
click at [1214, 33] on icon "close" at bounding box center [1218, 31] width 13 height 13
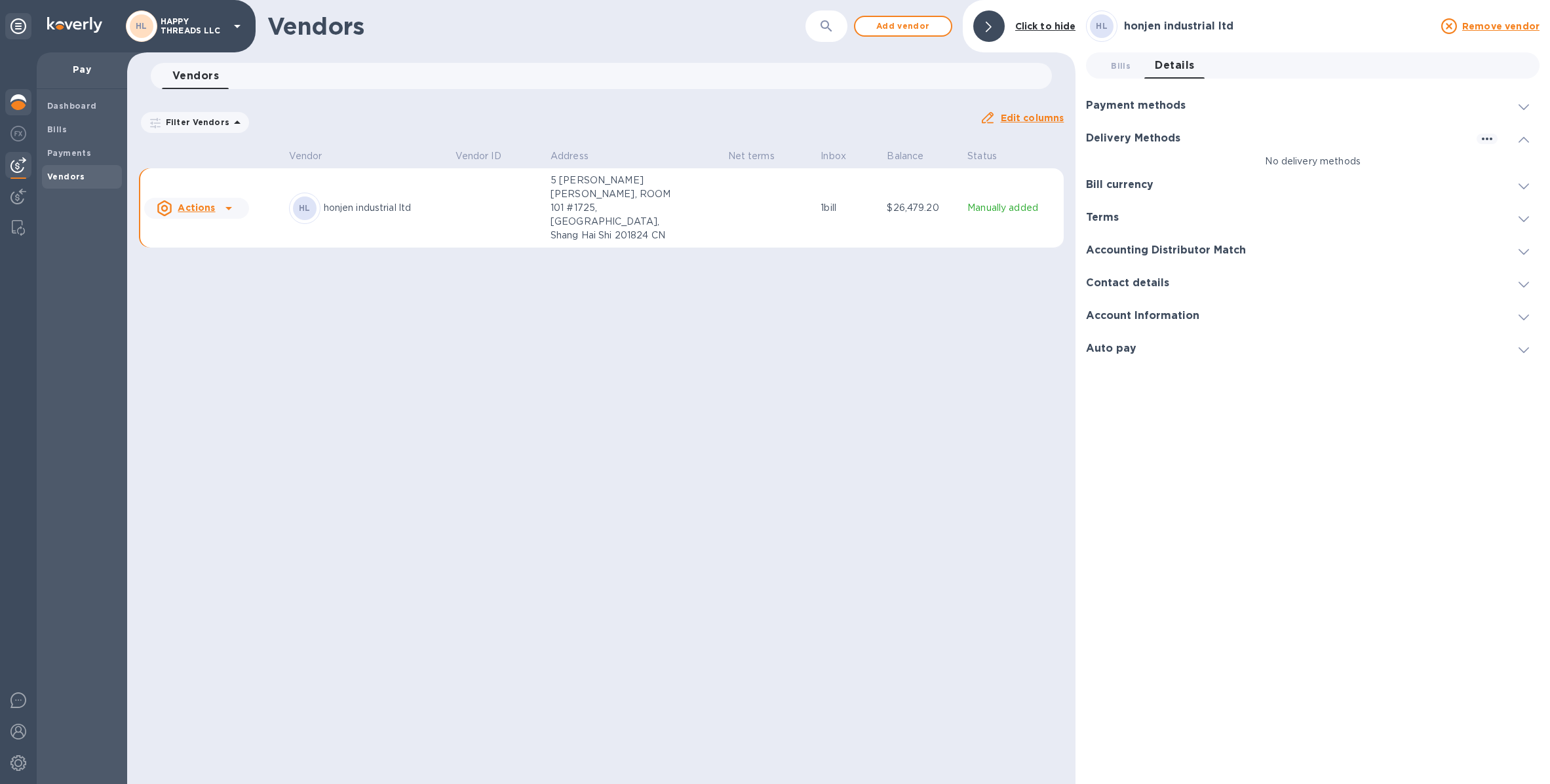
click at [11, 107] on img at bounding box center [18, 102] width 16 height 16
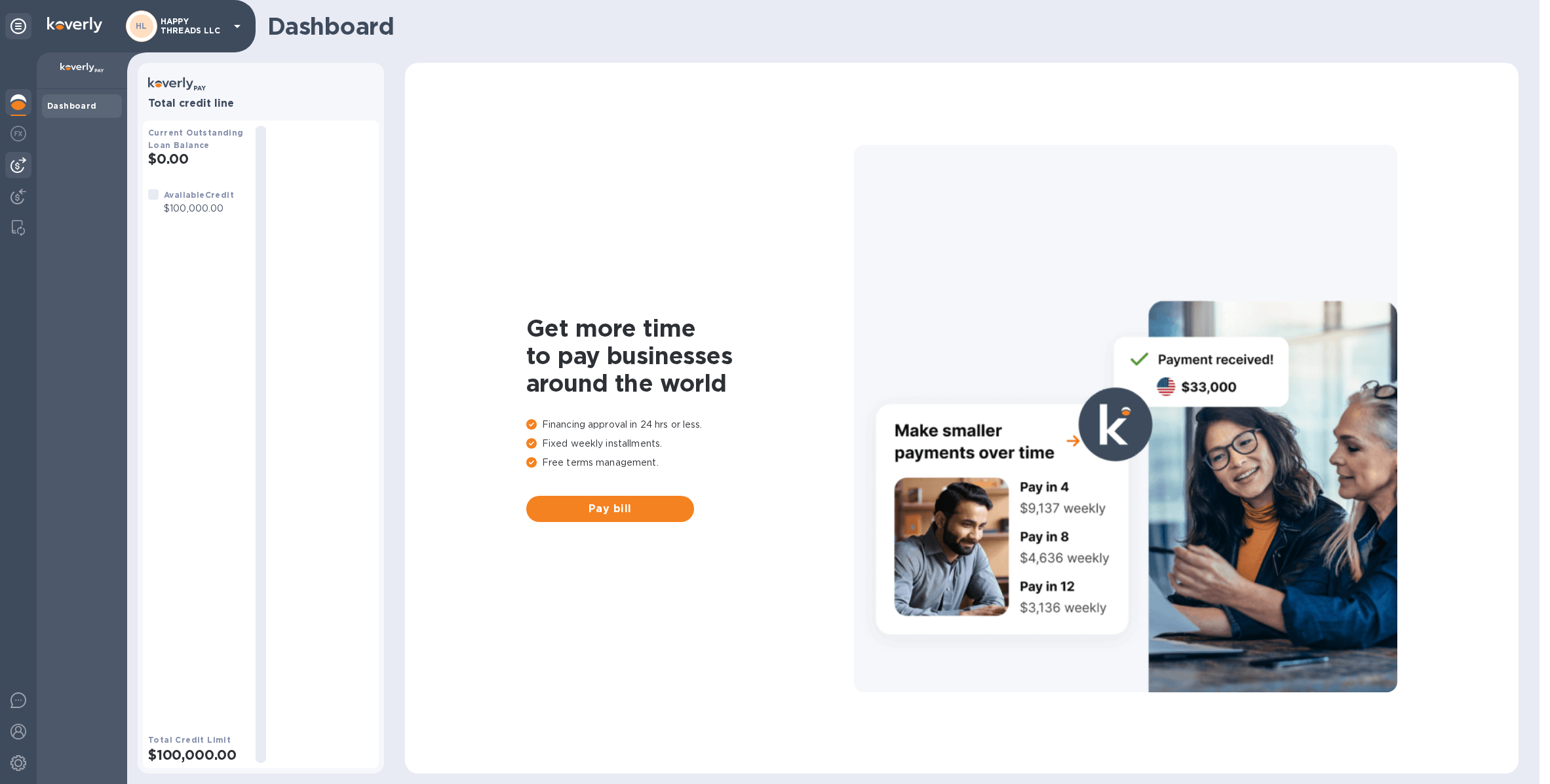
click at [22, 174] on div at bounding box center [18, 165] width 26 height 26
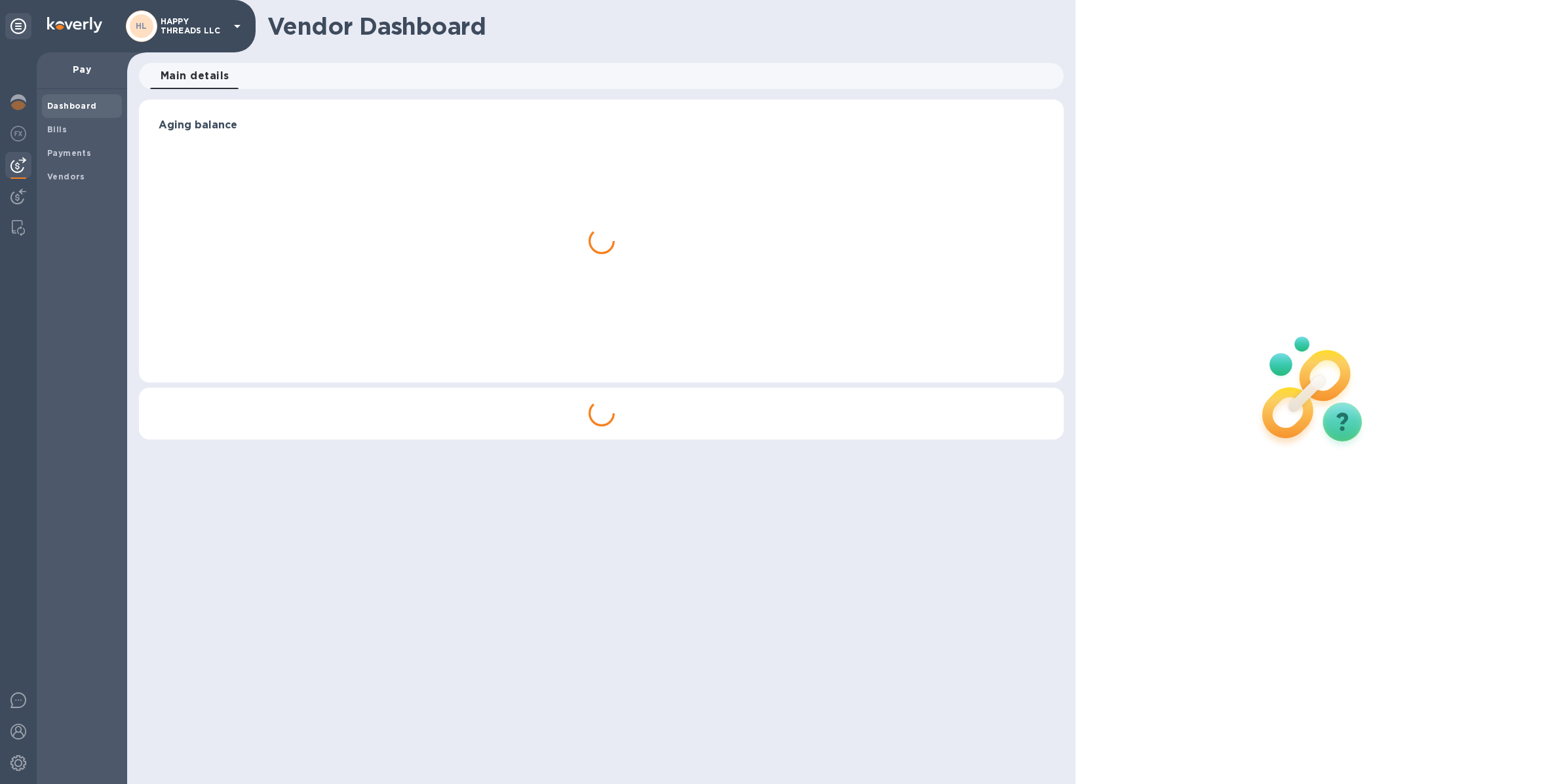
click at [20, 172] on img at bounding box center [18, 165] width 16 height 16
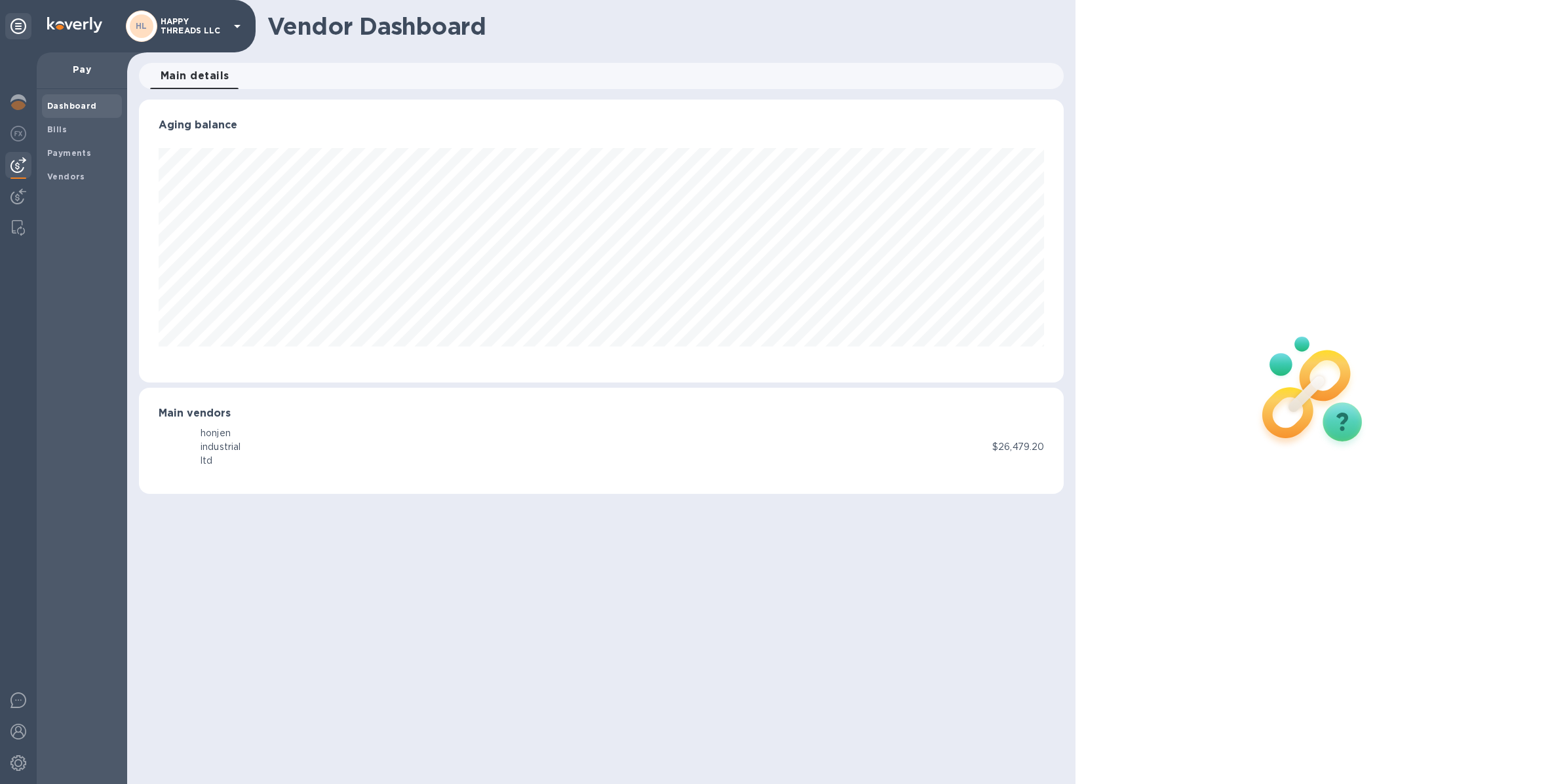
scroll to position [283, 925]
click at [360, 444] on div "HL honjen industrial ltd" at bounding box center [575, 447] width 833 height 41
click at [79, 181] on span "Vendors" at bounding box center [66, 176] width 38 height 13
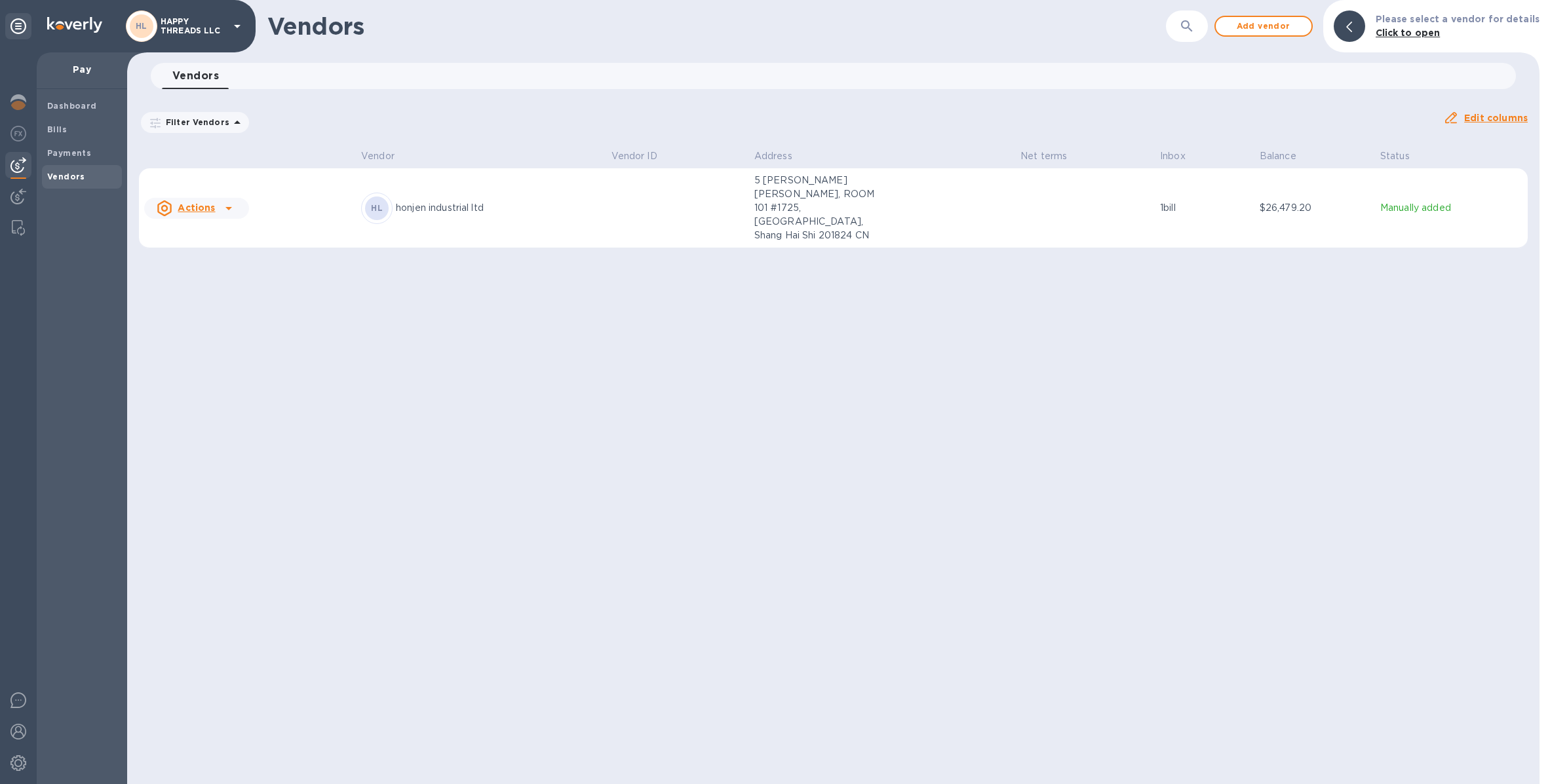
click at [565, 201] on p "honjen industrial ltd" at bounding box center [498, 208] width 204 height 14
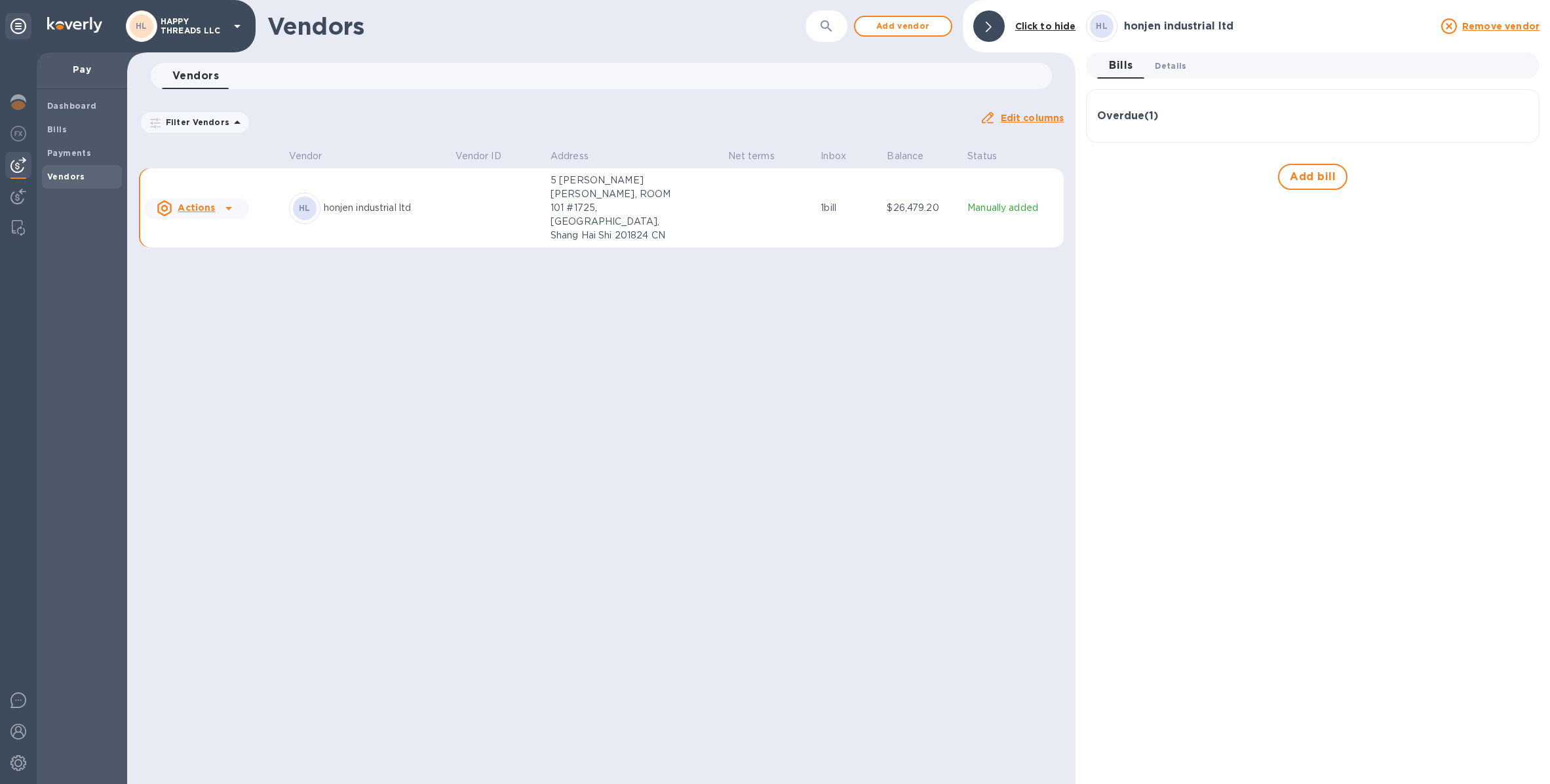
click at [1160, 68] on span "Details 0" at bounding box center [1171, 66] width 31 height 14
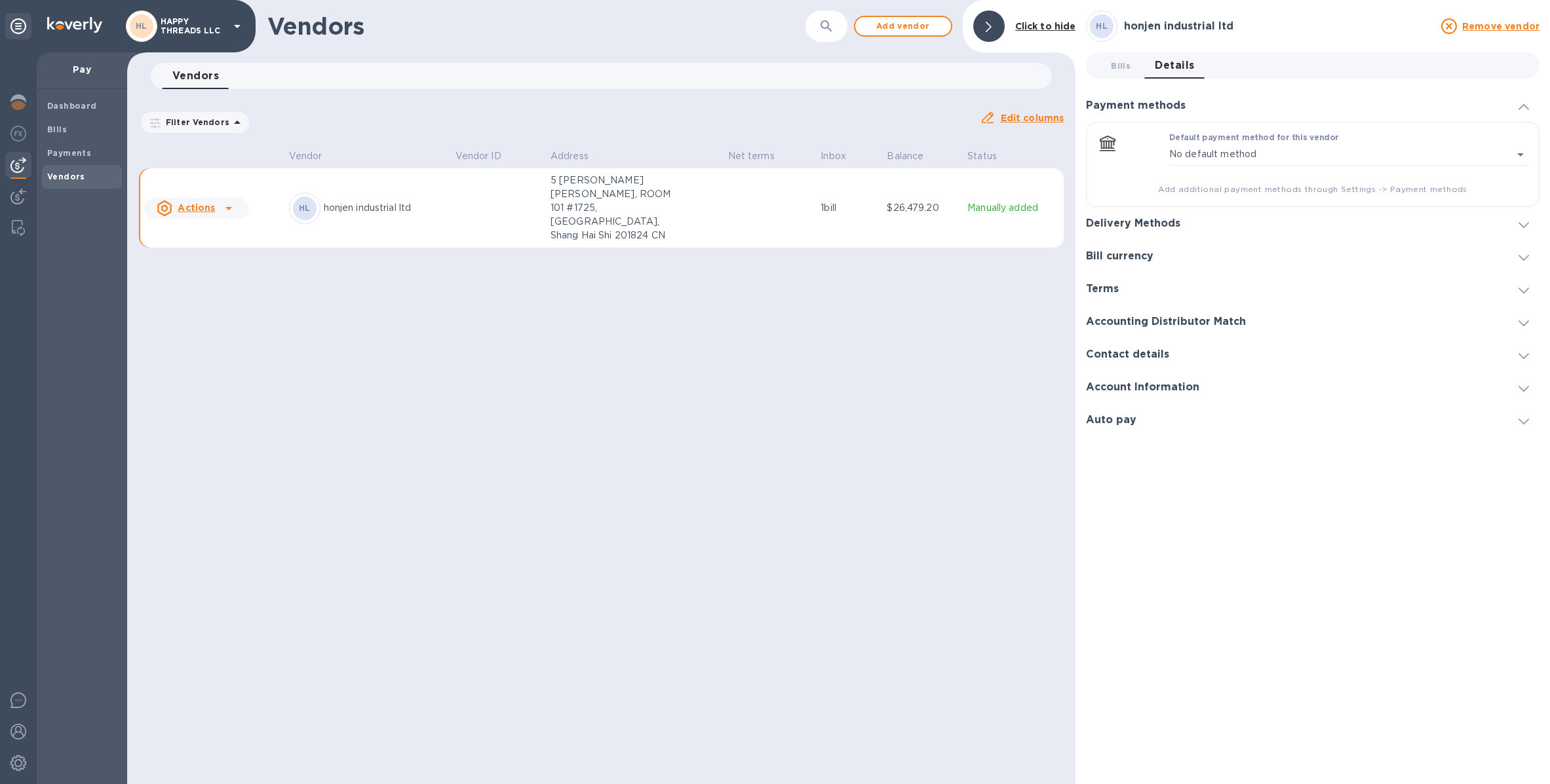
click at [1142, 229] on h3 "Delivery Methods" at bounding box center [1133, 223] width 94 height 12
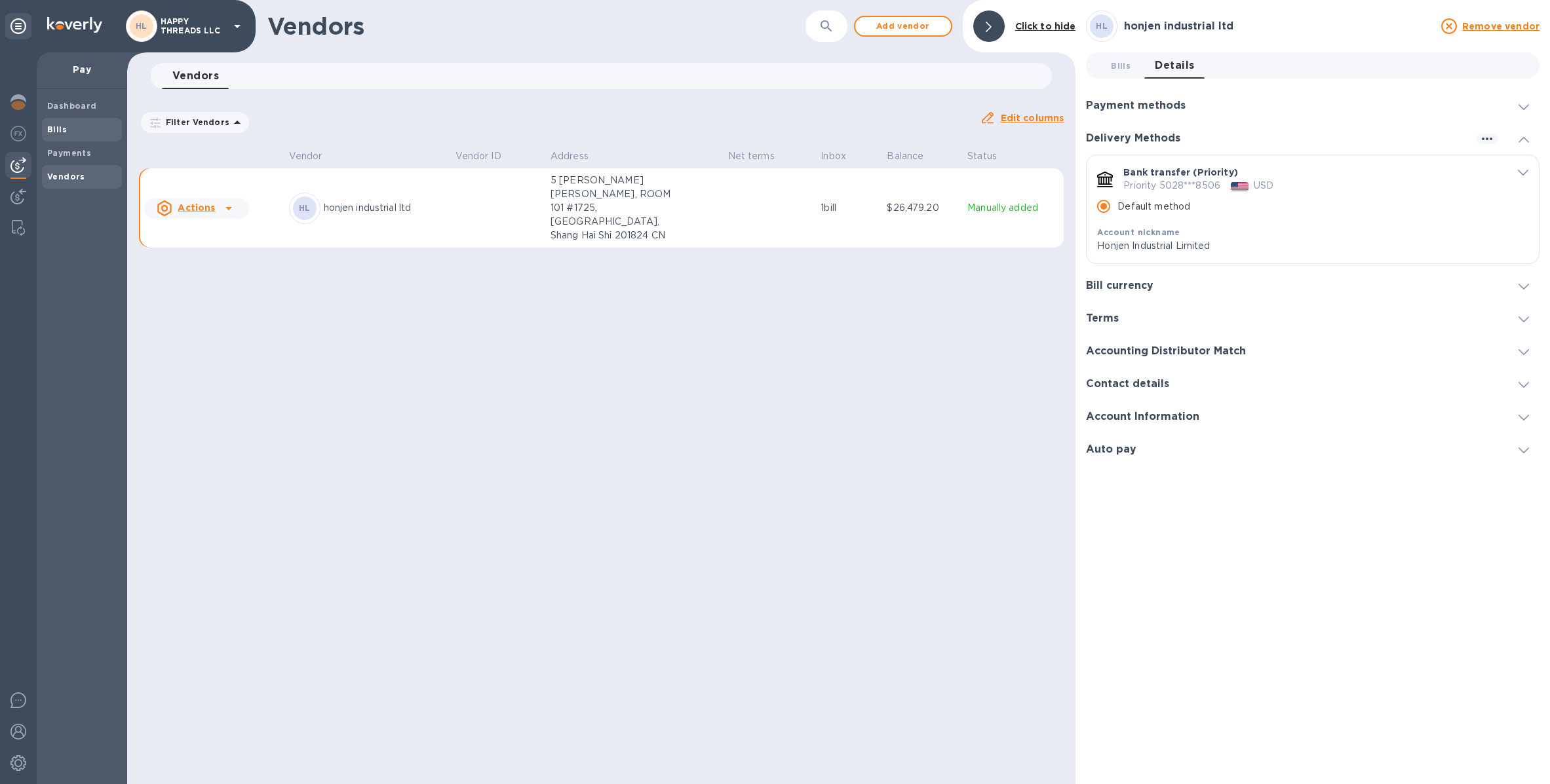
click at [72, 135] on span "Bills" at bounding box center [82, 129] width 70 height 13
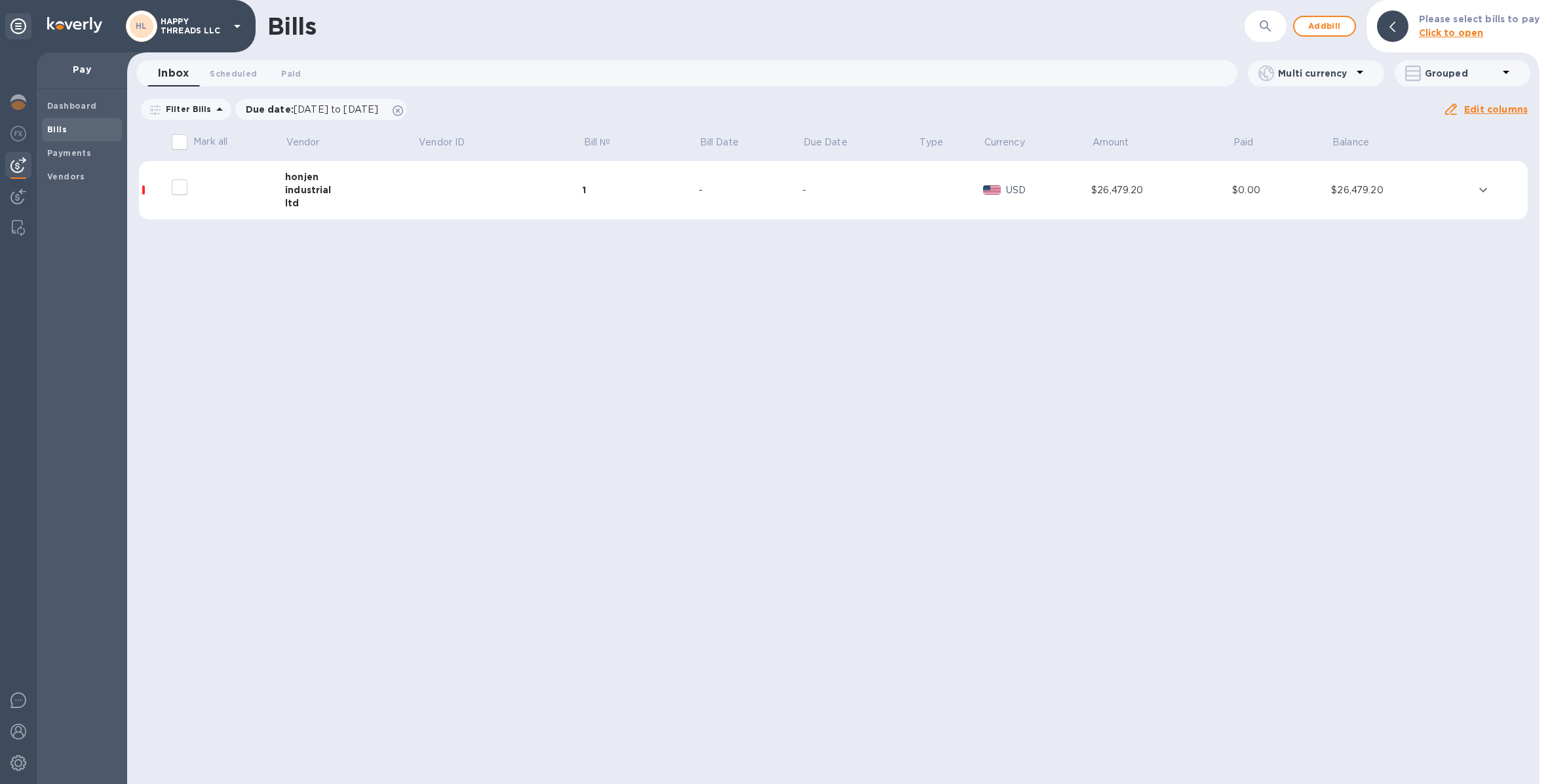
click at [458, 186] on td at bounding box center [500, 191] width 165 height 59
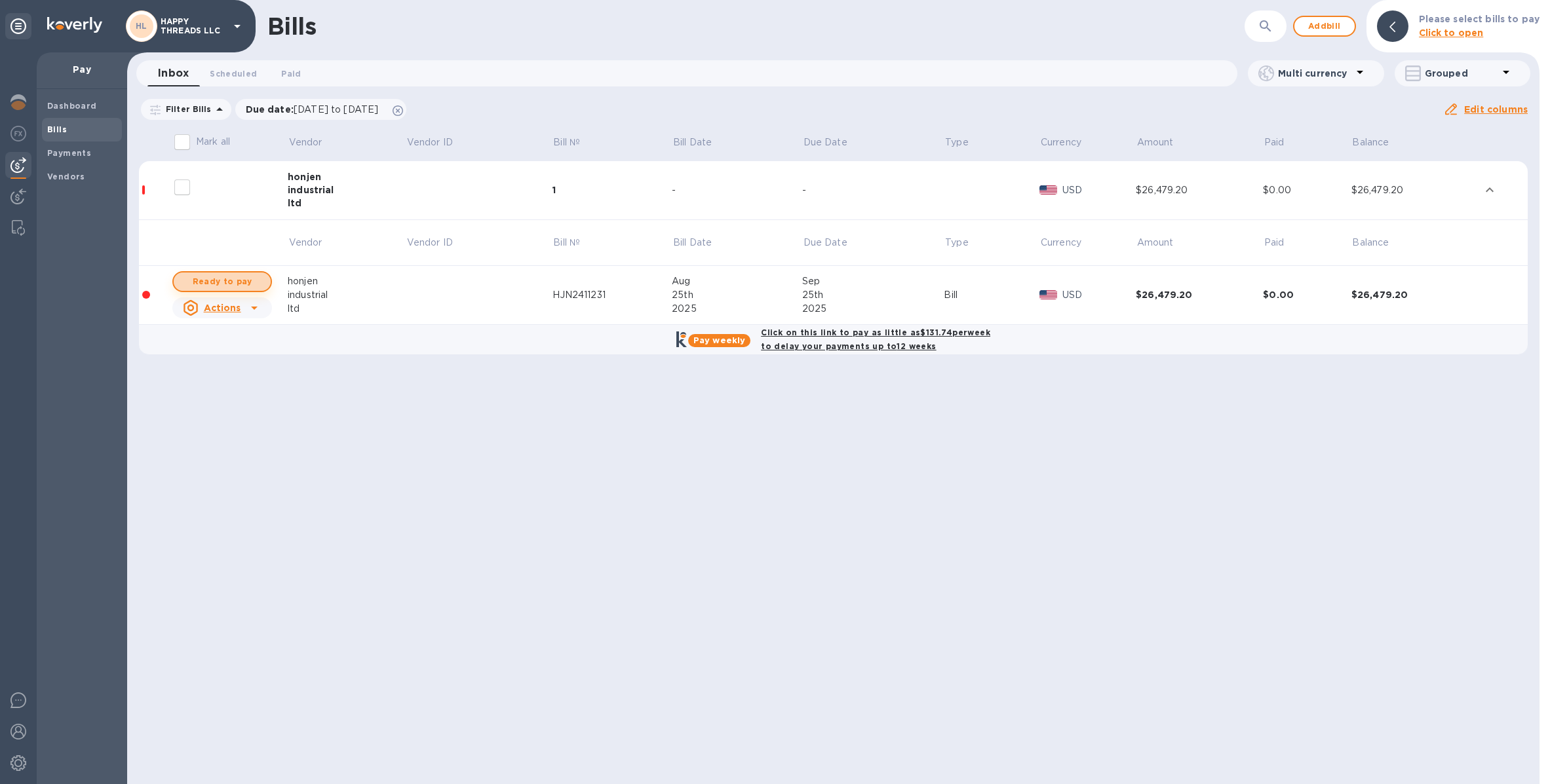
click at [231, 277] on span "Ready to pay" at bounding box center [222, 282] width 76 height 16
checkbox input "true"
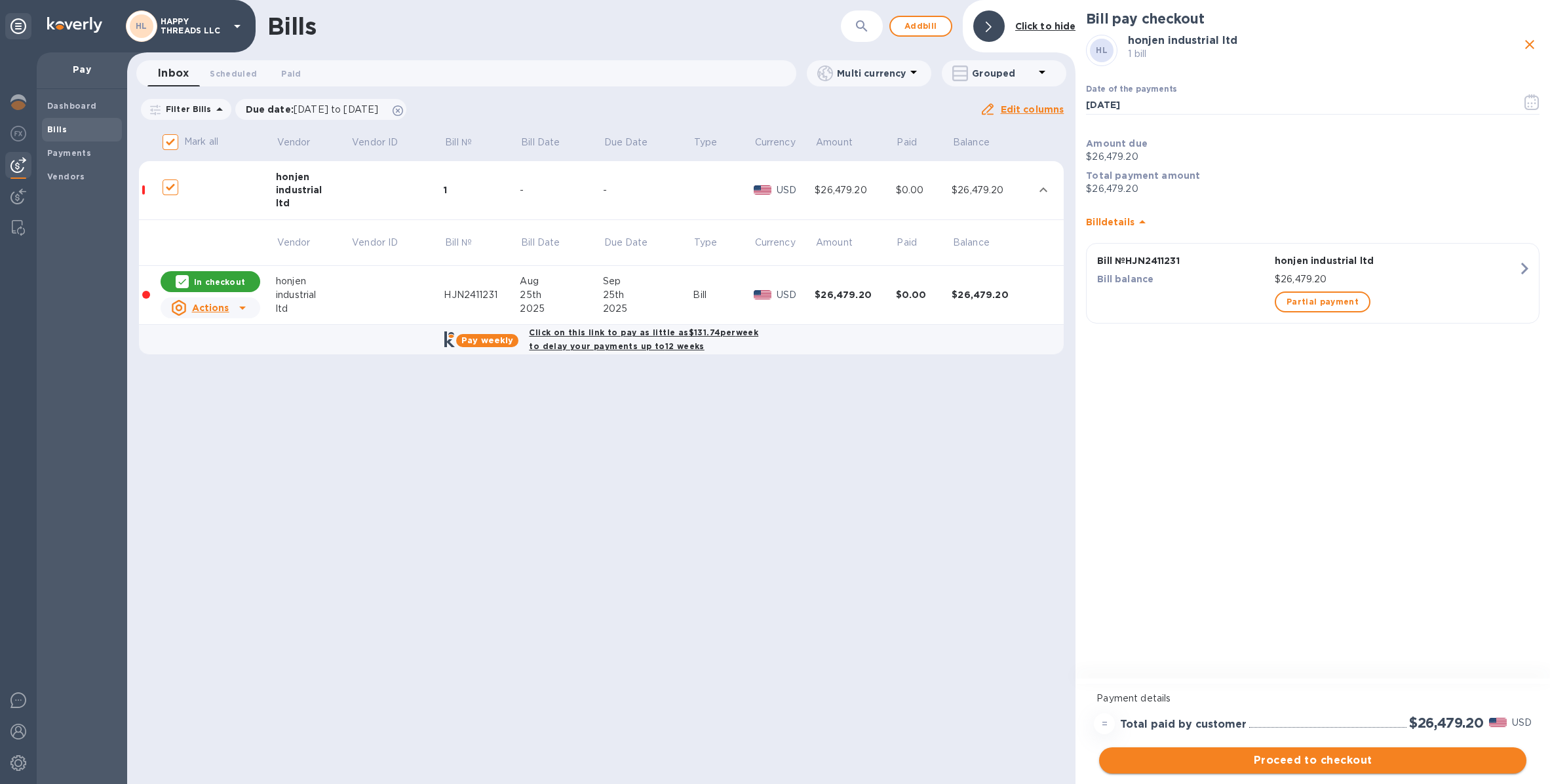
click at [1350, 762] on span "Proceed to checkout" at bounding box center [1313, 760] width 406 height 16
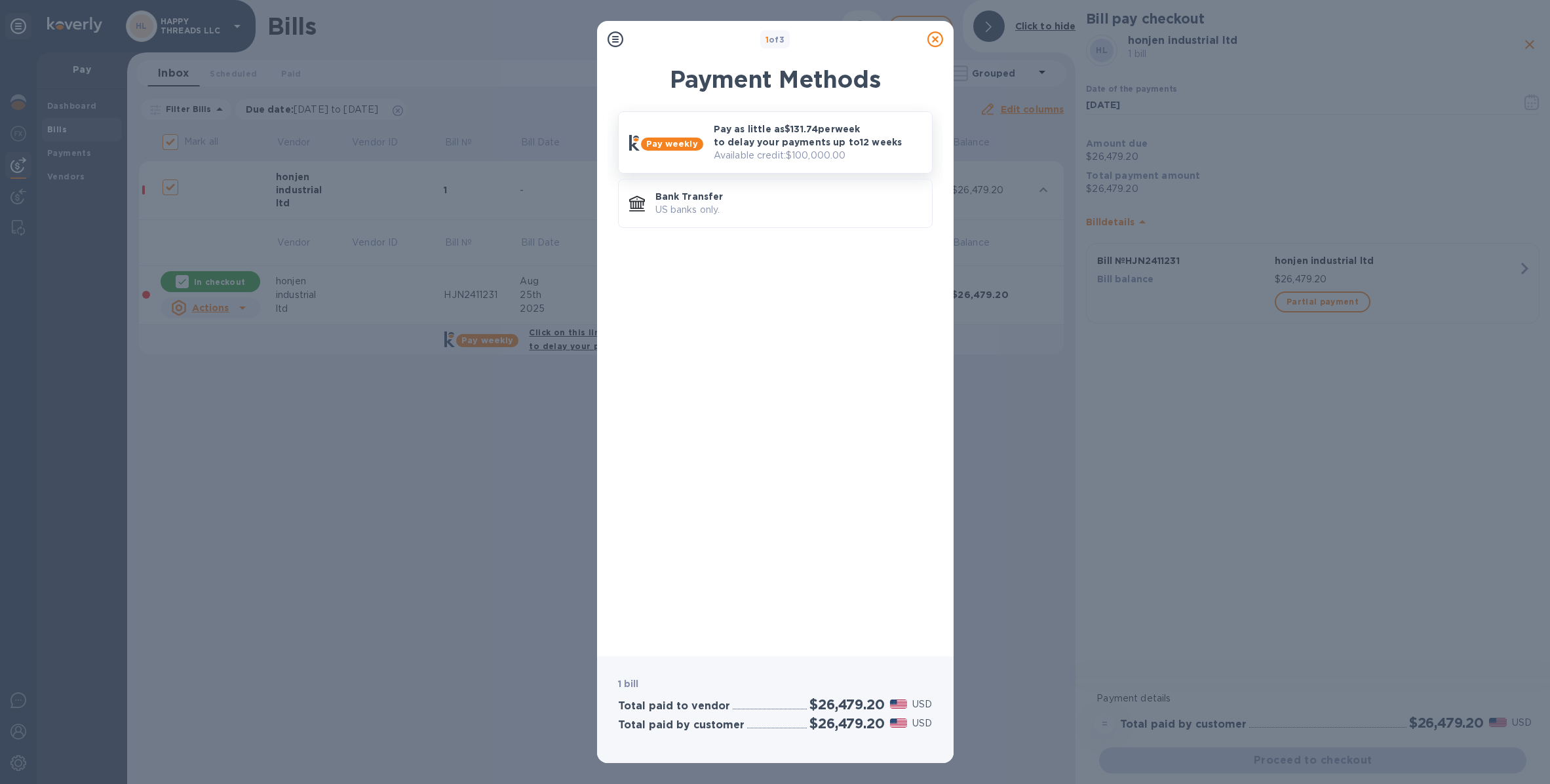
click at [657, 128] on div "Pay weekly Pay as little as $131.74 per week to delay your payments up to 12 we…" at bounding box center [775, 142] width 303 height 51
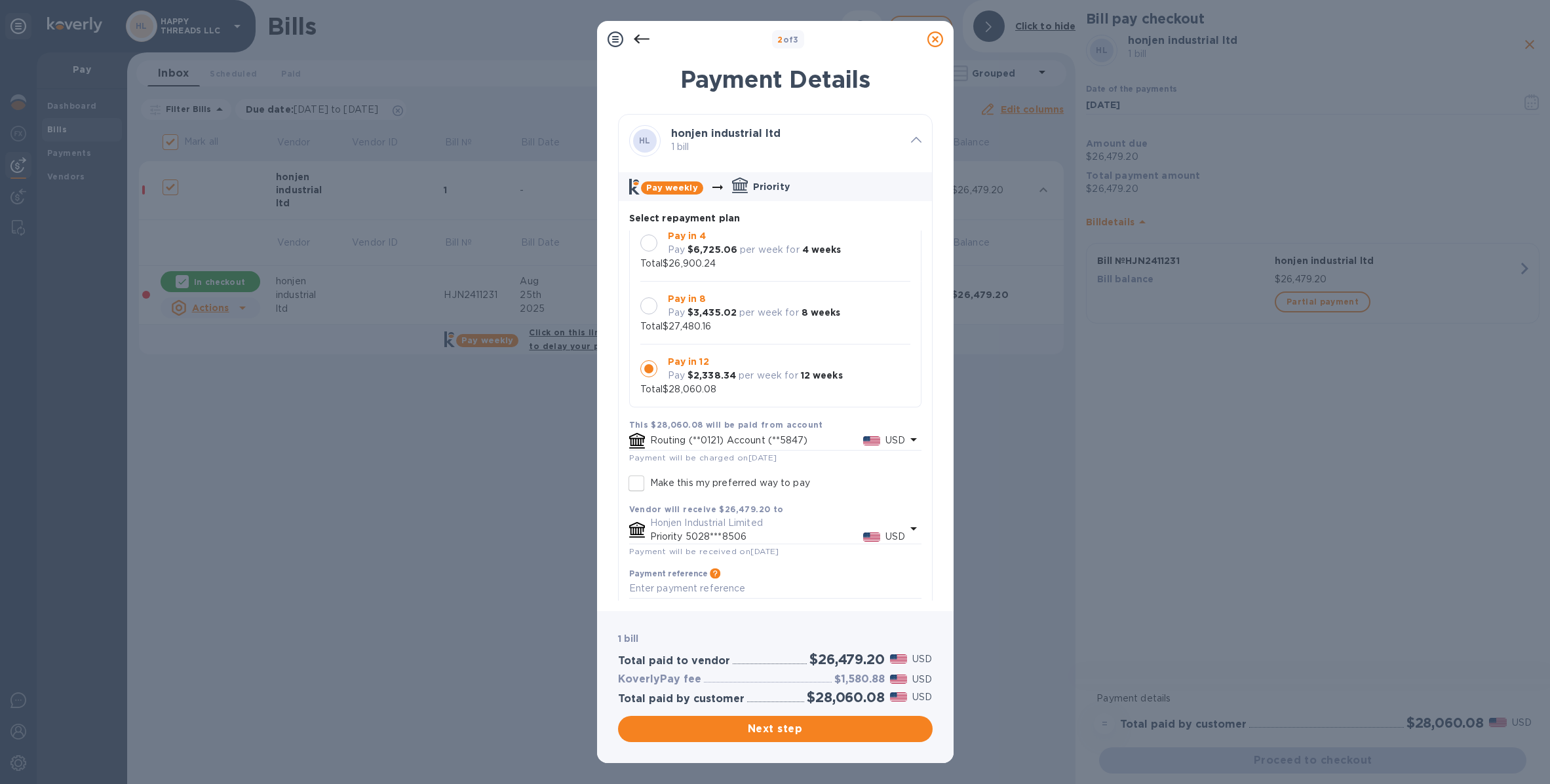
click at [649, 236] on div at bounding box center [649, 243] width 17 height 17
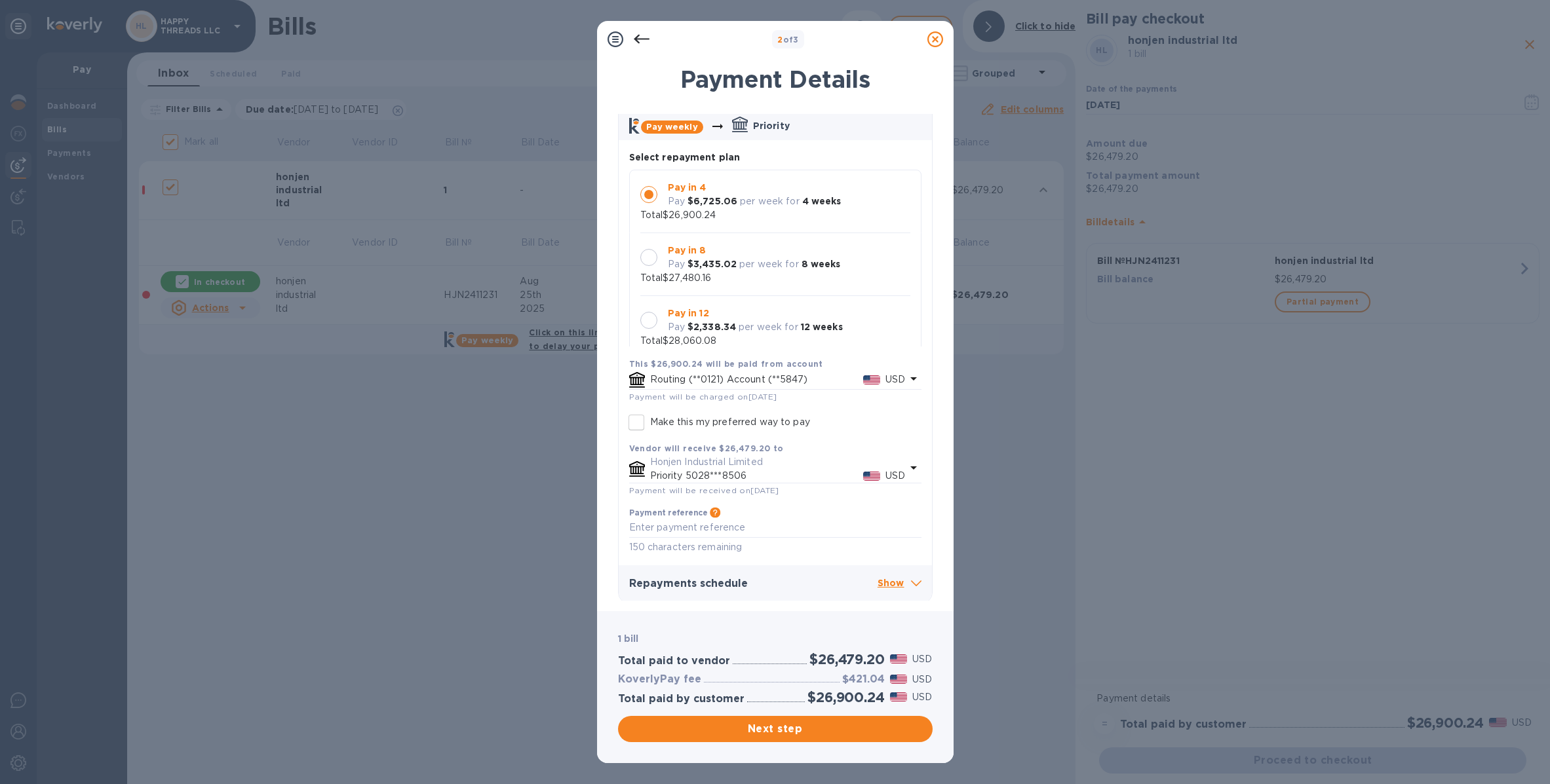
scroll to position [64, 0]
click at [878, 581] on p "Show" at bounding box center [899, 581] width 44 height 17
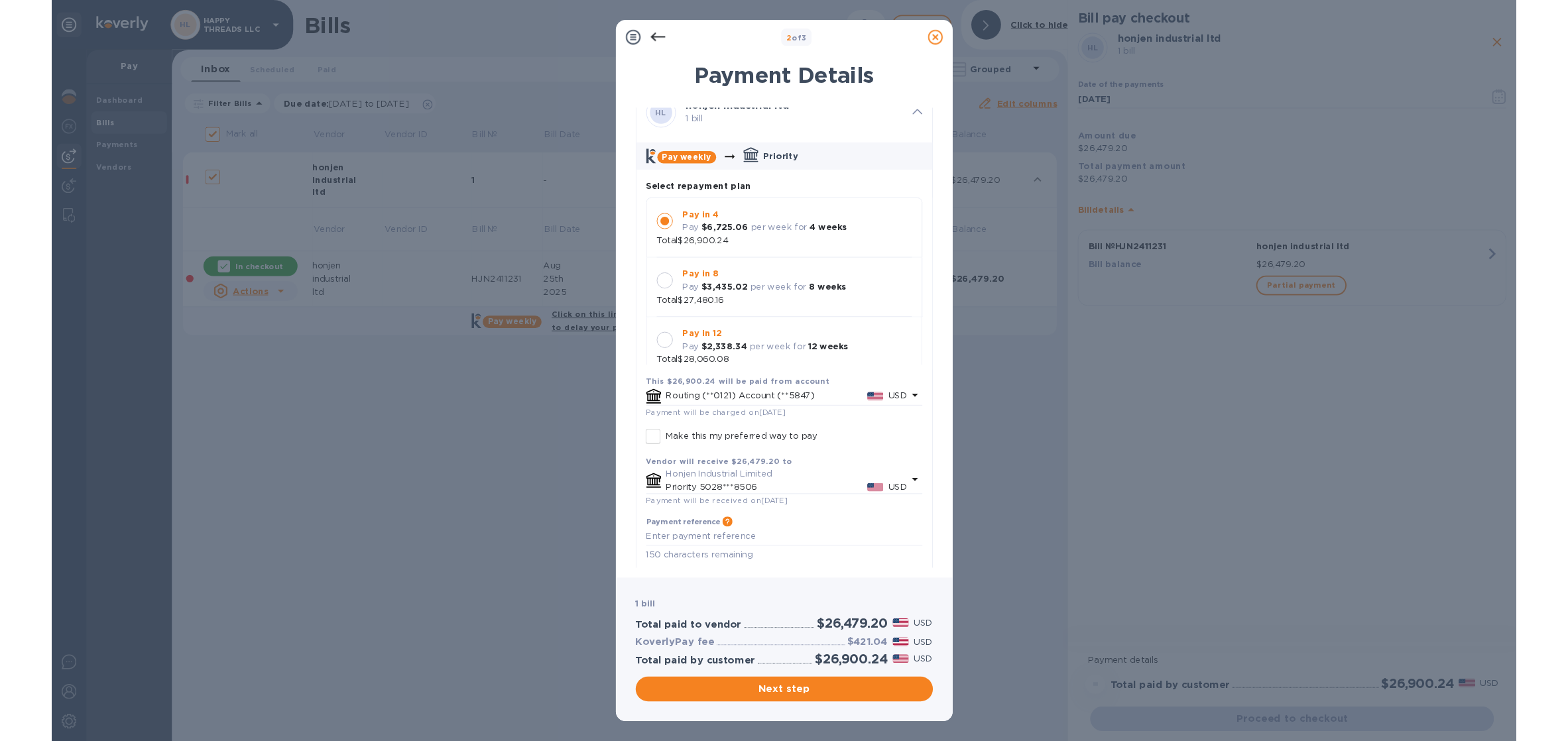
scroll to position [0, 0]
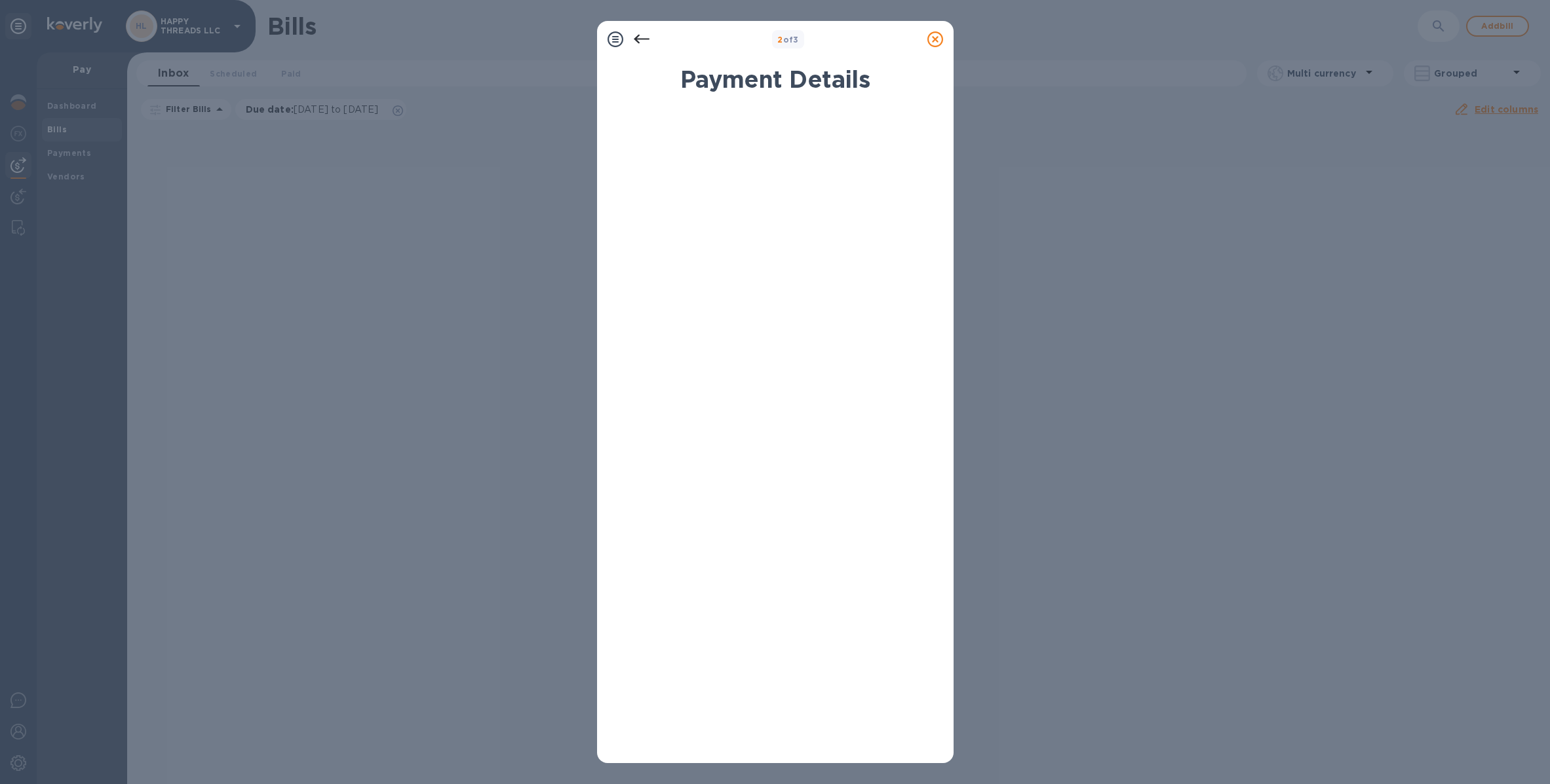
click at [936, 41] on icon at bounding box center [935, 39] width 16 height 16
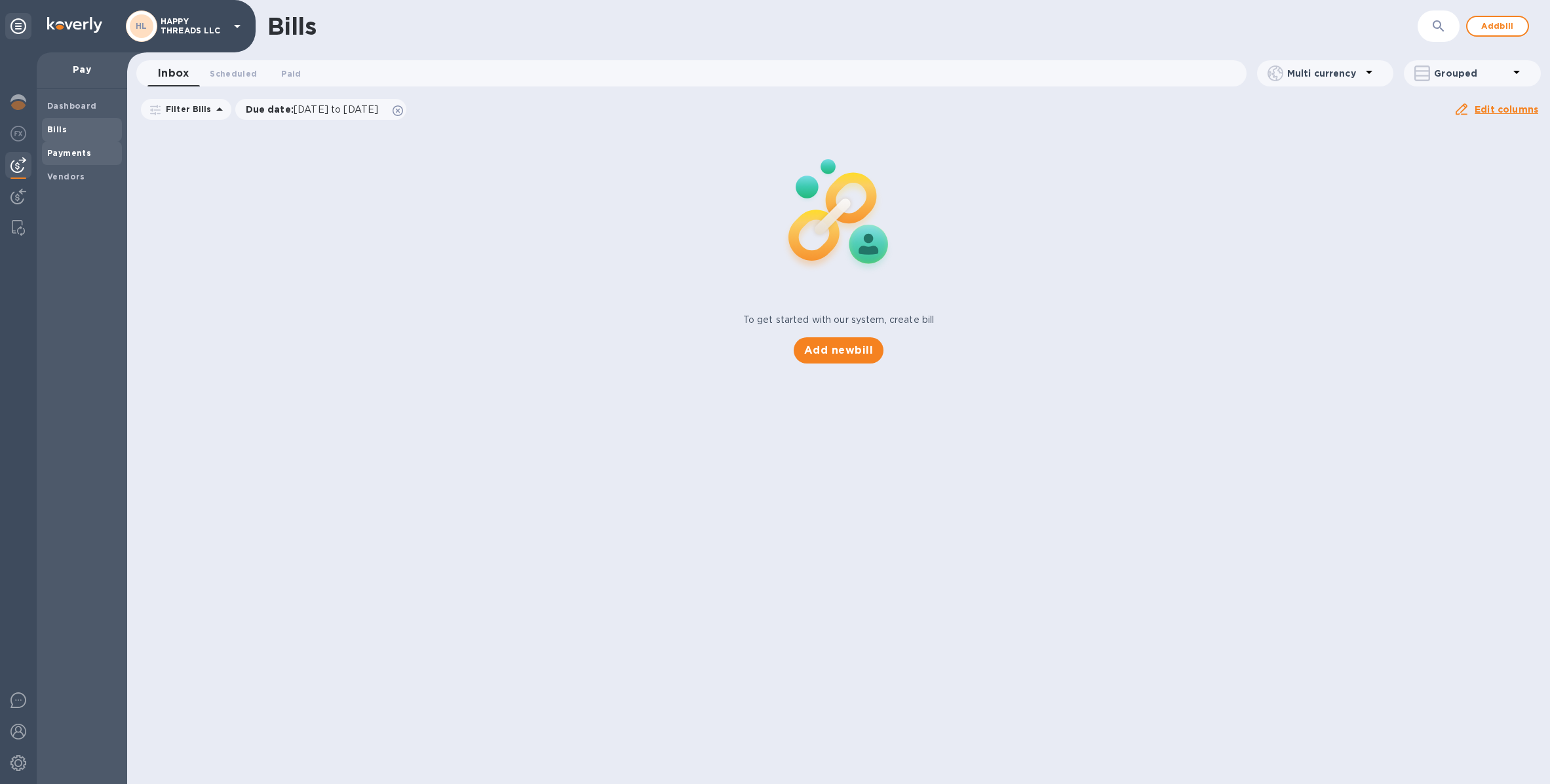
click at [68, 154] on b "Payments" at bounding box center [69, 153] width 44 height 10
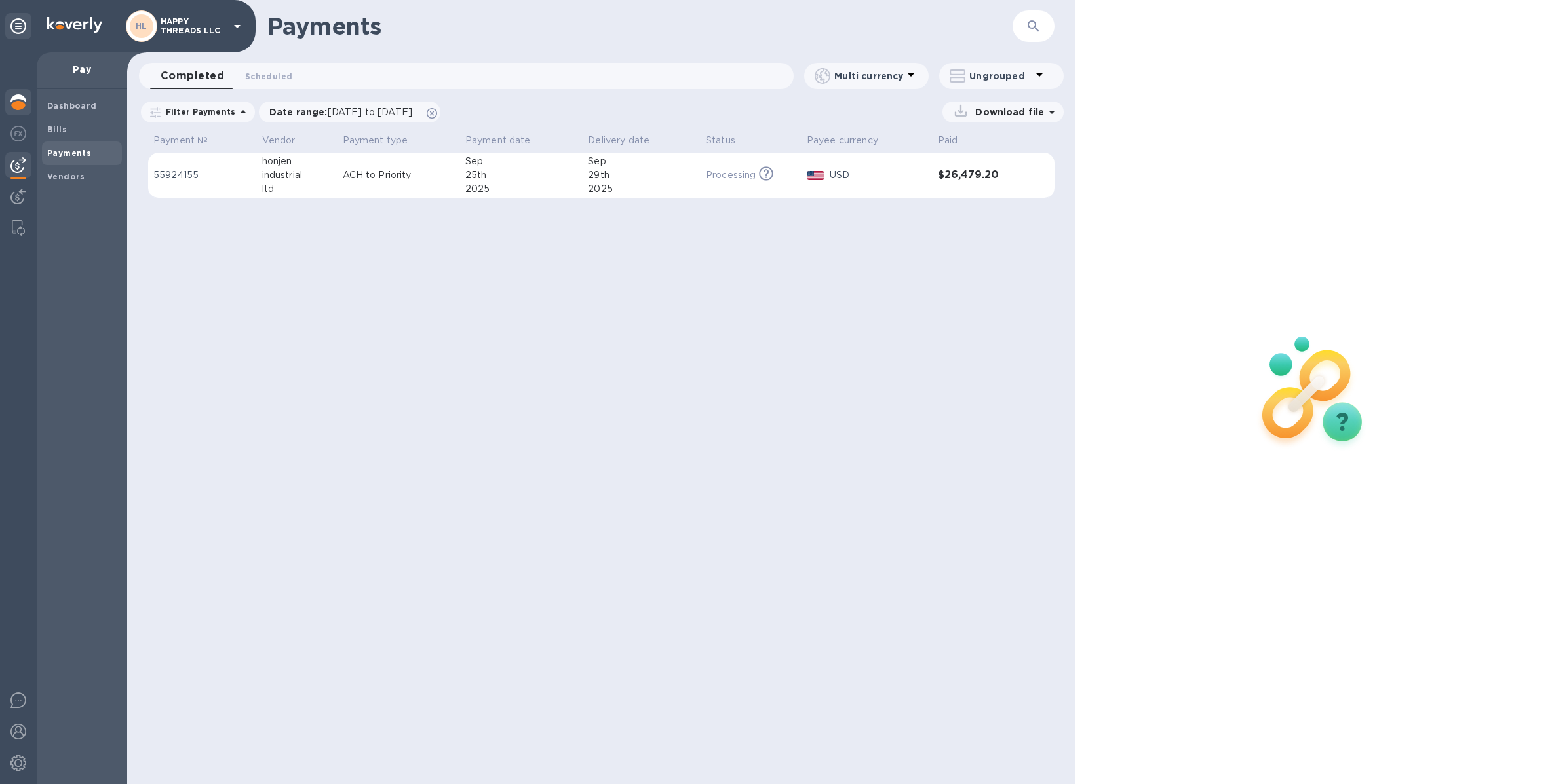
click at [15, 105] on img at bounding box center [18, 102] width 16 height 16
